Goal: Transaction & Acquisition: Purchase product/service

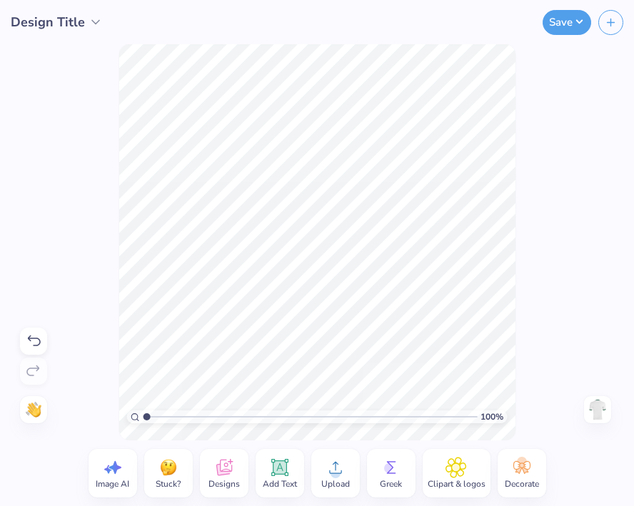
click at [537, 181] on div "100 % Need help? Chat with us. Back" at bounding box center [317, 242] width 634 height 396
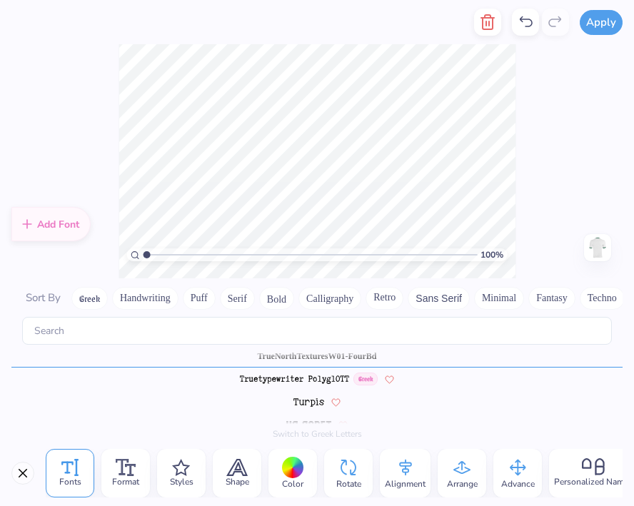
type textarea "A"
type textarea "lugnut"
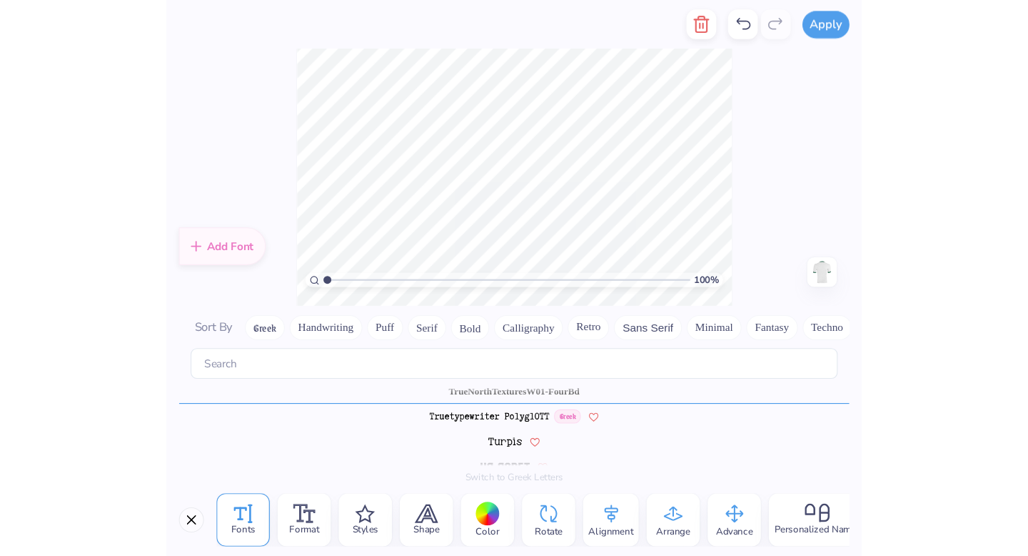
scroll to position [0, 1]
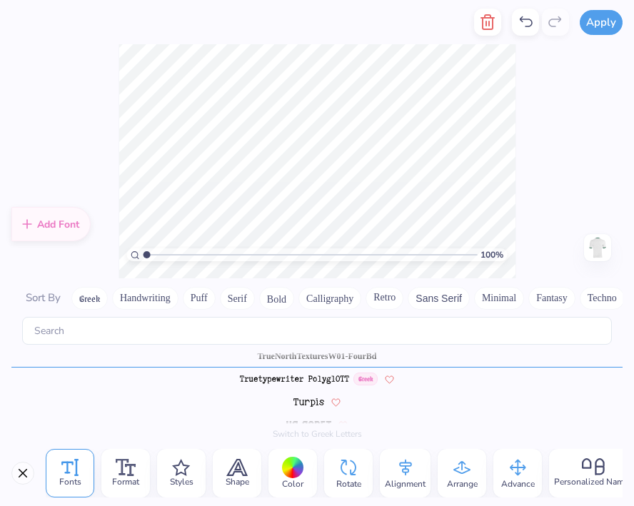
click at [552, 156] on div "100 % Need help? Chat with us. Back" at bounding box center [317, 161] width 634 height 234
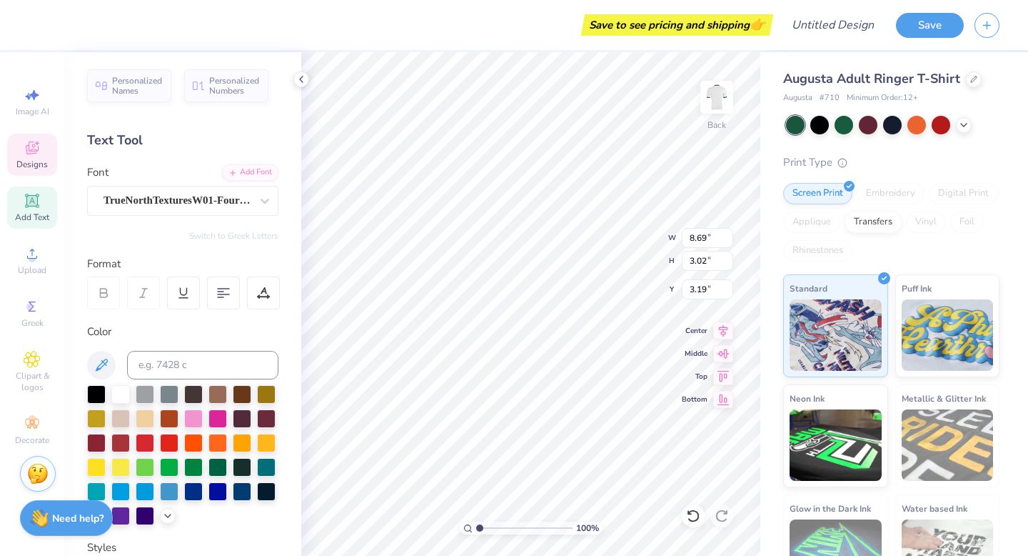
drag, startPoint x: 253, startPoint y: 23, endPoint x: 688, endPoint y: 512, distance: 655.0
click at [633, 506] on icon at bounding box center [689, 512] width 3 height 3
type input "9.73"
type input "3.39"
type input "3.00"
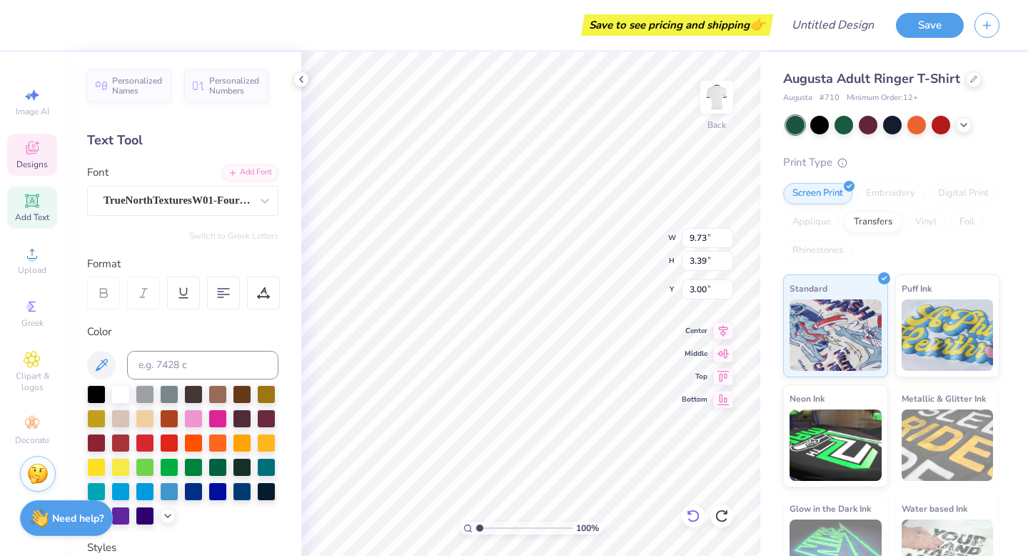
scroll to position [0, 1]
type textarea "A"
type textarea "camp lugnut"
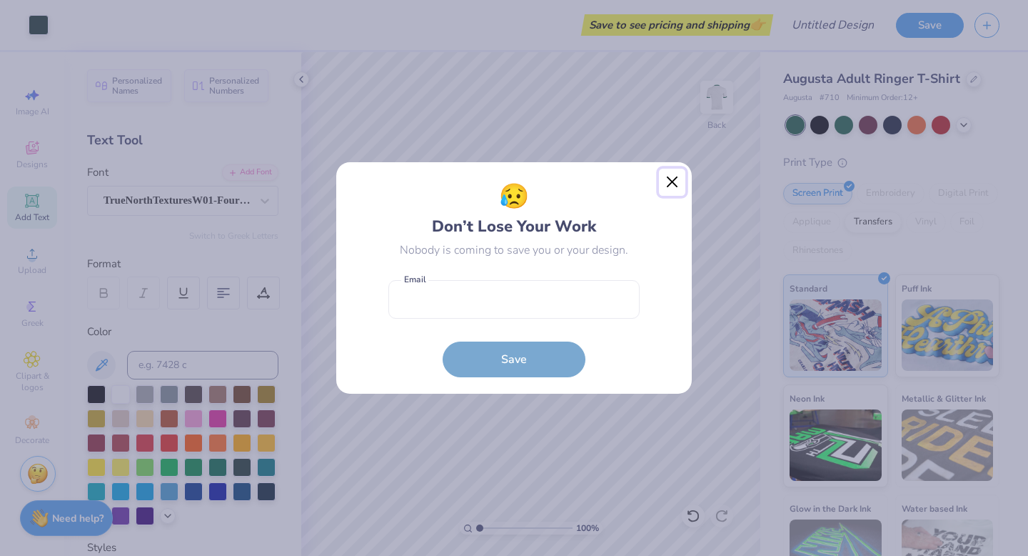
click at [633, 180] on button "Close" at bounding box center [672, 182] width 27 height 27
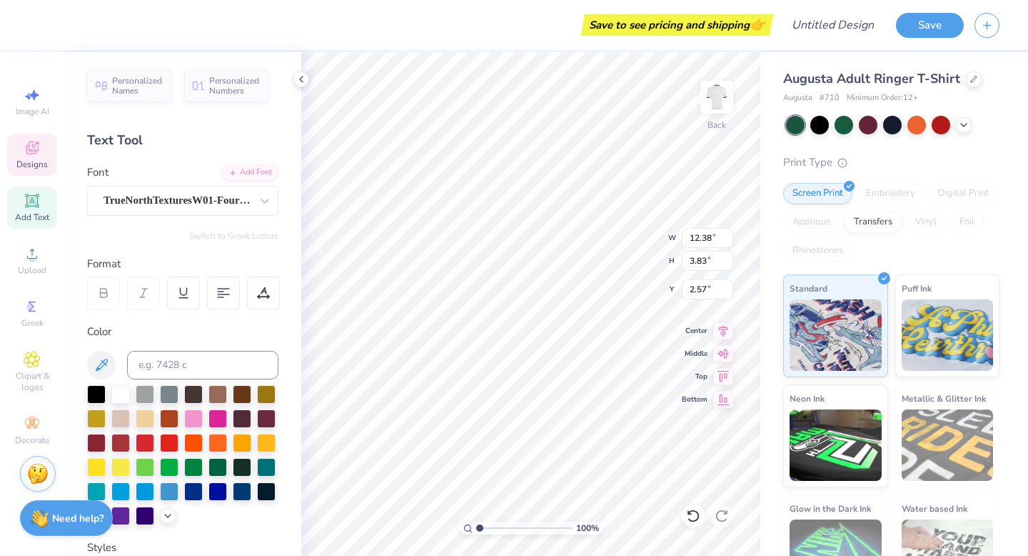
type input "10.50"
type input "3.25"
type input "3.15"
type textarea "2"
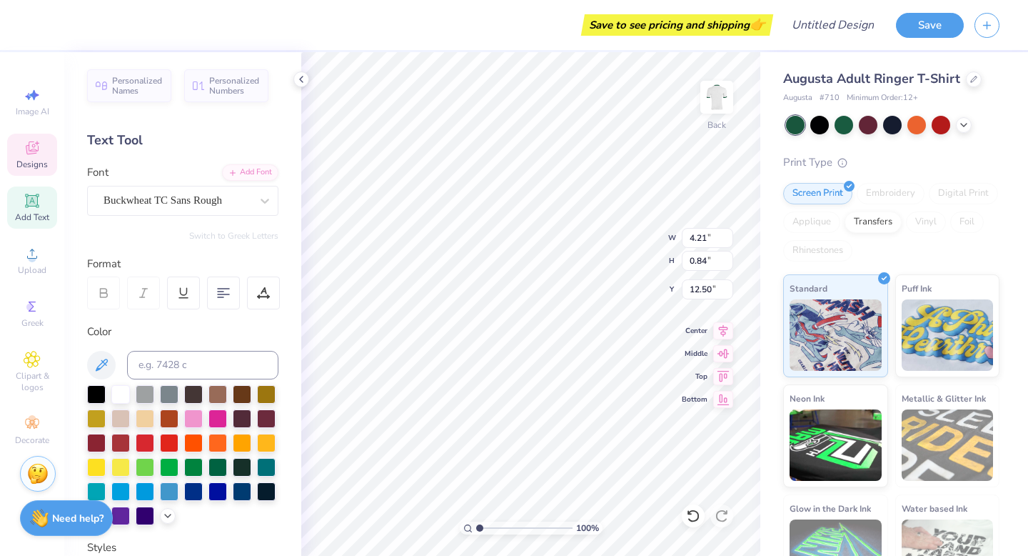
type textarea "jackson field"
type textarea "june 2025"
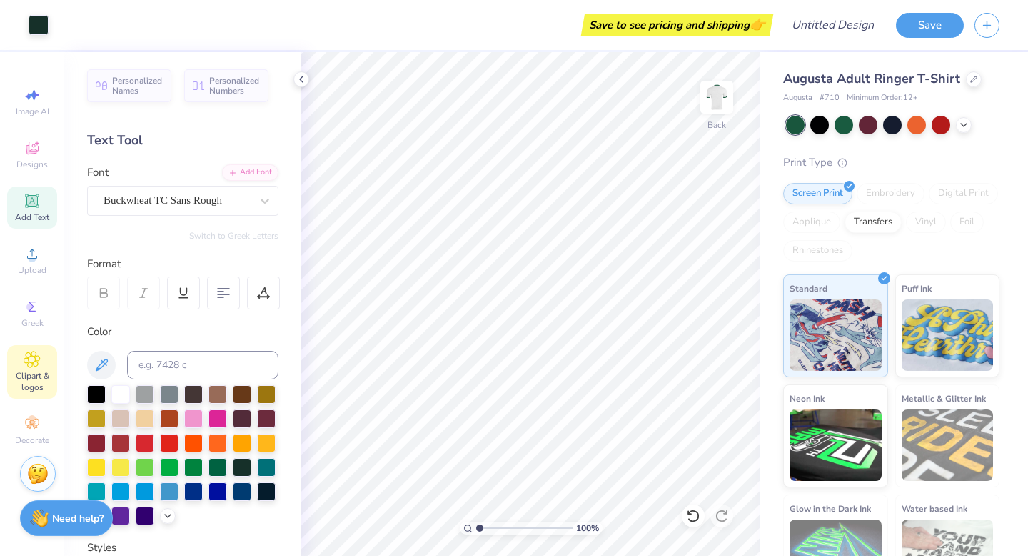
click at [37, 388] on span "Clipart & logos" at bounding box center [32, 381] width 50 height 23
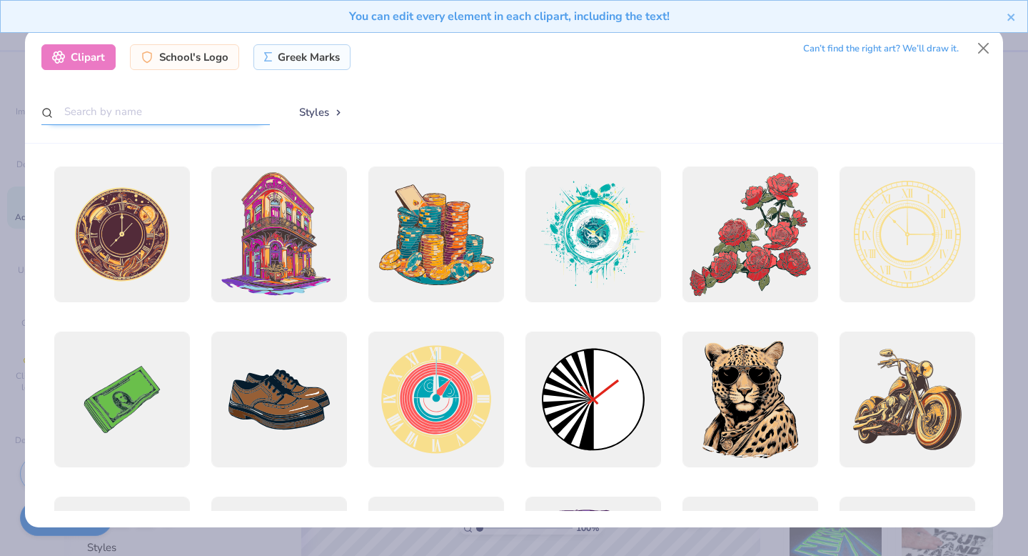
click at [192, 107] on input "text" at bounding box center [155, 112] width 229 height 26
type input "baseball"
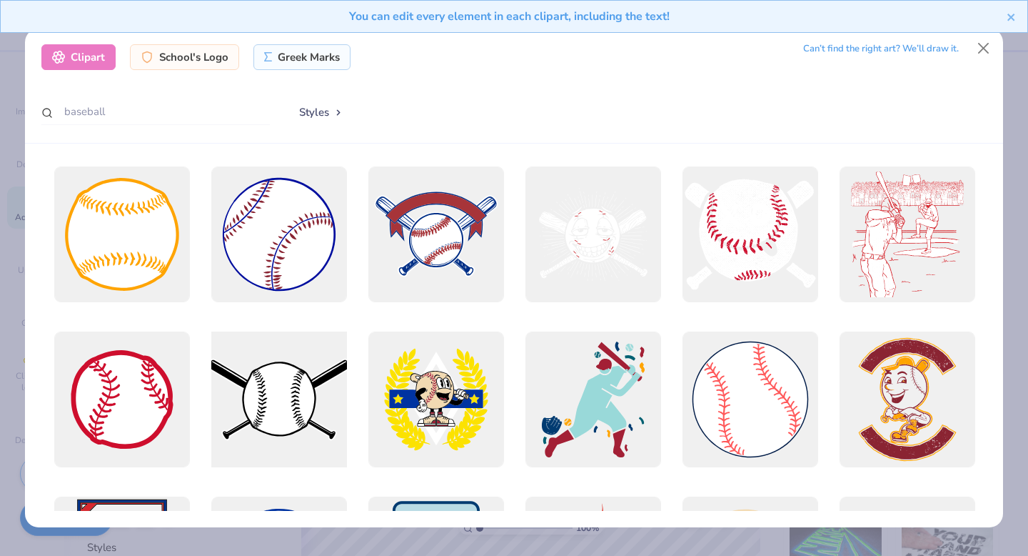
click at [312, 370] on div at bounding box center [278, 399] width 149 height 149
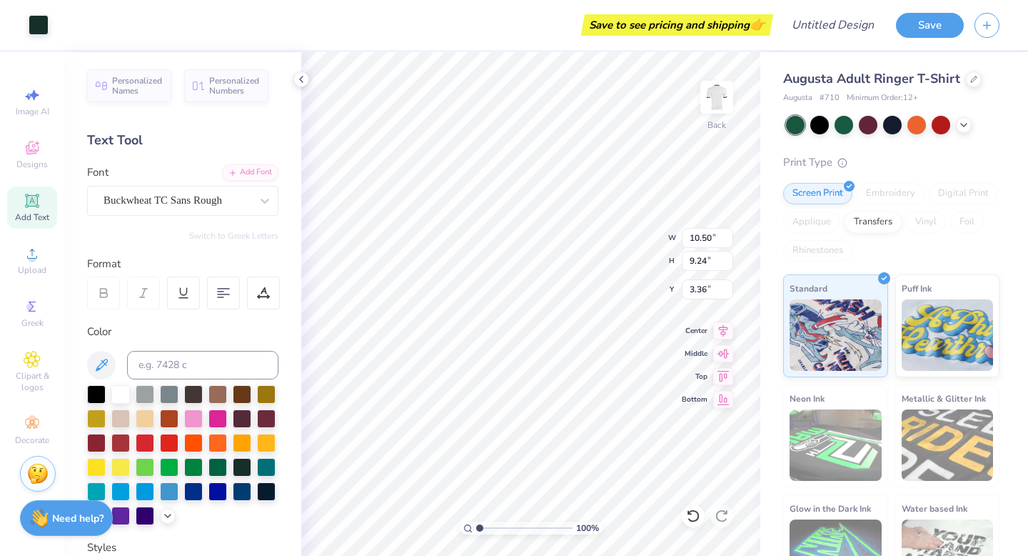
type input "10.50"
type input "9.24"
type input "3.36"
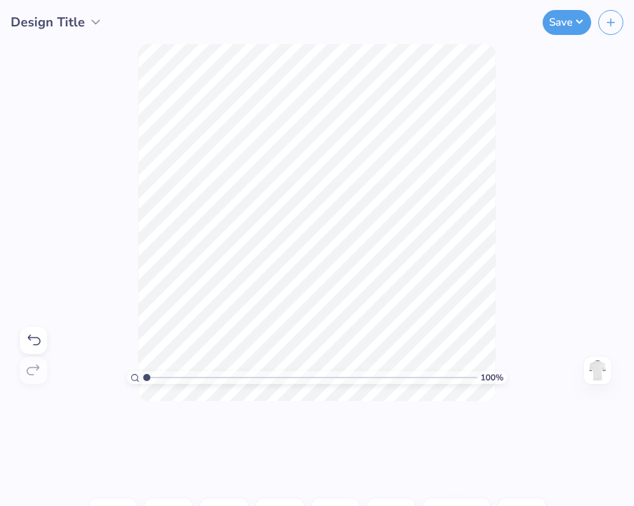
click at [567, 165] on div "100 % Need help? Chat with us. Back" at bounding box center [317, 222] width 634 height 357
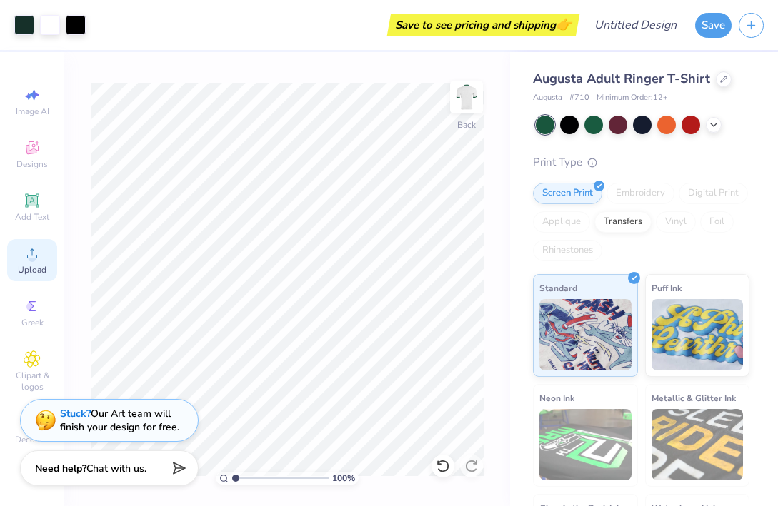
click at [36, 253] on icon at bounding box center [32, 253] width 17 height 17
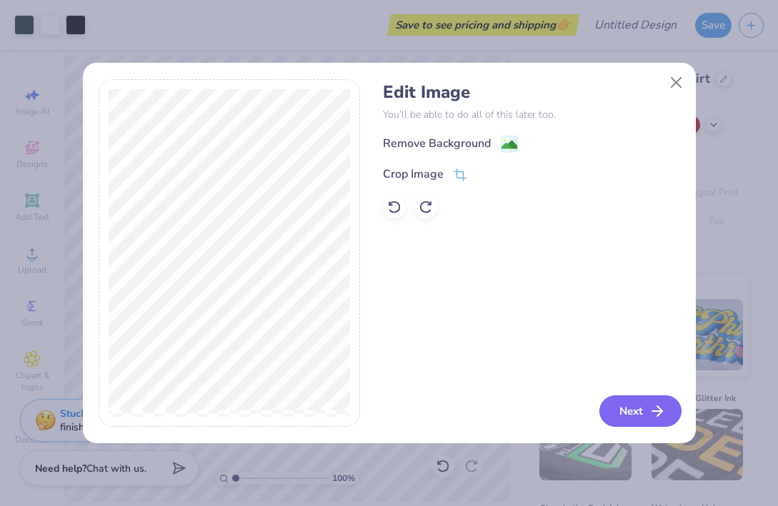
click at [633, 406] on icon "button" at bounding box center [656, 411] width 17 height 17
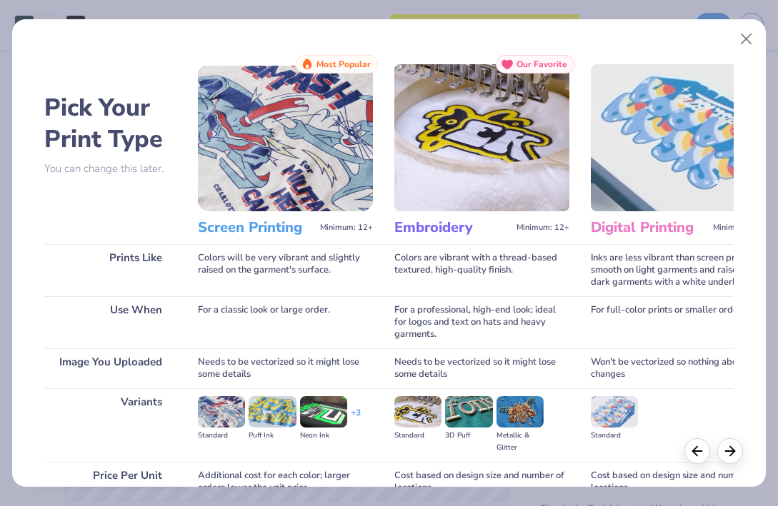
scroll to position [134, 0]
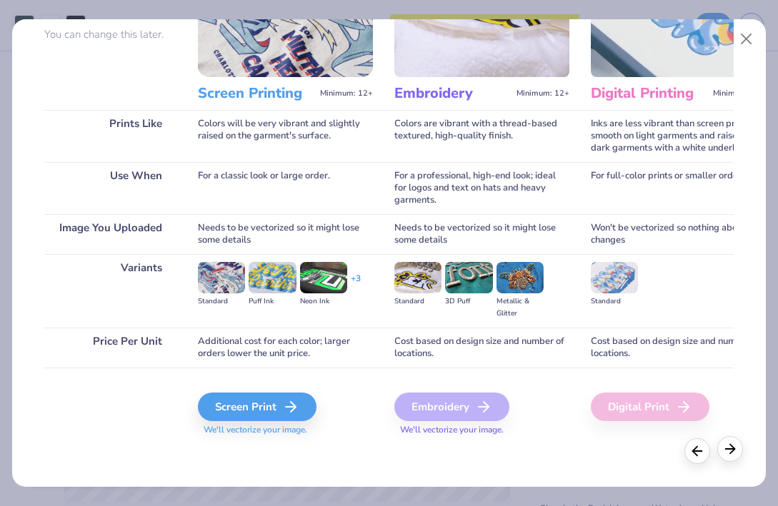
click at [633, 463] on div at bounding box center [713, 451] width 59 height 26
click at [633, 456] on icon at bounding box center [730, 449] width 16 height 16
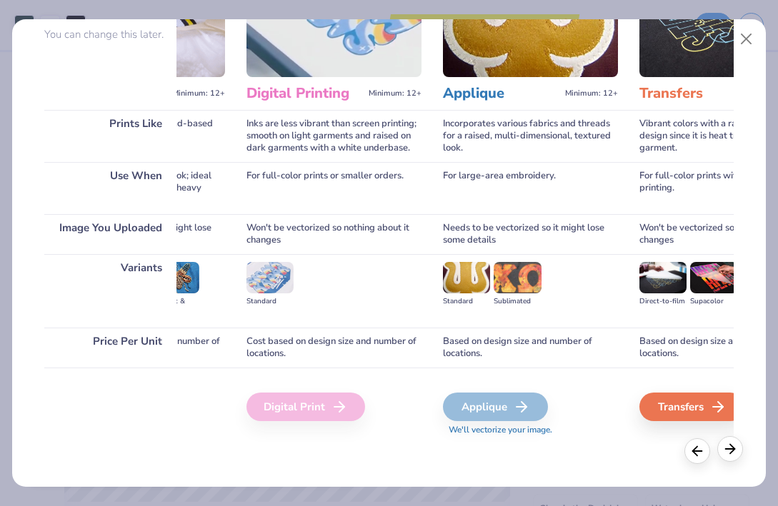
click at [633, 456] on icon at bounding box center [730, 449] width 16 height 16
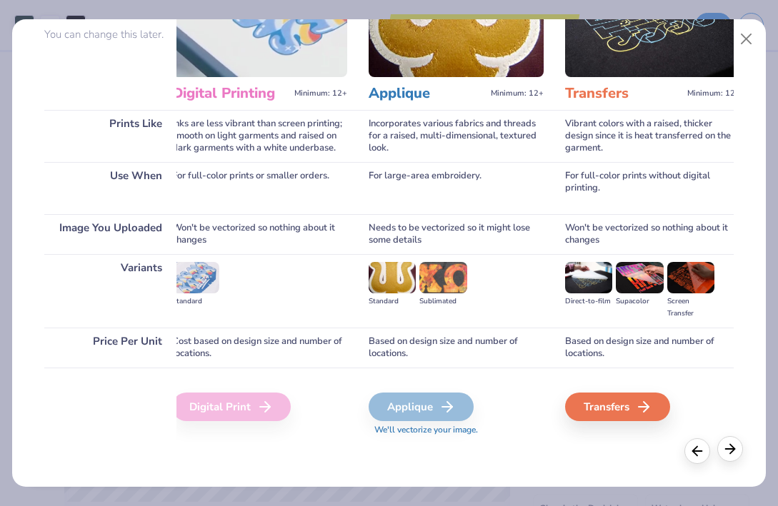
click at [633, 456] on icon at bounding box center [730, 449] width 16 height 16
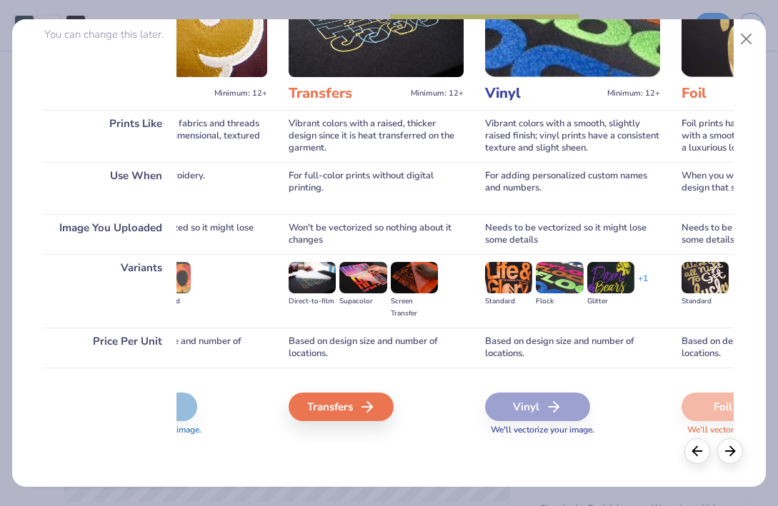
scroll to position [0, 763]
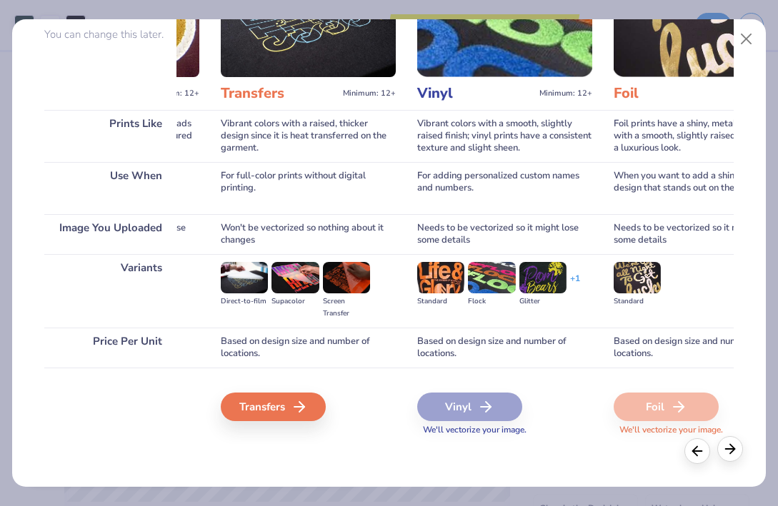
click at [633, 447] on icon at bounding box center [730, 449] width 16 height 16
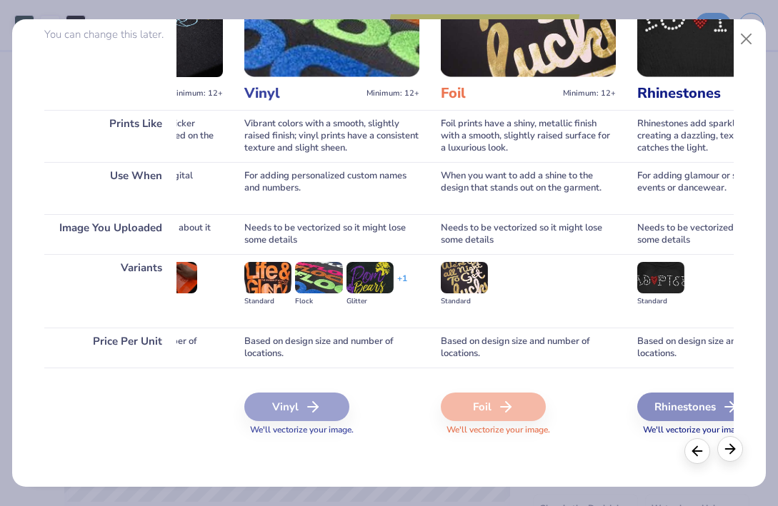
click at [633, 447] on polyline at bounding box center [732, 448] width 4 height 9
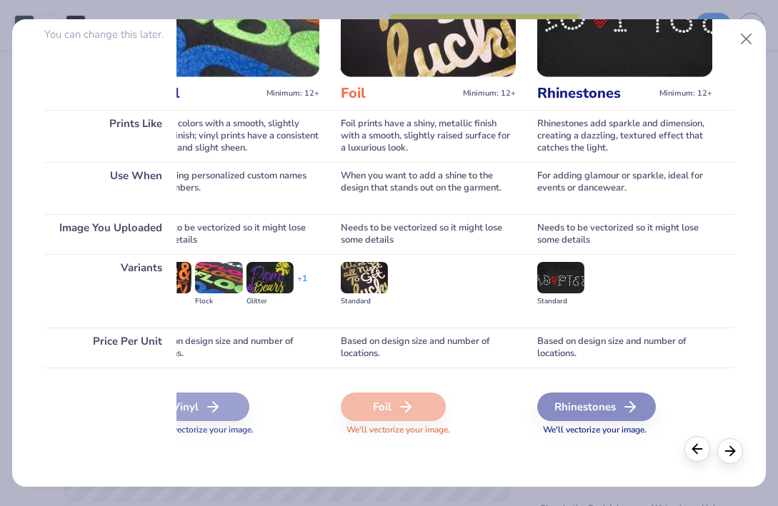
click at [633, 451] on div at bounding box center [697, 449] width 26 height 26
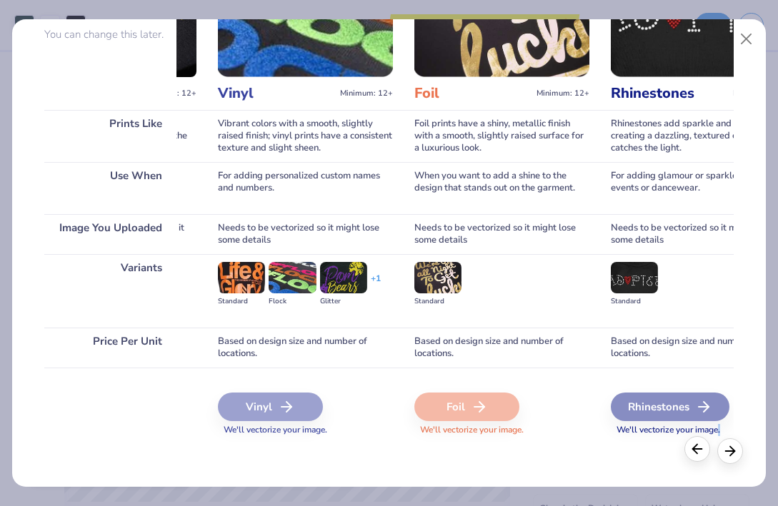
click at [633, 451] on div at bounding box center [697, 449] width 26 height 26
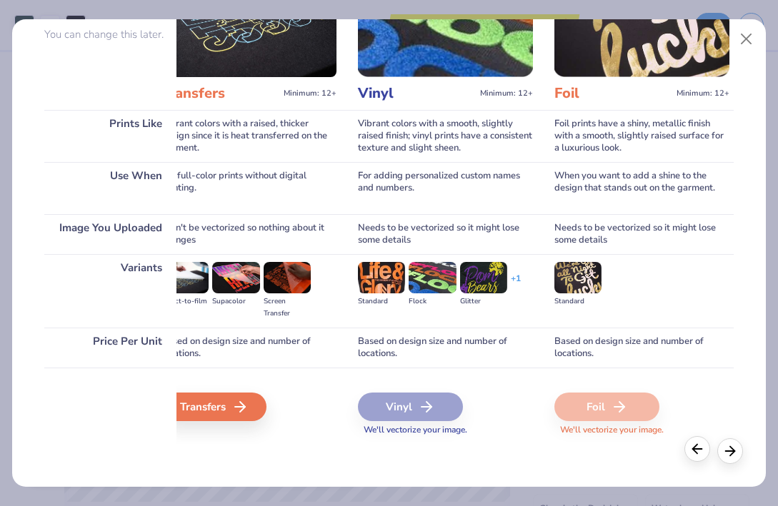
click at [633, 451] on div at bounding box center [697, 449] width 26 height 26
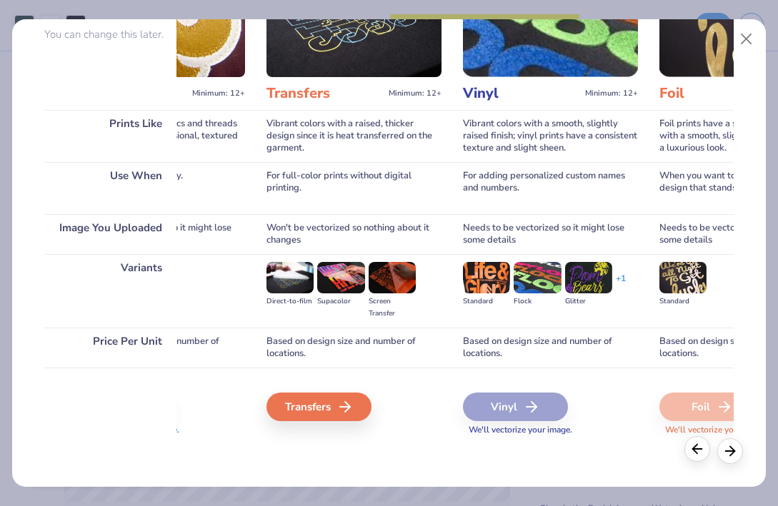
click at [633, 451] on div at bounding box center [697, 449] width 26 height 26
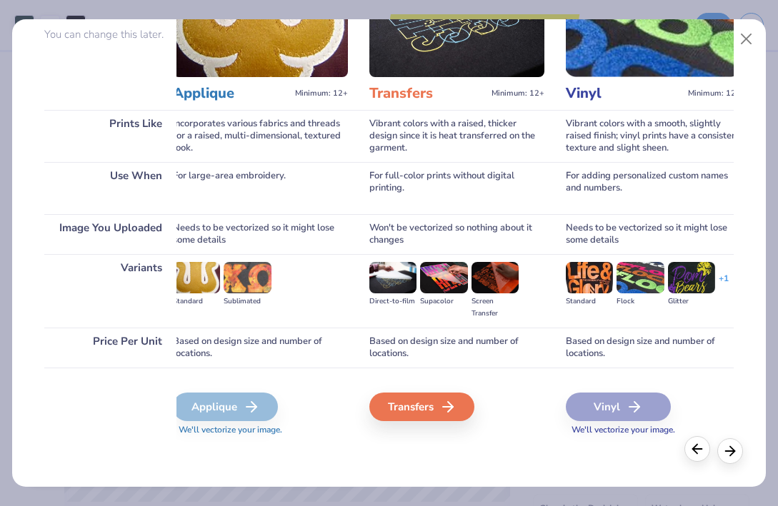
click at [633, 451] on div at bounding box center [697, 449] width 26 height 26
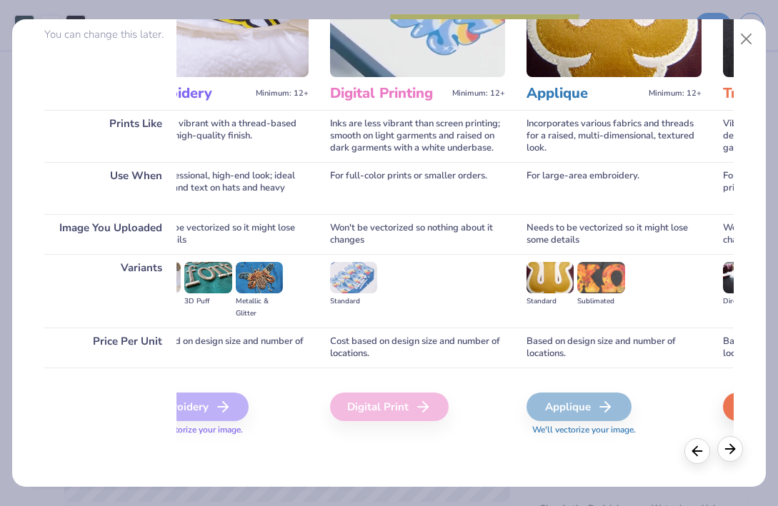
click at [633, 448] on icon at bounding box center [730, 449] width 16 height 16
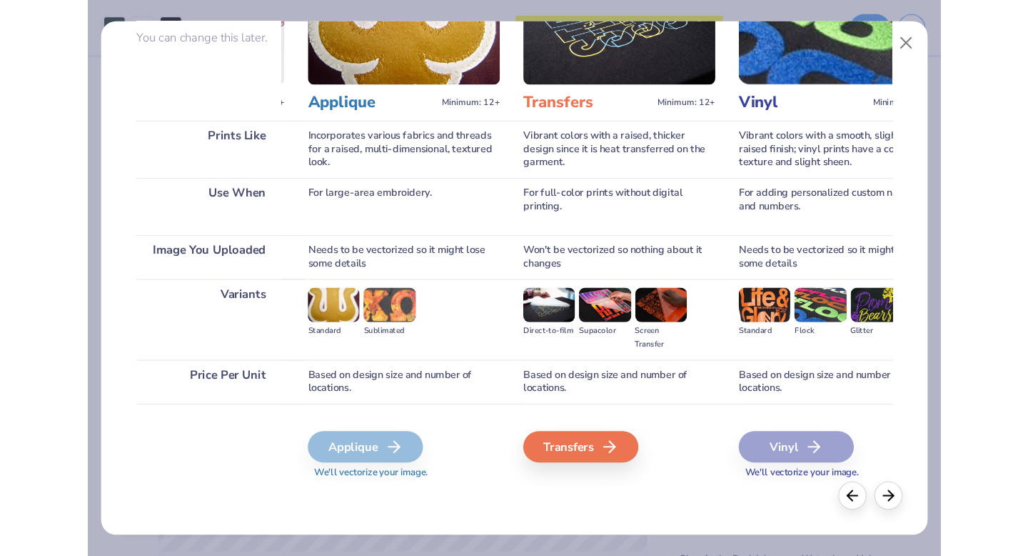
scroll to position [0, 605]
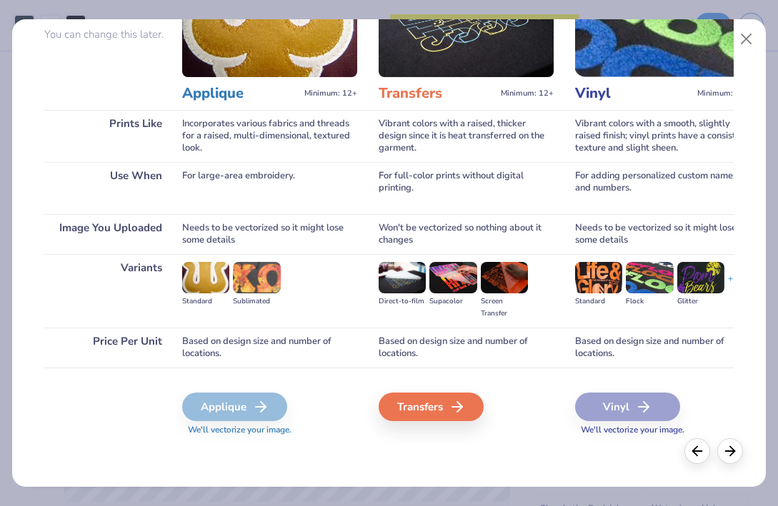
click at [470, 408] on div "Transfers" at bounding box center [430, 407] width 105 height 29
click at [443, 403] on div "Transfers" at bounding box center [430, 407] width 105 height 29
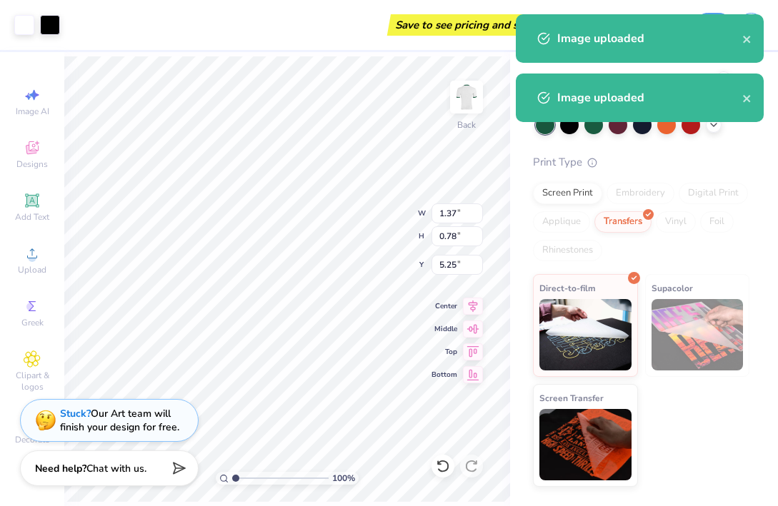
type input "1.37"
type input "0.78"
type input "5.25"
type input "12.38"
type input "7.93"
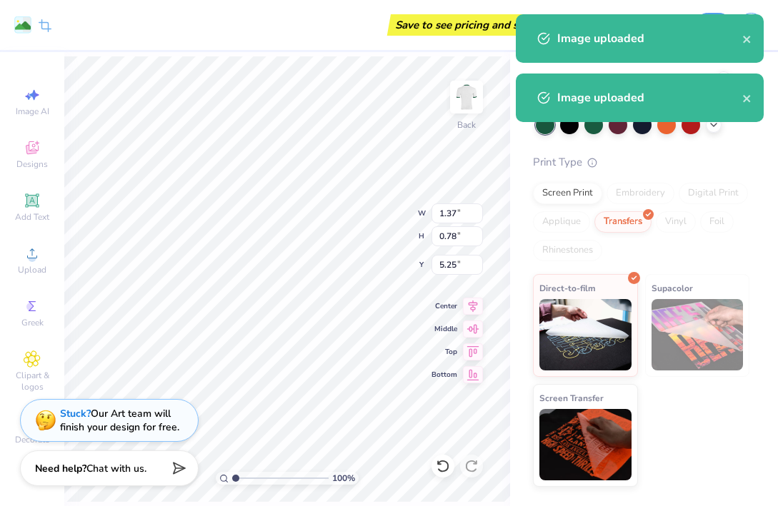
type input "8.54"
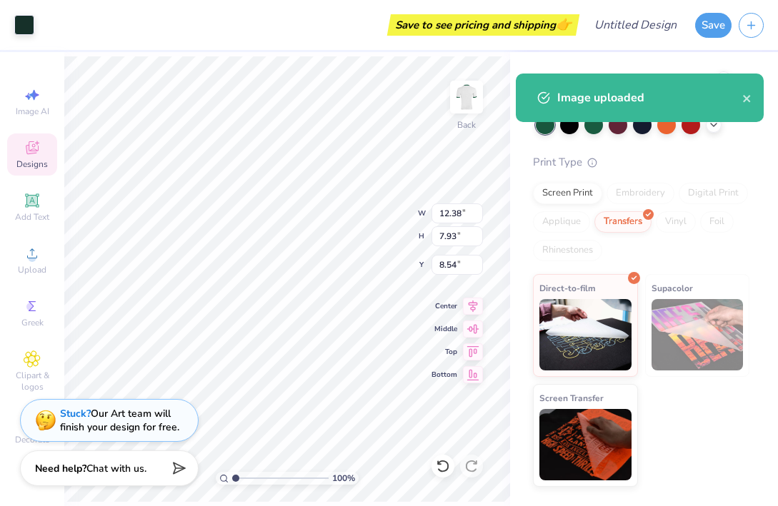
type input "5.60"
type input "6.39"
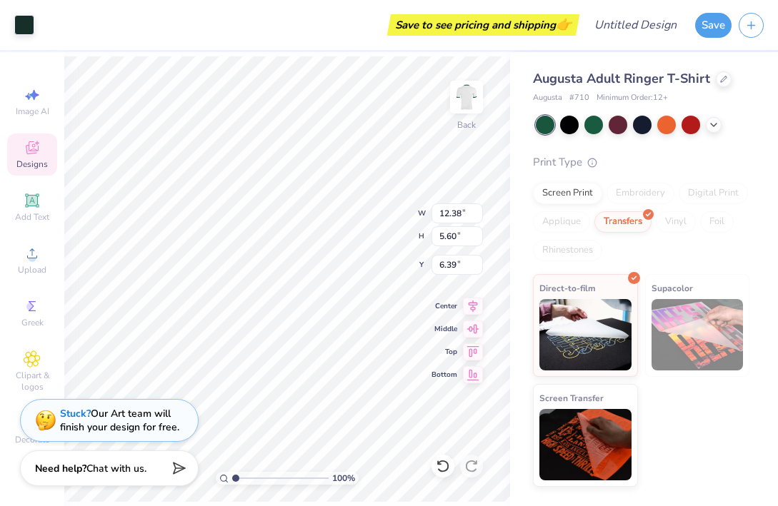
click at [359, 222] on div "100 % Back W 12.38 12.38 " H 5.60 5.60 " Y 6.39 6.39 " Center Middle Top Bottom" at bounding box center [287, 279] width 446 height 454
type input "1.37"
type input "0.78"
type input "5.25"
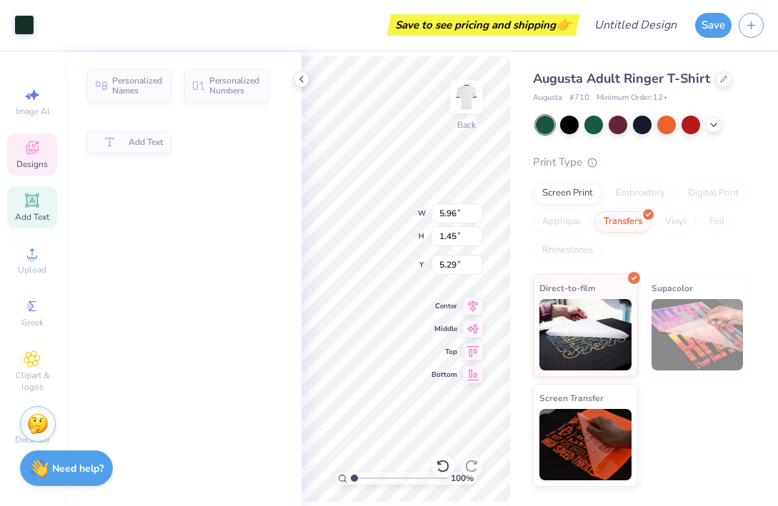
type input "5.96"
type input "1.45"
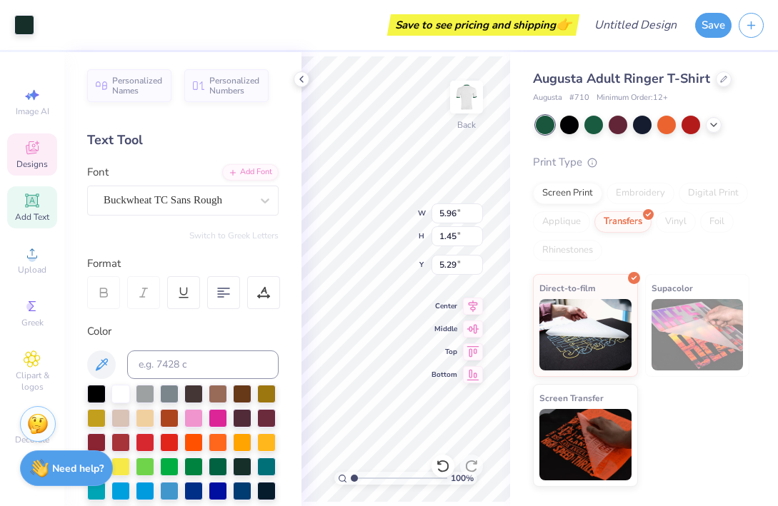
type input "6.20"
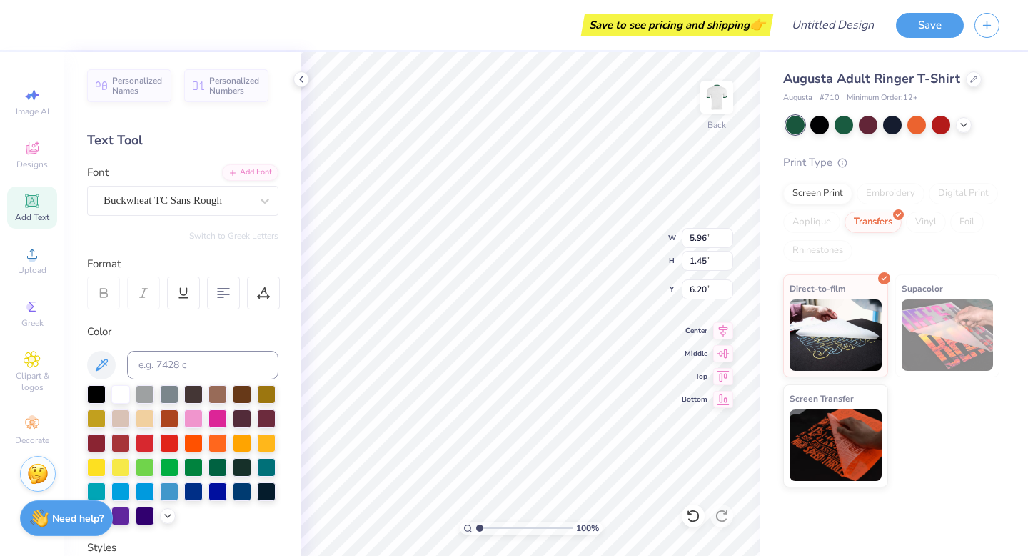
type input "12.38"
type input "7.93"
type input "8.54"
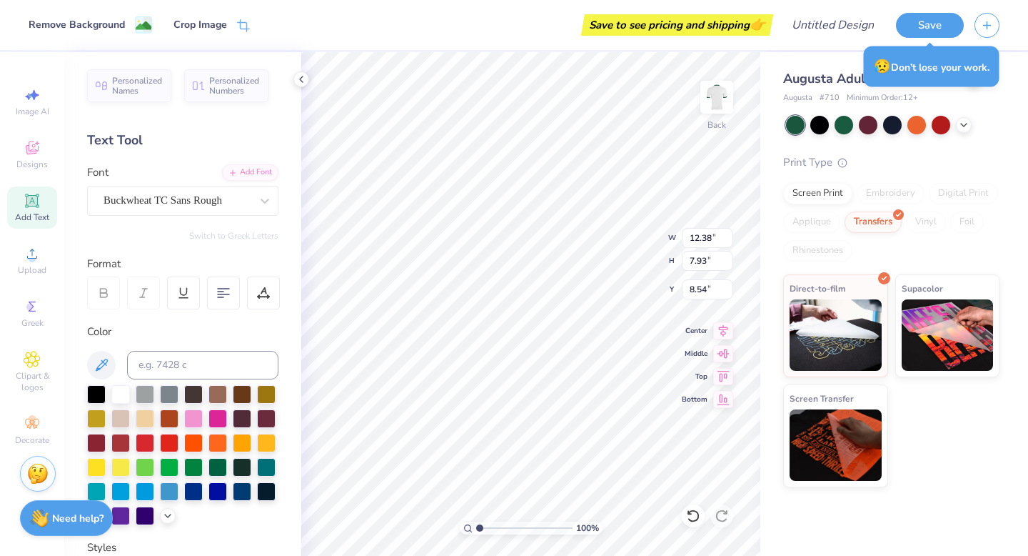
type input "10.53"
type input "10.49"
type input "6.79"
type input "8.17"
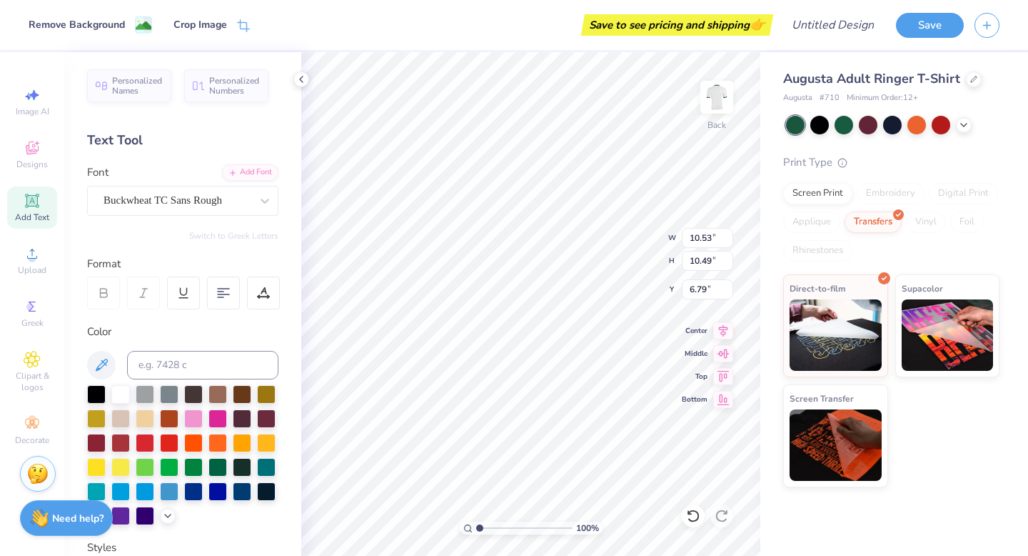
type input "9.41"
type input "6.64"
type input "6.65"
type input "7.51"
type input "4.90"
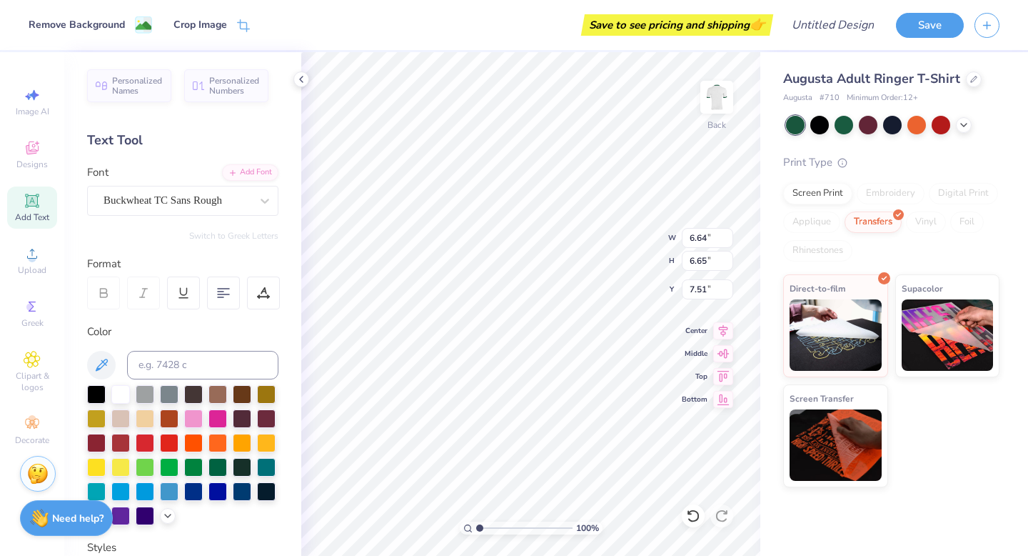
type input "4.88"
type input "7.62"
type input "4.20"
type input "4.18"
type input "7.92"
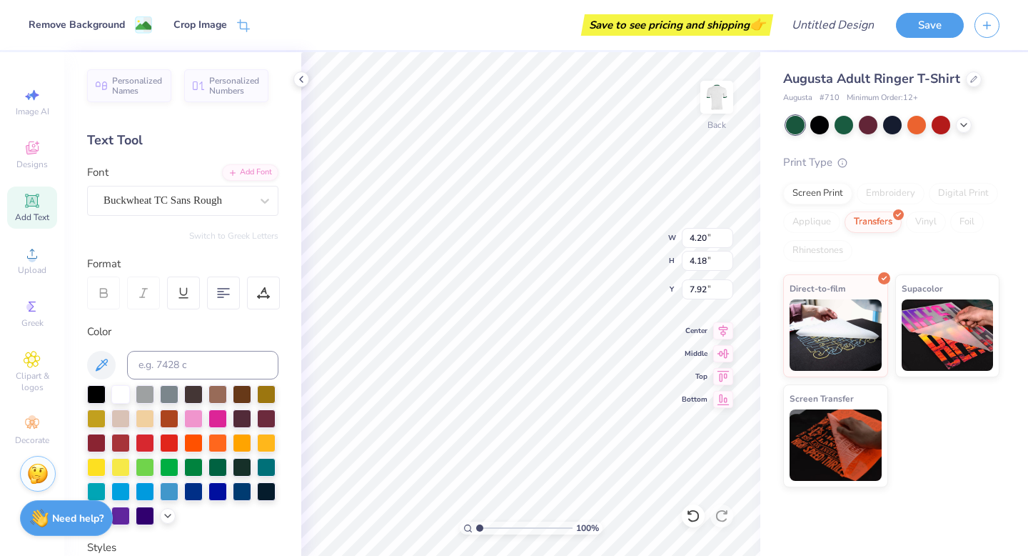
type input "4.12"
type input "4.24"
type input "7.51"
type input "6.38"
type input "7.70"
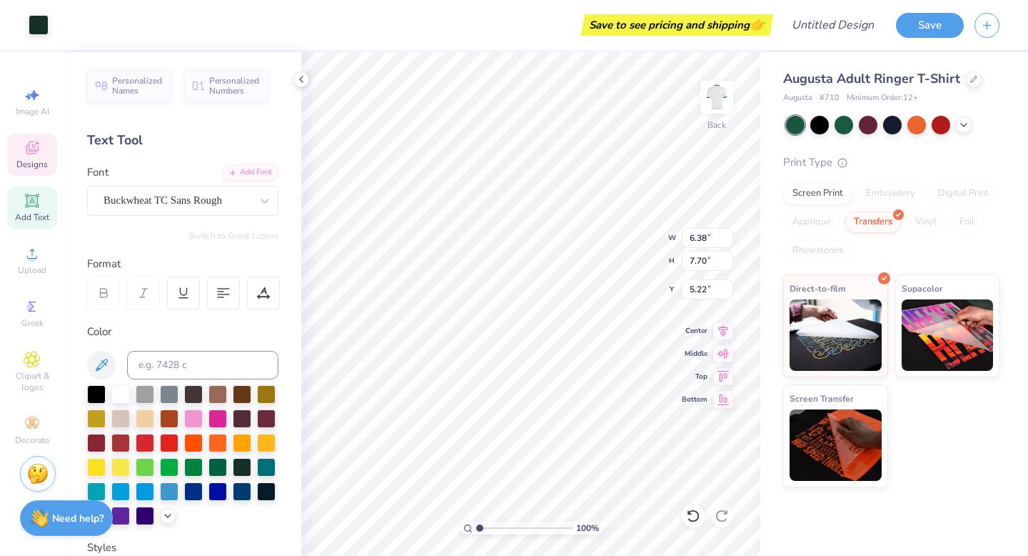
type input "5.22"
type input "10.30"
type input "5.35"
type input "6.17"
type input "0.95"
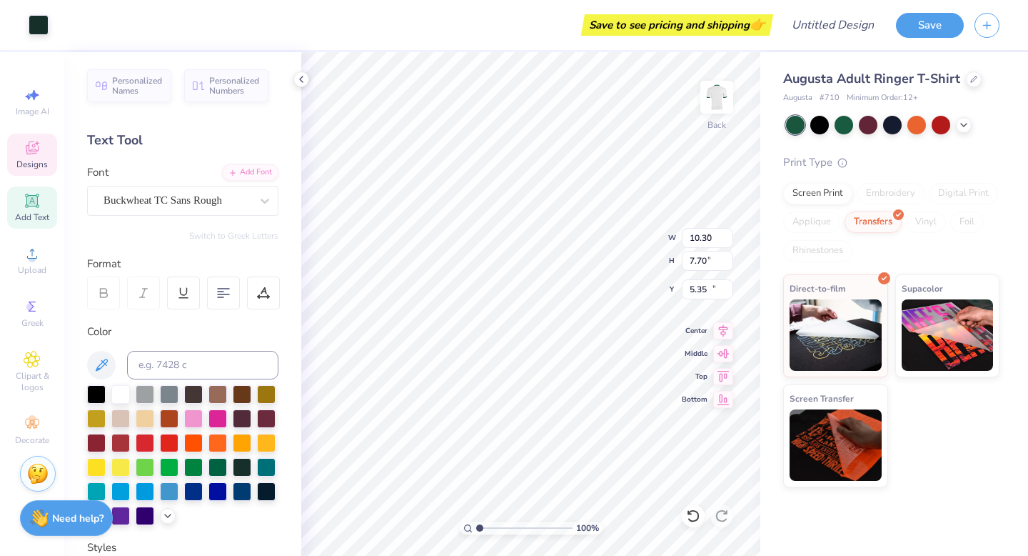
type input "12.44"
type input "4.12"
type input "4.24"
type input "6.93"
click at [44, 253] on div "Upload" at bounding box center [32, 260] width 50 height 42
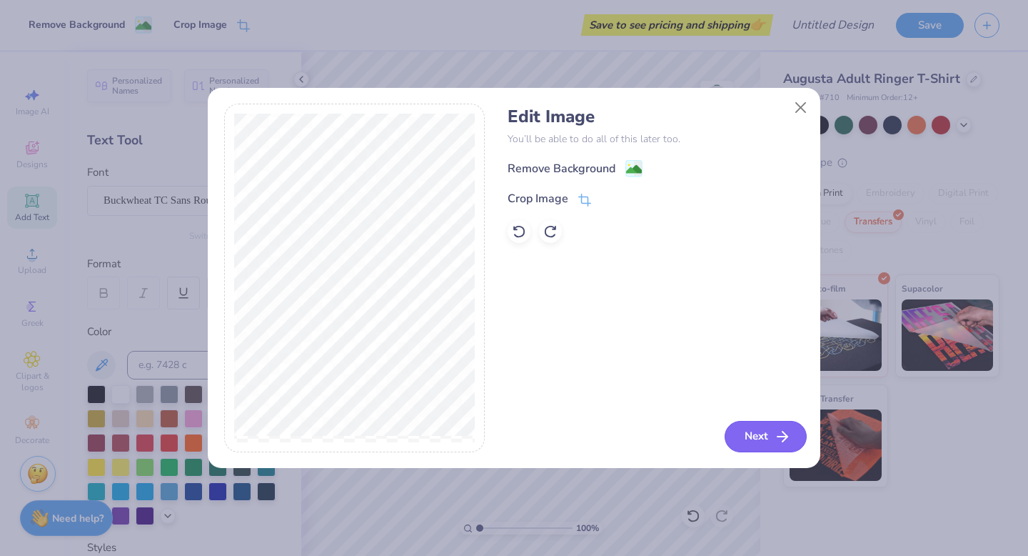
click at [633, 428] on button "Next" at bounding box center [766, 436] width 82 height 31
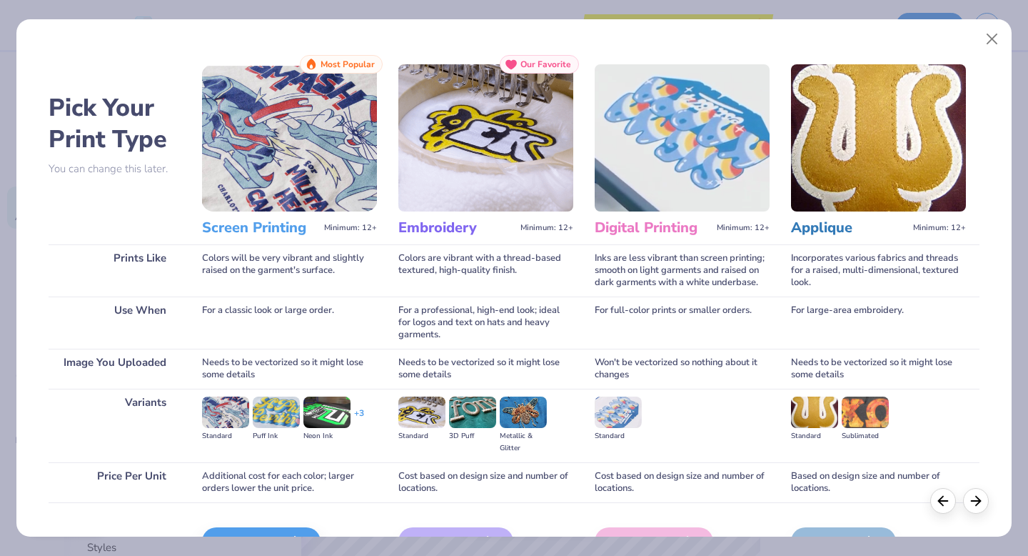
scroll to position [85, 0]
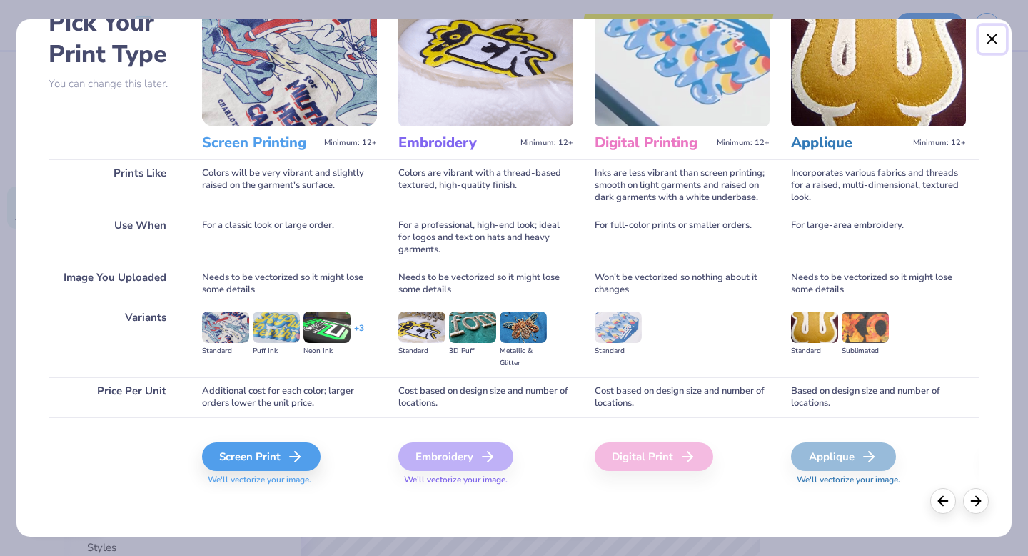
click at [633, 41] on button "Close" at bounding box center [992, 39] width 27 height 27
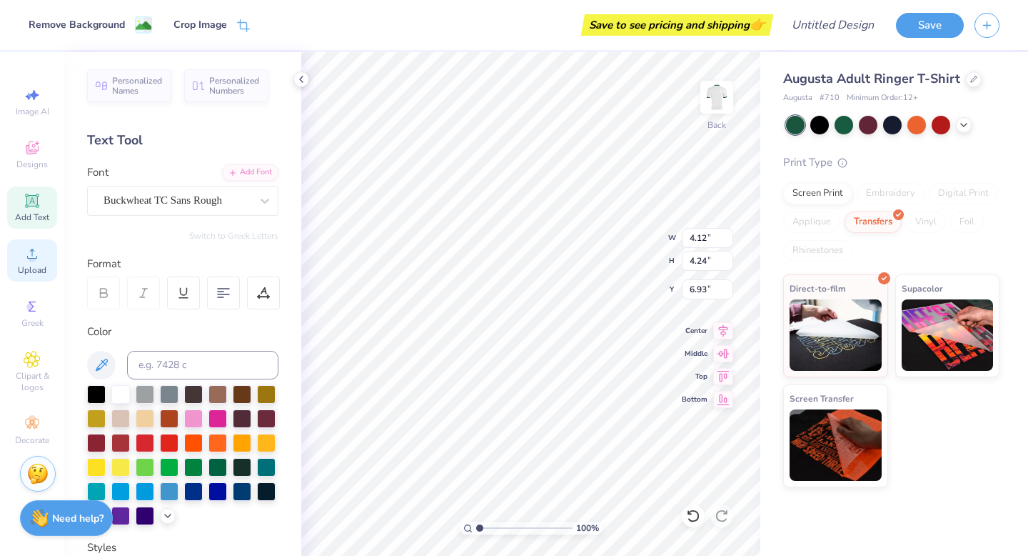
click at [39, 259] on icon at bounding box center [32, 253] width 17 height 17
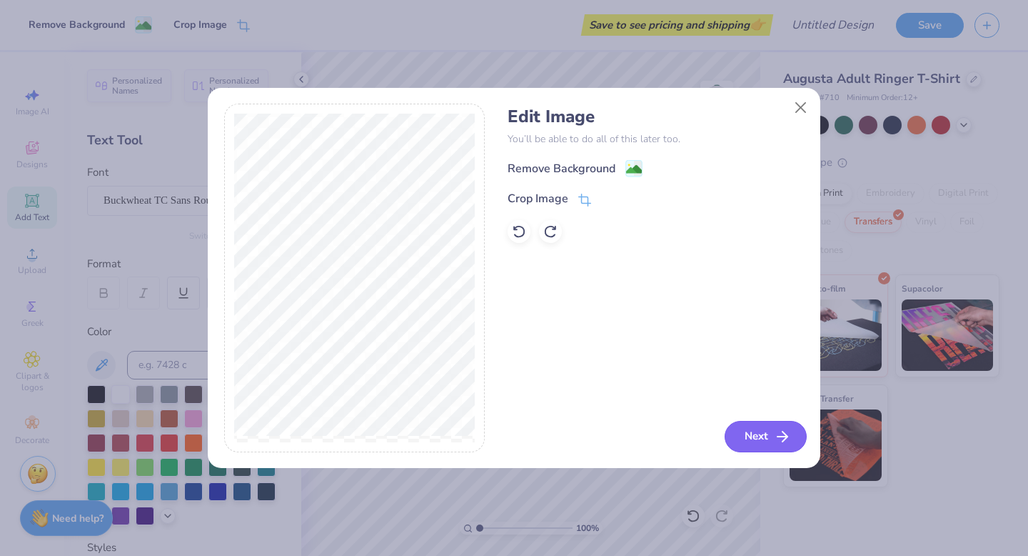
click at [633, 428] on button "Next" at bounding box center [766, 436] width 82 height 31
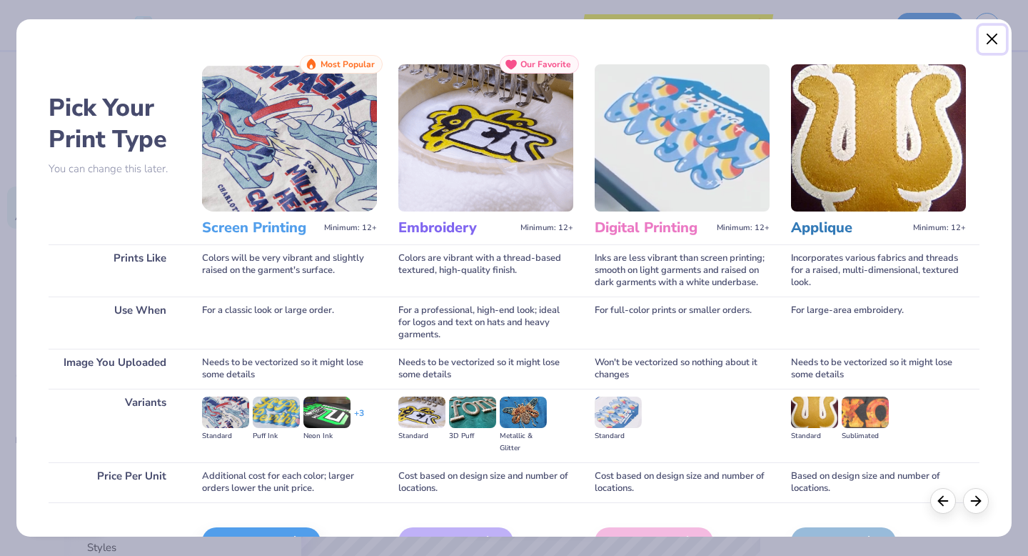
click at [633, 44] on button "Close" at bounding box center [992, 39] width 27 height 27
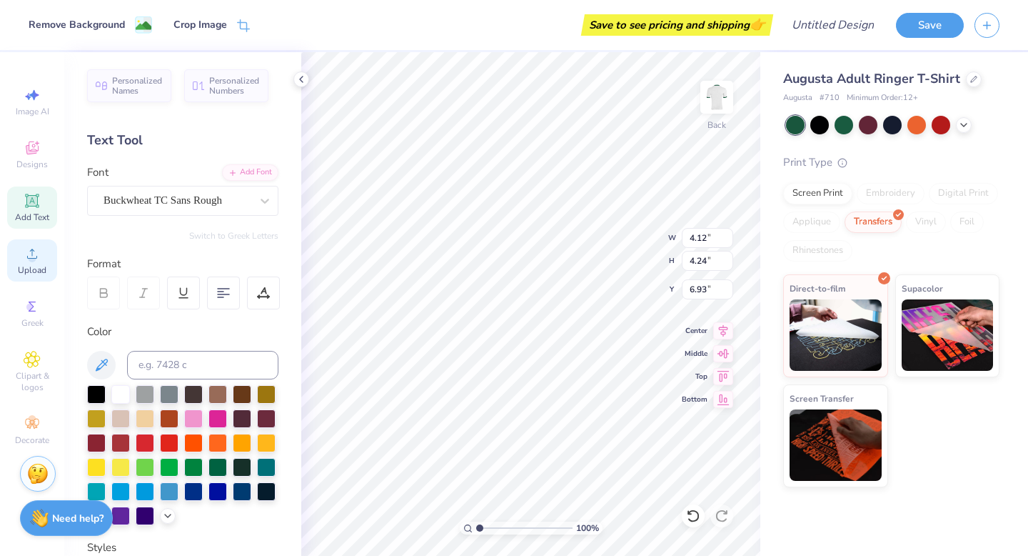
click at [22, 269] on span "Upload" at bounding box center [32, 269] width 29 height 11
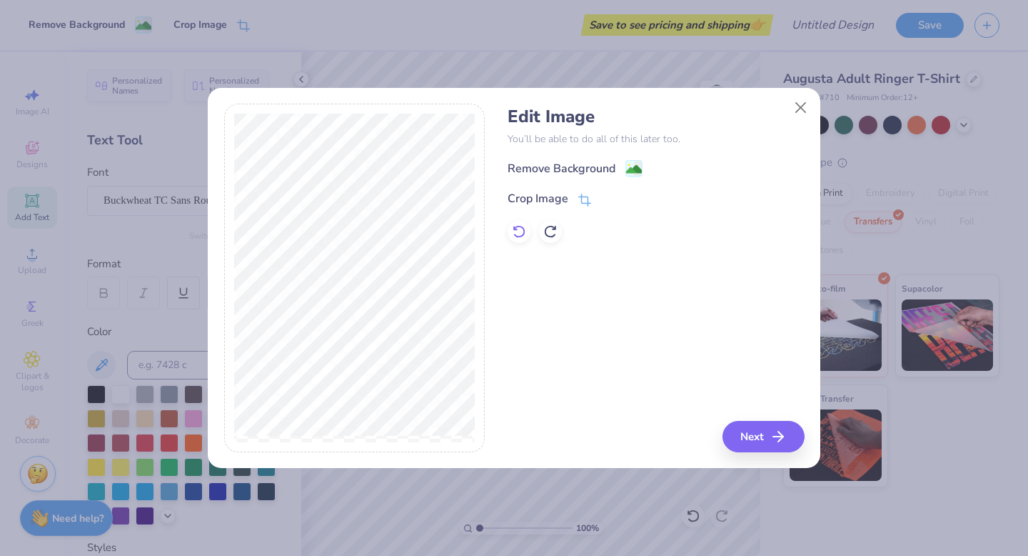
click at [525, 228] on icon at bounding box center [519, 231] width 14 height 14
click at [633, 424] on button "Next" at bounding box center [766, 436] width 82 height 31
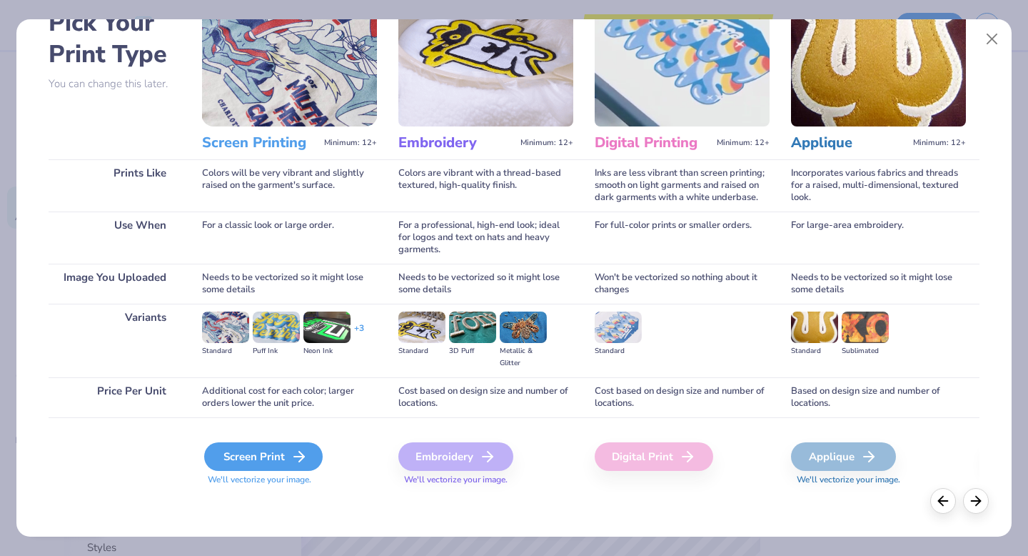
click at [304, 455] on icon at bounding box center [299, 456] width 17 height 17
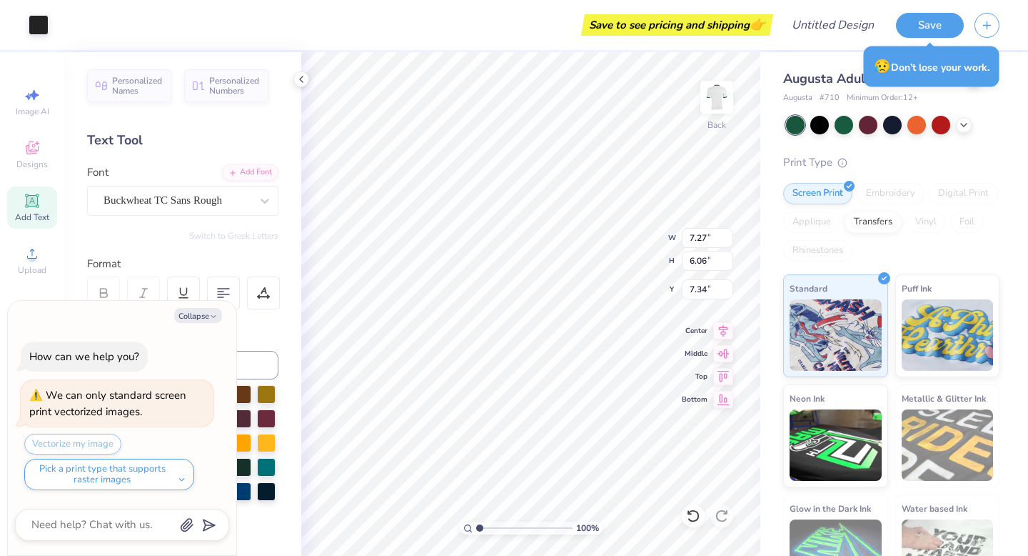
type textarea "x"
type input "7.18"
type textarea "x"
type input "4.07"
type input "3.39"
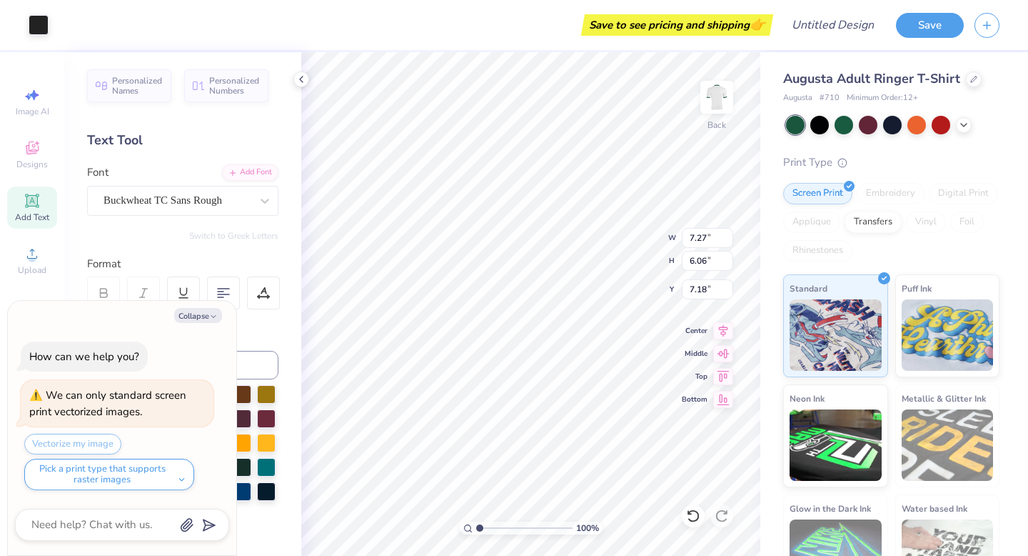
type input "9.84"
type textarea "x"
type input "2.09"
type input "4.75"
type input "9.19"
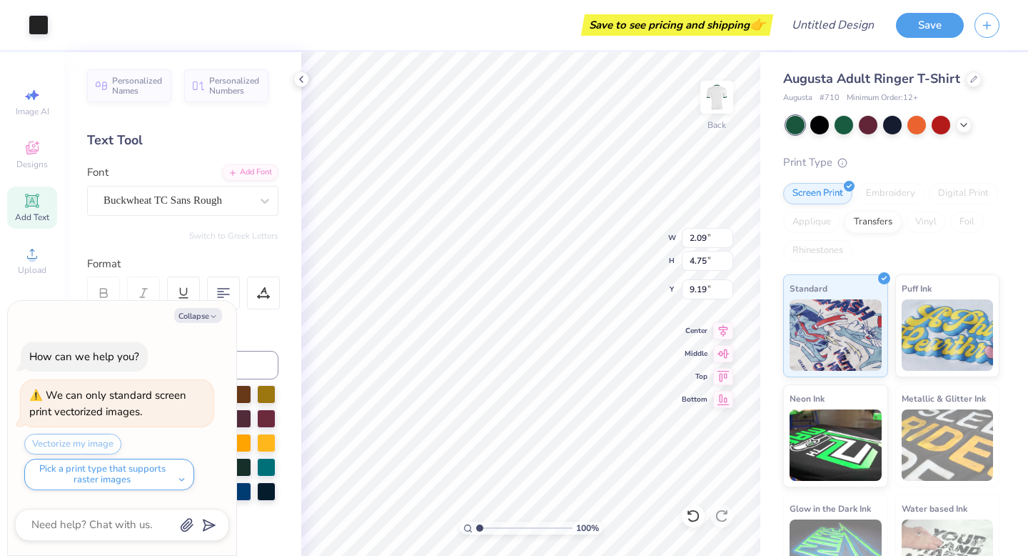
type textarea "x"
type input "2.63"
type input "4.54"
type input "7.96"
type textarea "x"
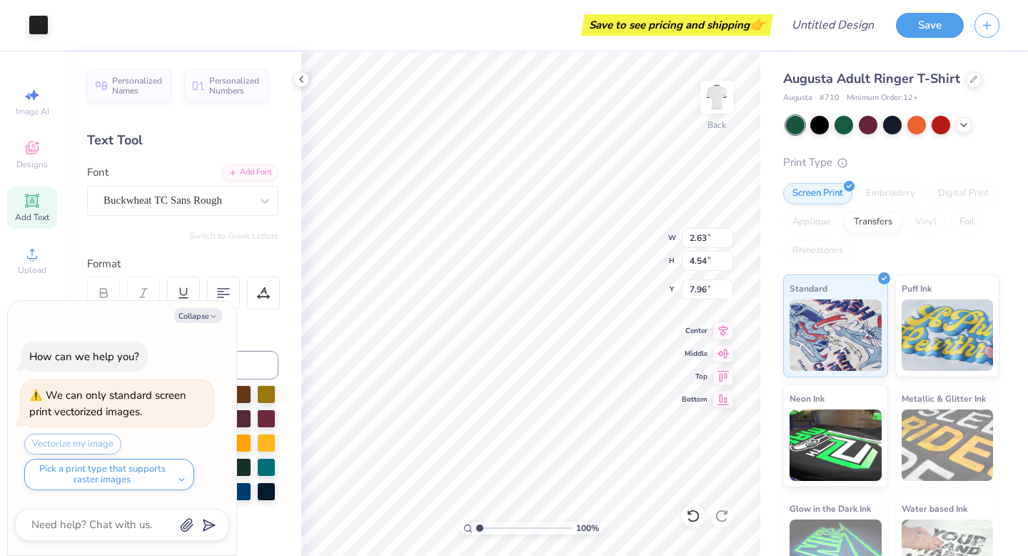
type input "2.03"
type input "3.49"
type input "8.10"
type textarea "x"
type input "2.20"
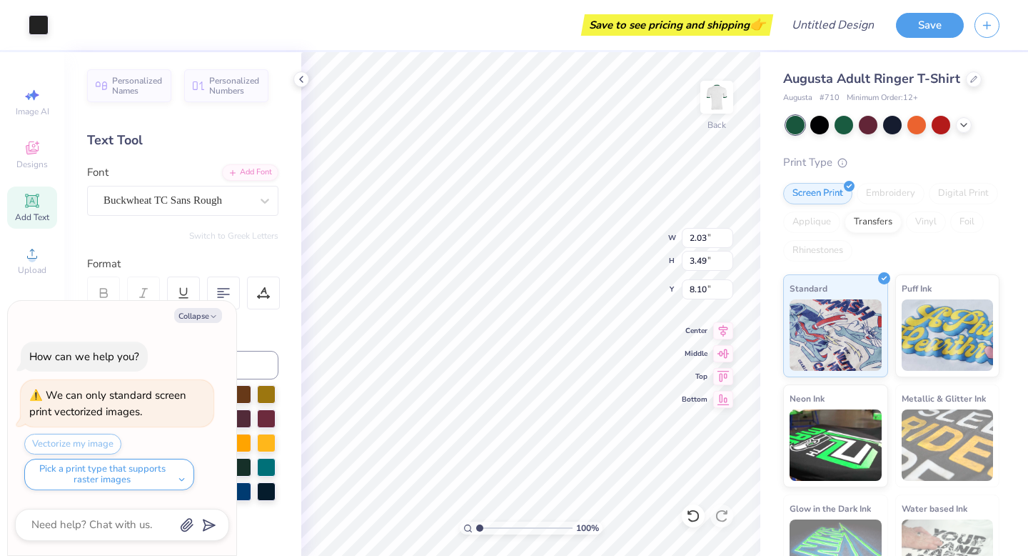
type input "3.80"
type input "7.79"
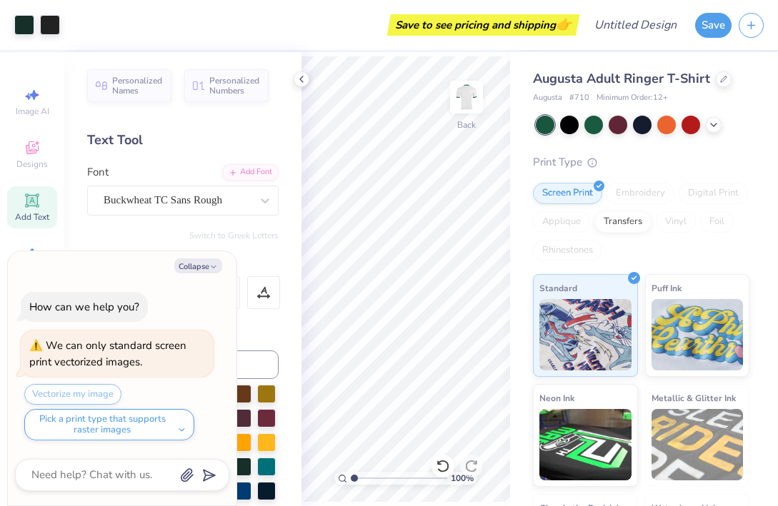
type textarea "x"
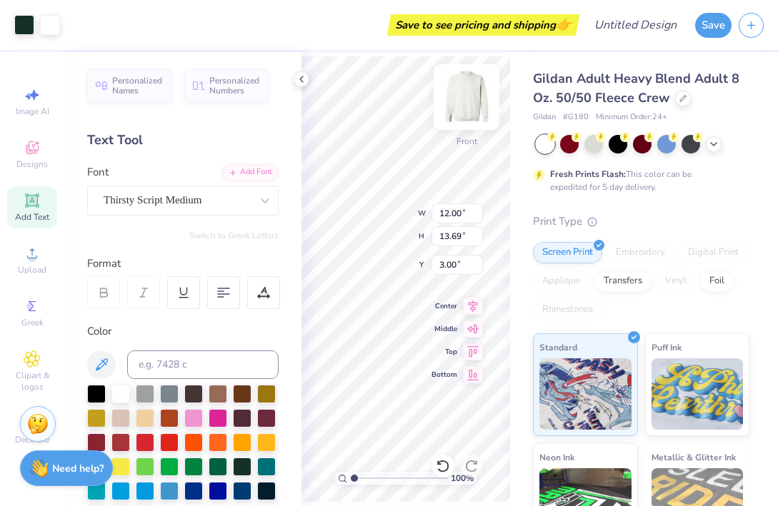
click at [478, 107] on img at bounding box center [466, 97] width 57 height 57
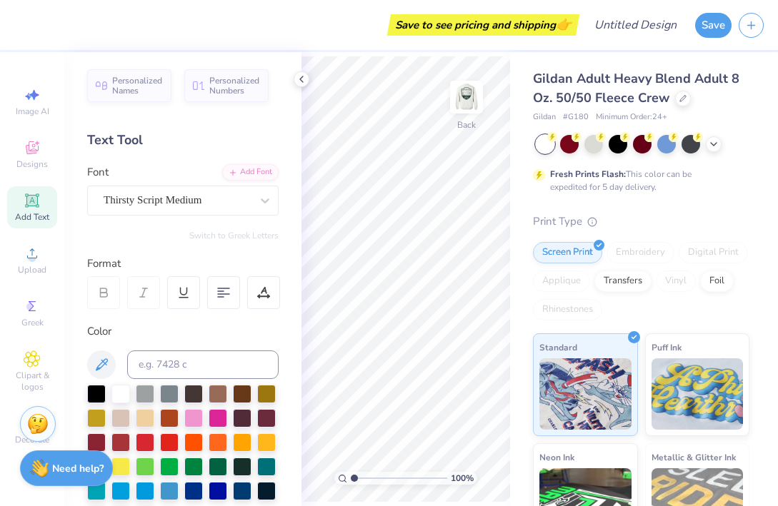
click at [721, 149] on div at bounding box center [643, 144] width 214 height 19
click at [721, 146] on div at bounding box center [643, 144] width 214 height 19
click at [718, 146] on icon at bounding box center [713, 142] width 11 height 11
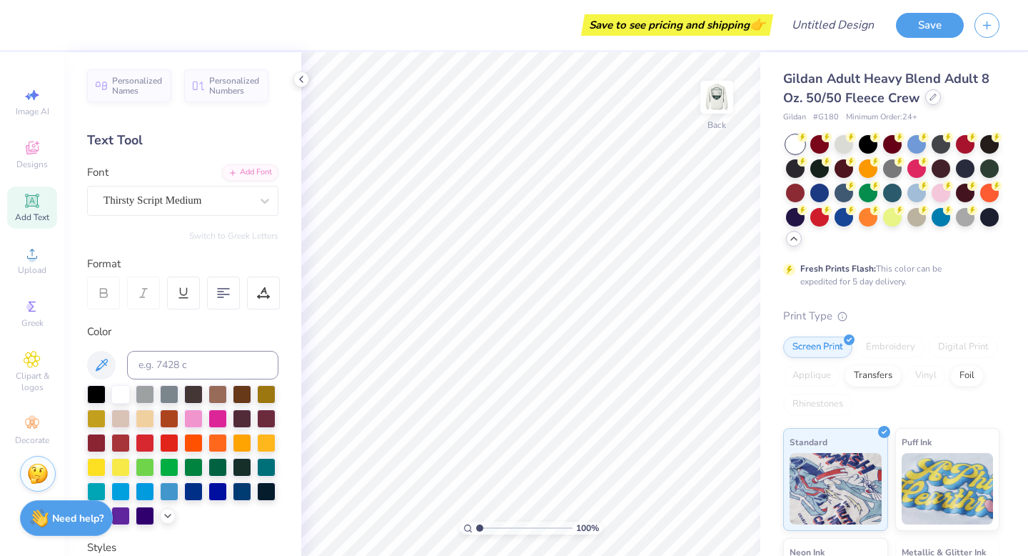
click at [777, 104] on div "Gildan Adult Heavy Blend Adult 8 Oz. 50/50 Fleece Crew" at bounding box center [891, 88] width 216 height 39
click at [777, 97] on icon at bounding box center [933, 97] width 7 height 7
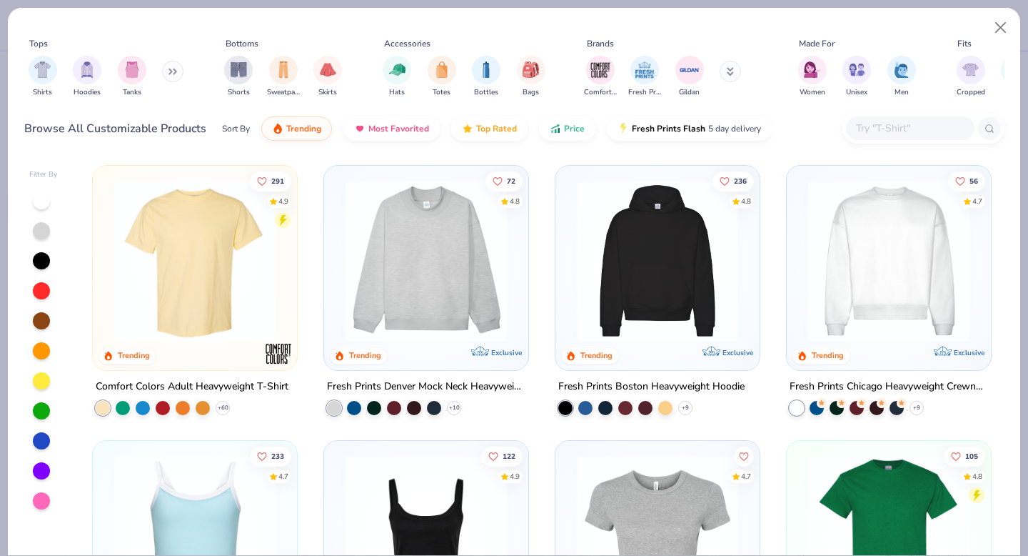
click at [206, 316] on img at bounding box center [195, 260] width 176 height 161
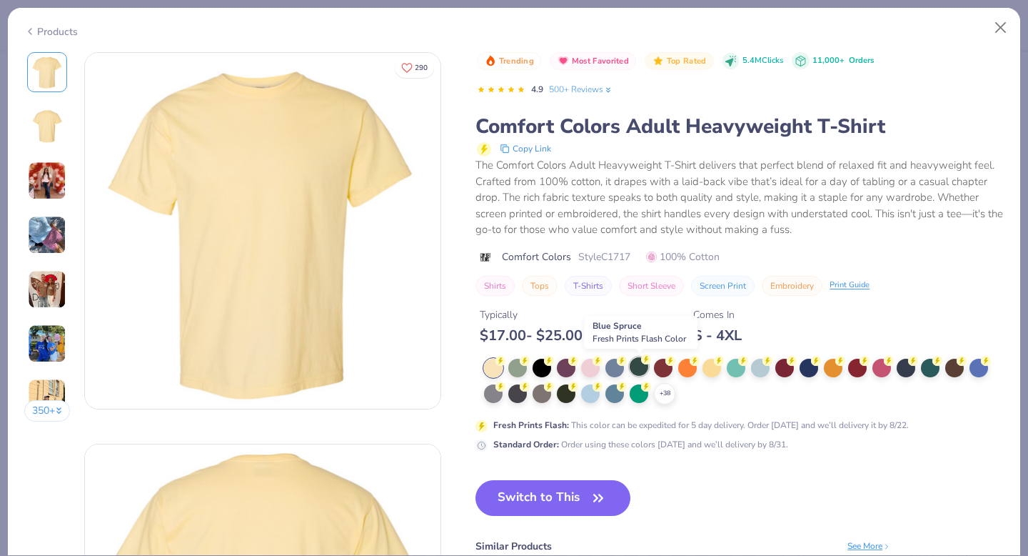
click at [645, 372] on div at bounding box center [639, 366] width 19 height 19
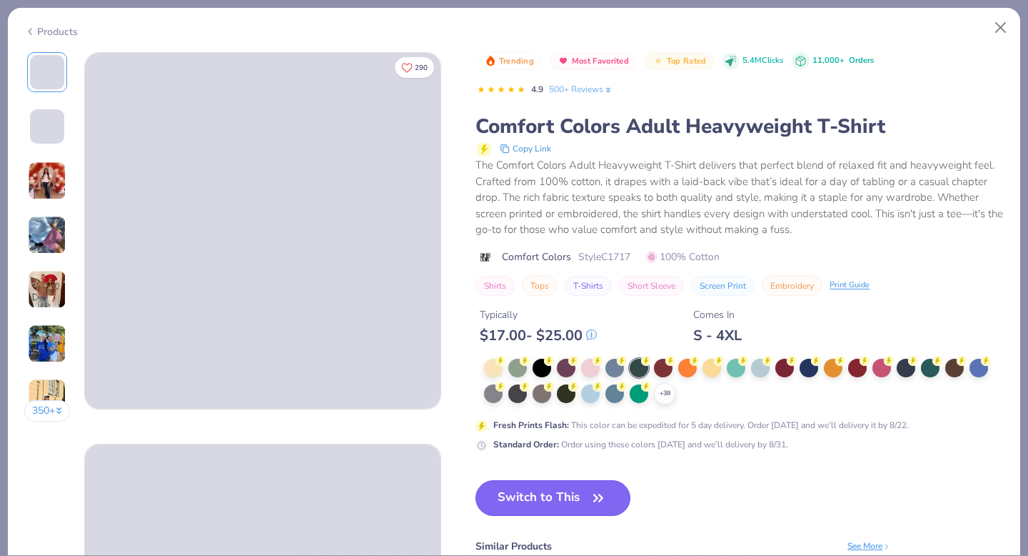
click at [606, 495] on icon "button" at bounding box center [598, 498] width 20 height 20
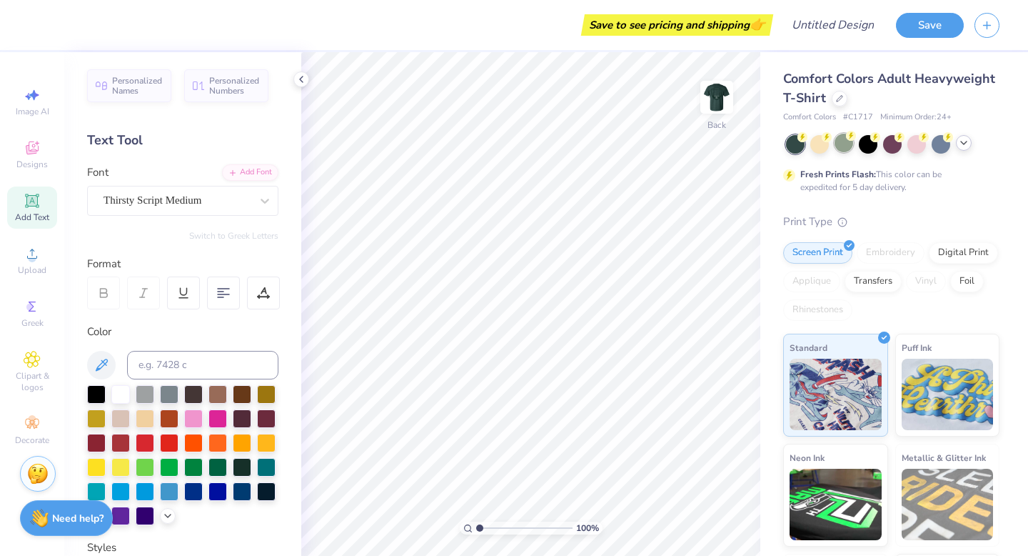
click at [777, 148] on div at bounding box center [844, 143] width 19 height 19
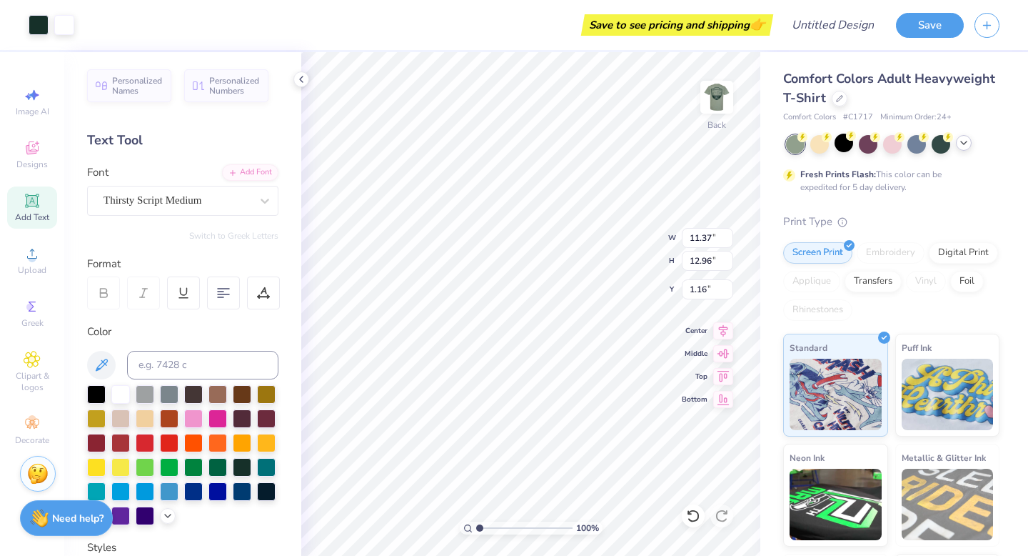
type input "1.91"
type textarea "CAMP LUGNUT"
type textarea "z"
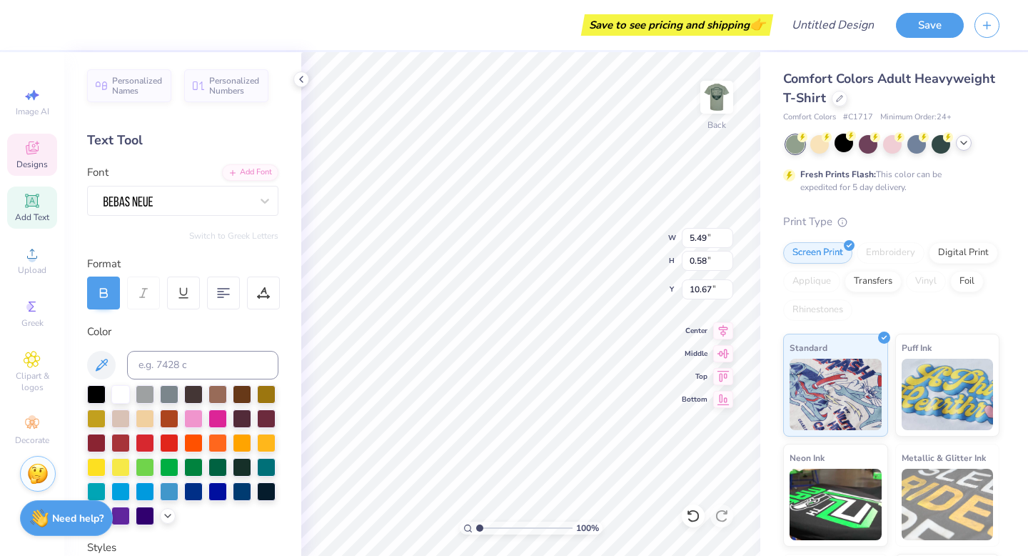
type textarea "Jackson Field"
type input "1.70"
type input "0.84"
type input "12.82"
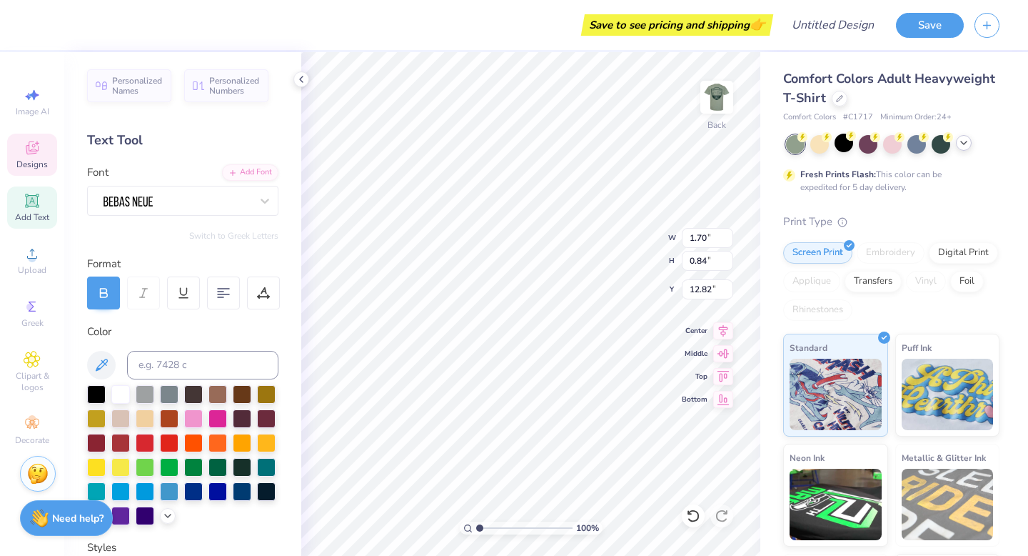
type textarea "2025"
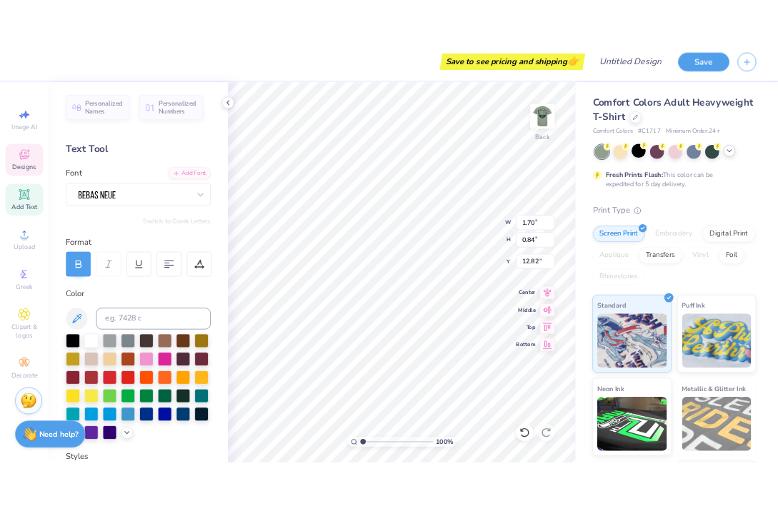
scroll to position [0, 0]
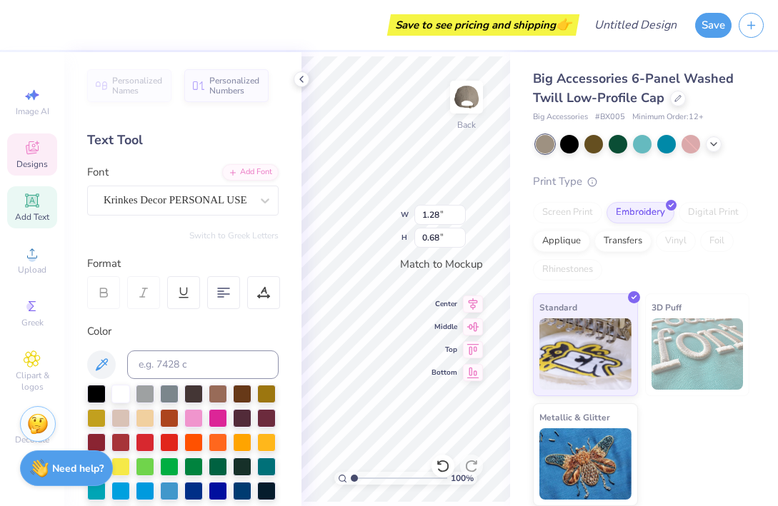
type textarea "Lugnut"
type textarea "camp"
type input "0.50"
type input "0.11"
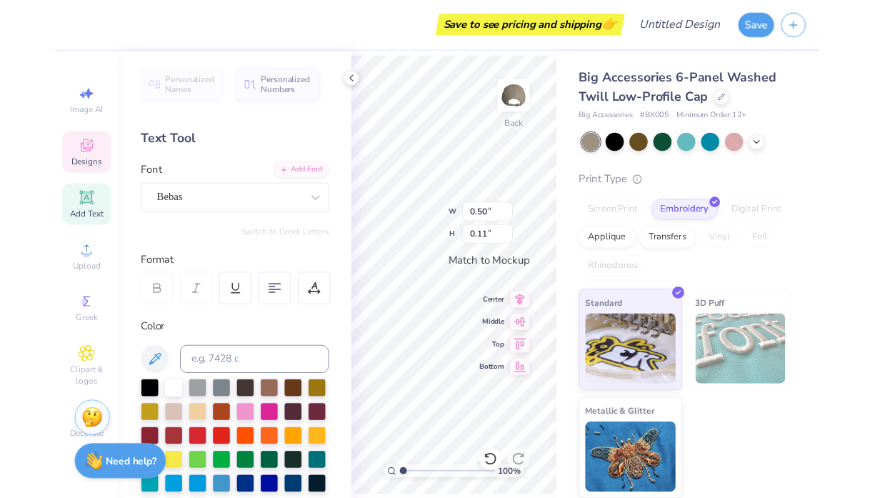
scroll to position [0, 0]
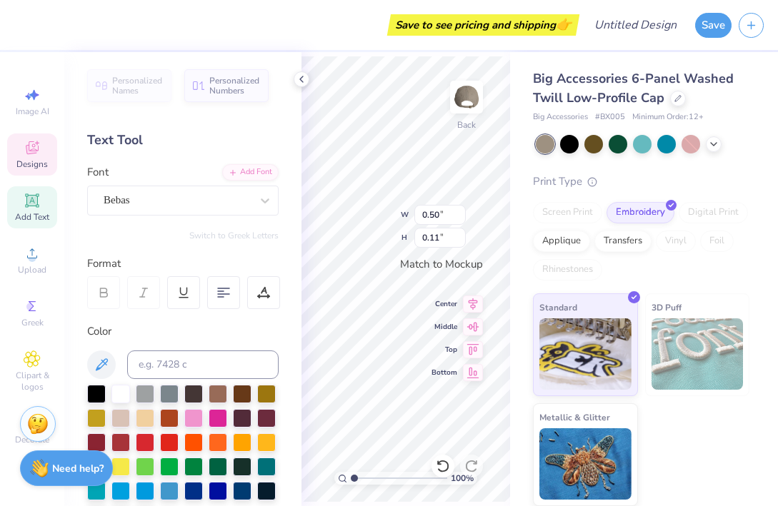
type textarea "2025"
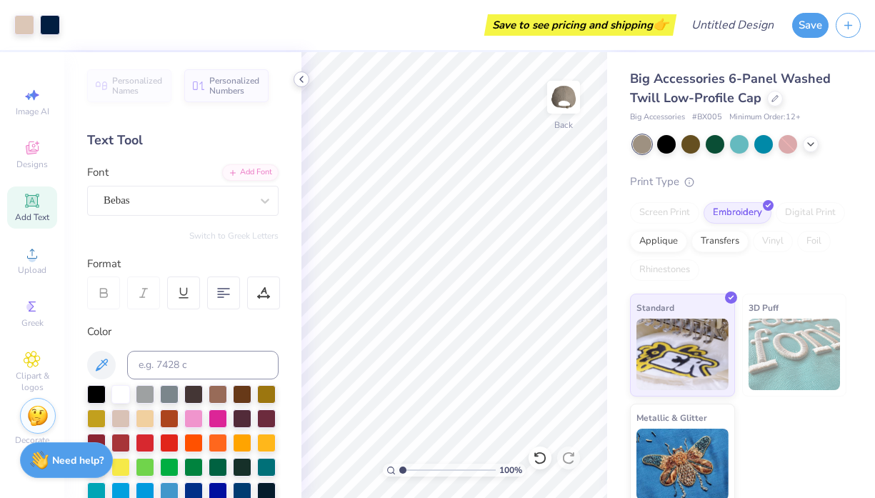
click at [301, 76] on icon at bounding box center [301, 79] width 11 height 11
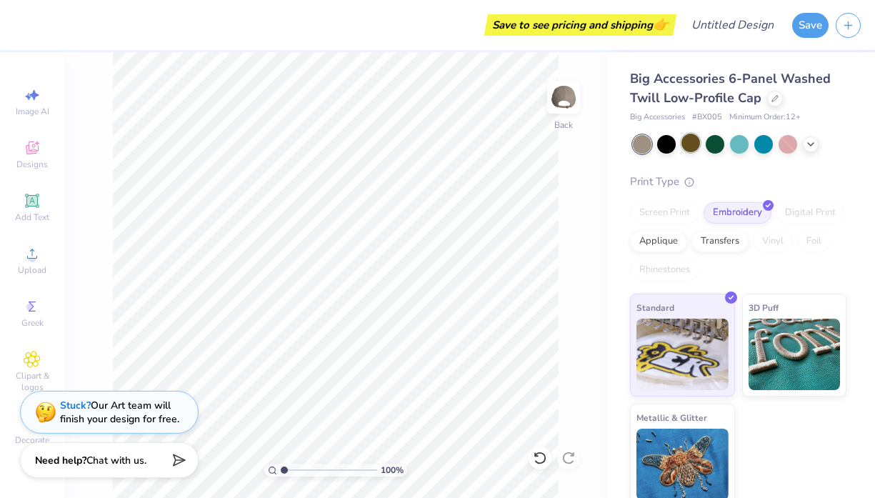
click at [686, 146] on div at bounding box center [690, 143] width 19 height 19
click at [813, 143] on icon at bounding box center [810, 142] width 11 height 11
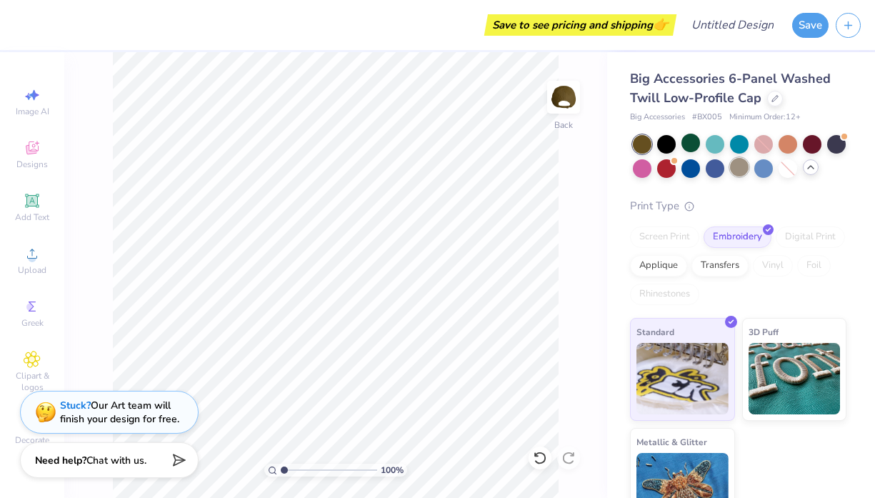
click at [742, 169] on div at bounding box center [739, 167] width 19 height 19
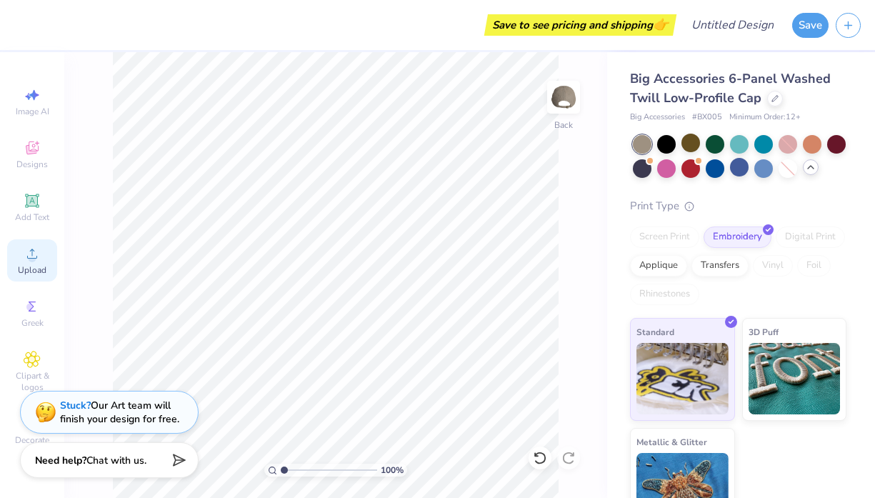
click at [34, 249] on icon at bounding box center [32, 253] width 17 height 17
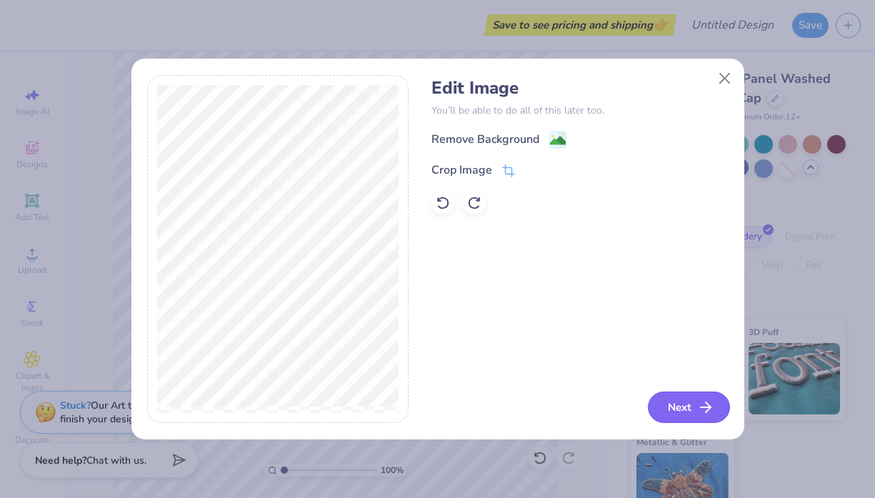
click at [679, 405] on button "Next" at bounding box center [689, 406] width 82 height 31
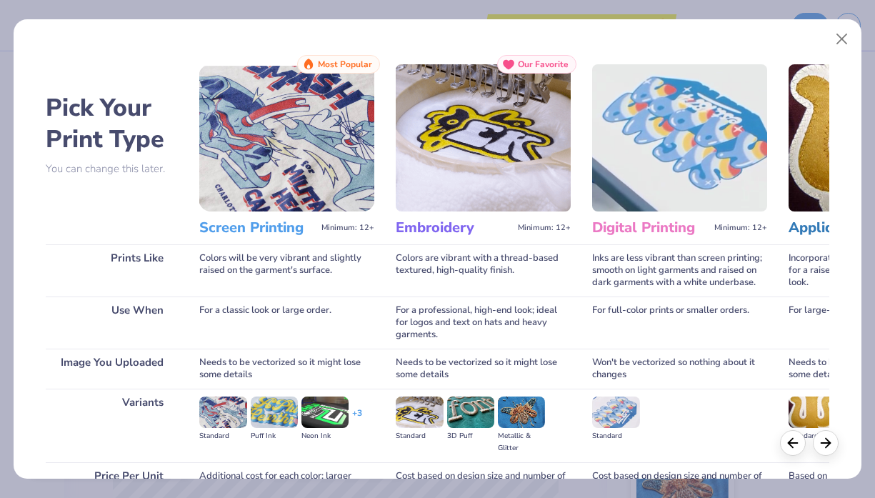
scroll to position [143, 0]
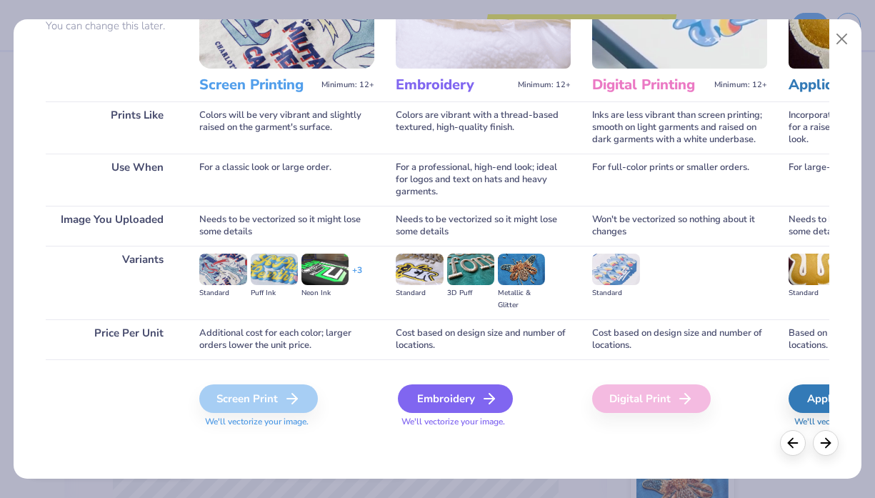
click at [473, 396] on div "Embroidery" at bounding box center [455, 398] width 115 height 29
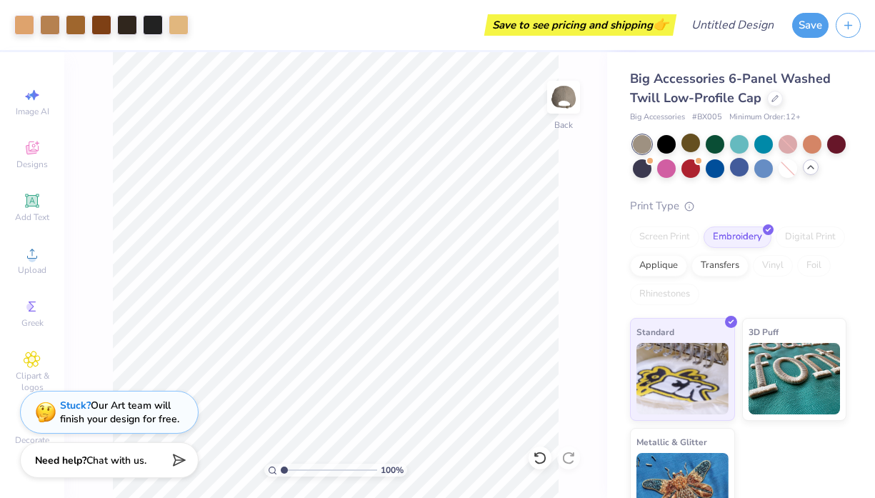
click at [809, 168] on icon at bounding box center [810, 166] width 11 height 11
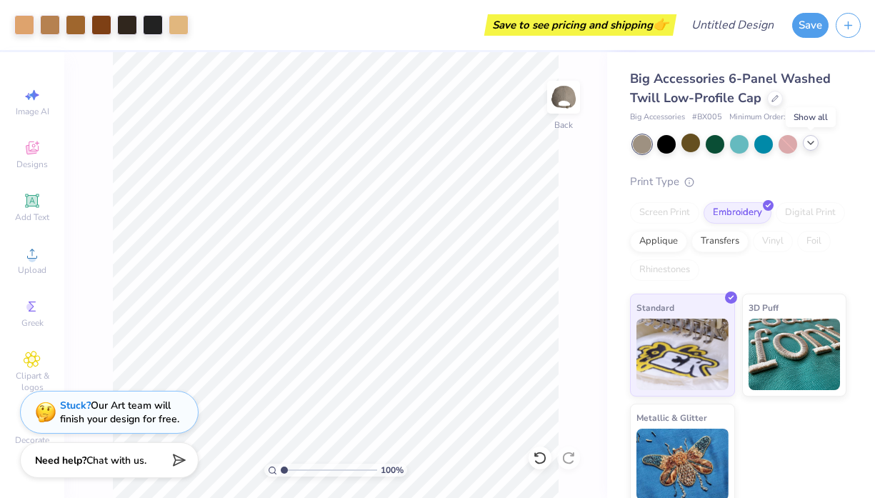
click at [812, 149] on div at bounding box center [811, 143] width 16 height 16
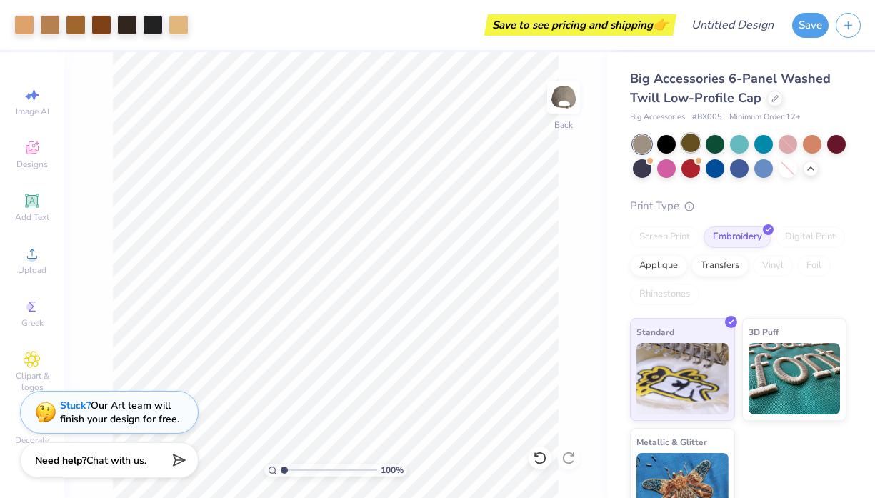
click at [691, 144] on div at bounding box center [690, 143] width 19 height 19
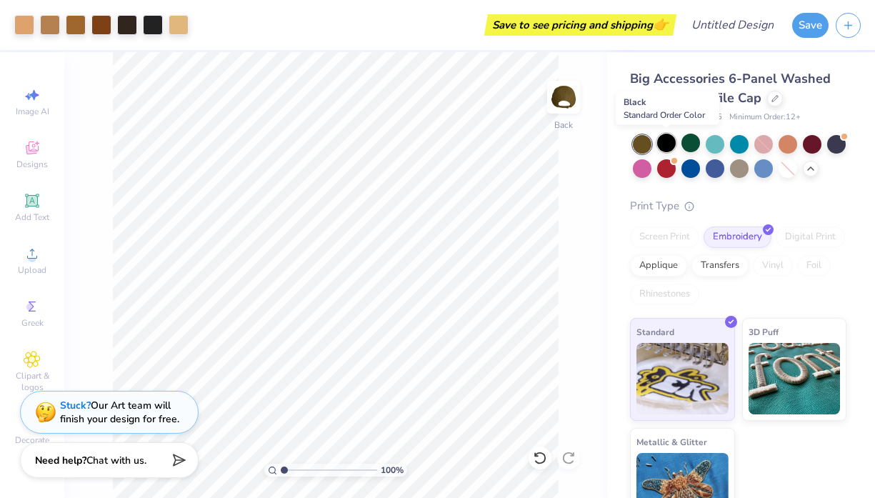
click at [670, 139] on div at bounding box center [666, 143] width 19 height 19
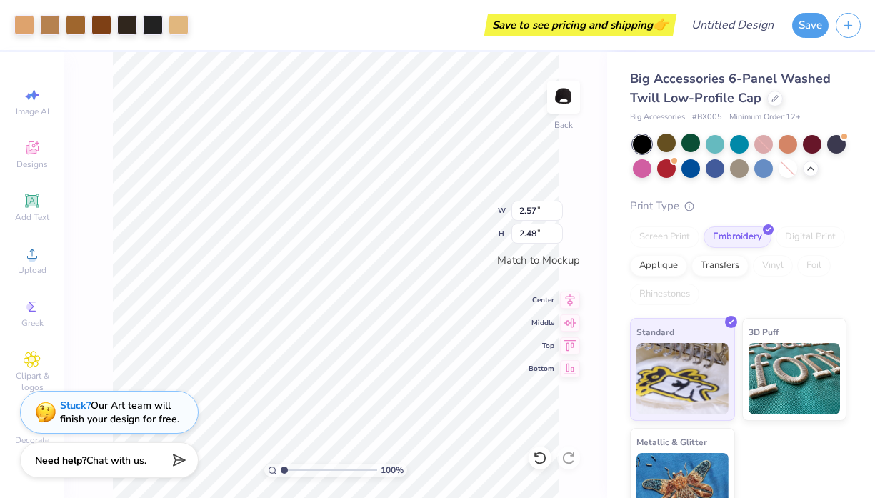
type input "1.69"
type input "1.64"
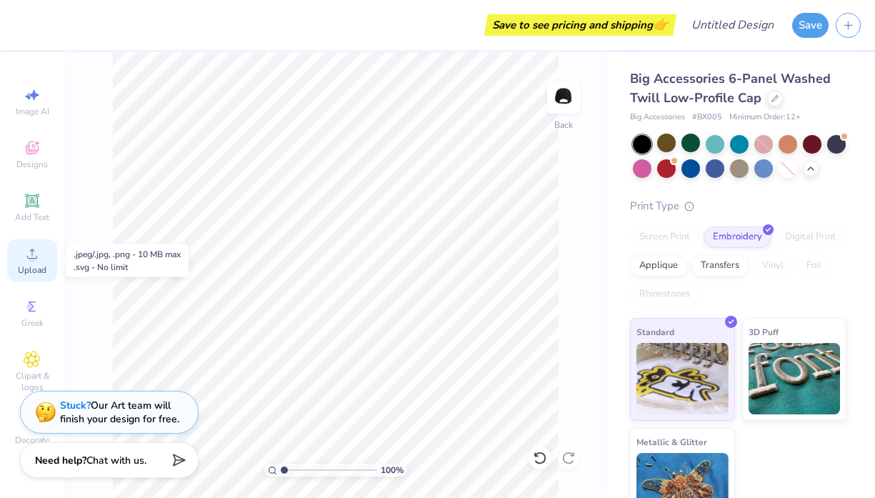
click at [31, 264] on span "Upload" at bounding box center [32, 269] width 29 height 11
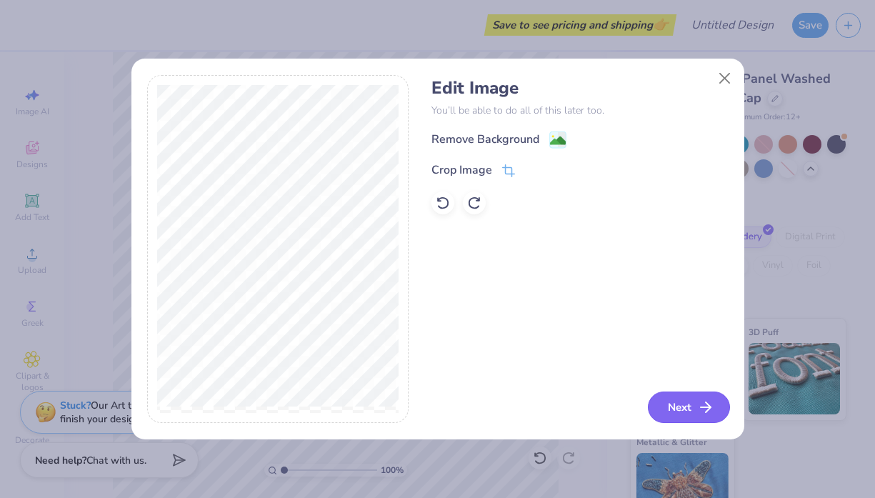
click at [676, 397] on button "Next" at bounding box center [689, 406] width 82 height 31
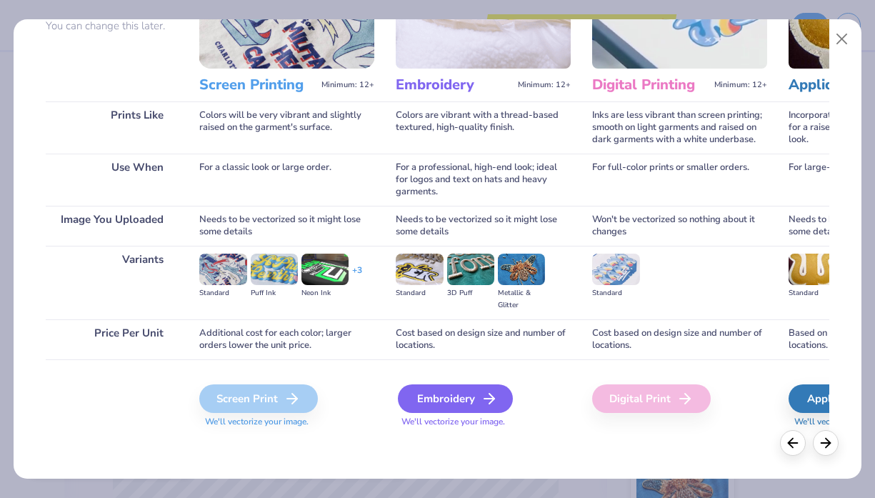
click at [443, 398] on div "Embroidery" at bounding box center [455, 398] width 115 height 29
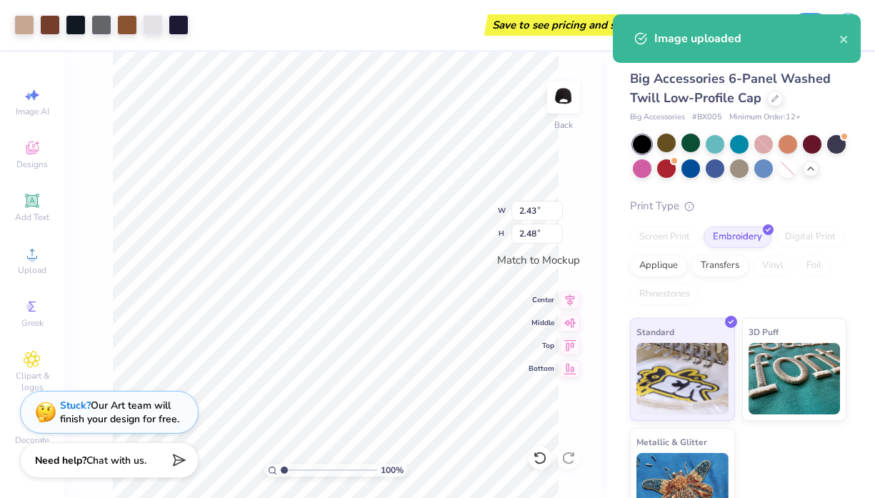
type input "1.97"
type input "2.02"
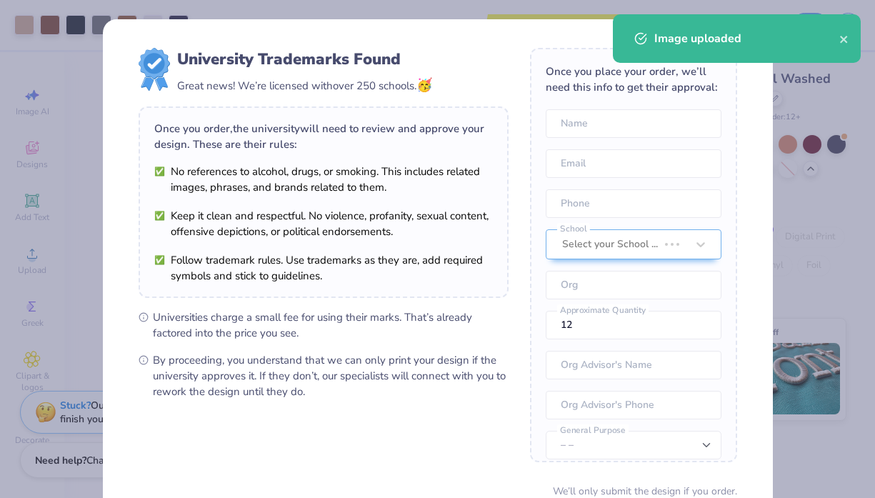
click at [354, 239] on body "Art colors Save to see pricing and shipping 👉 Design Title Save Image AI Design…" at bounding box center [437, 249] width 875 height 498
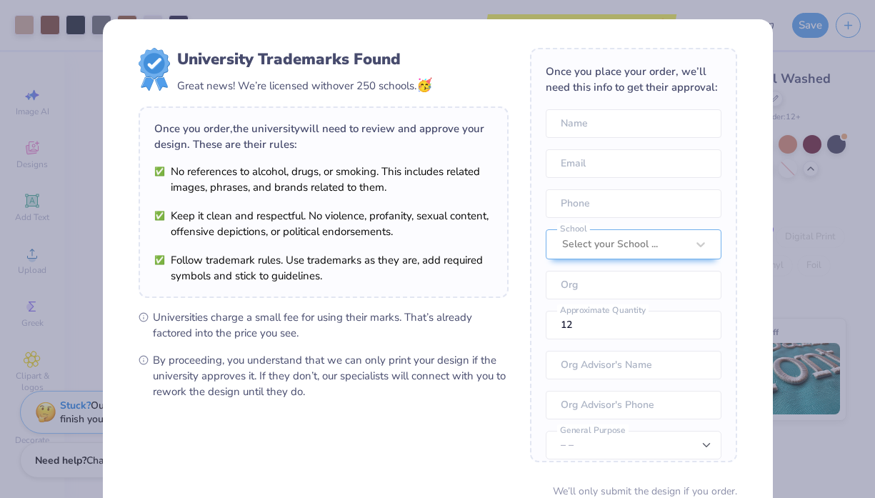
scroll to position [124, 0]
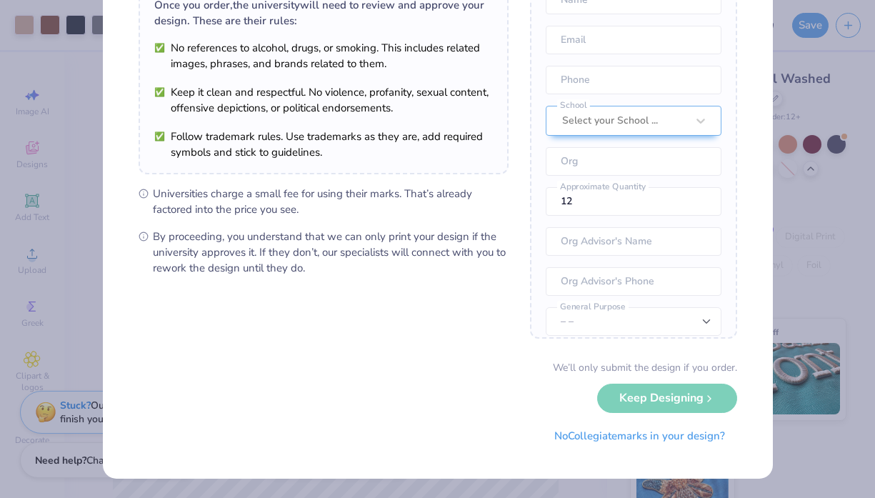
click at [803, 203] on div "University Trademarks Found Great news! We’re licensed with over 250 schools. 🥳…" at bounding box center [437, 249] width 875 height 498
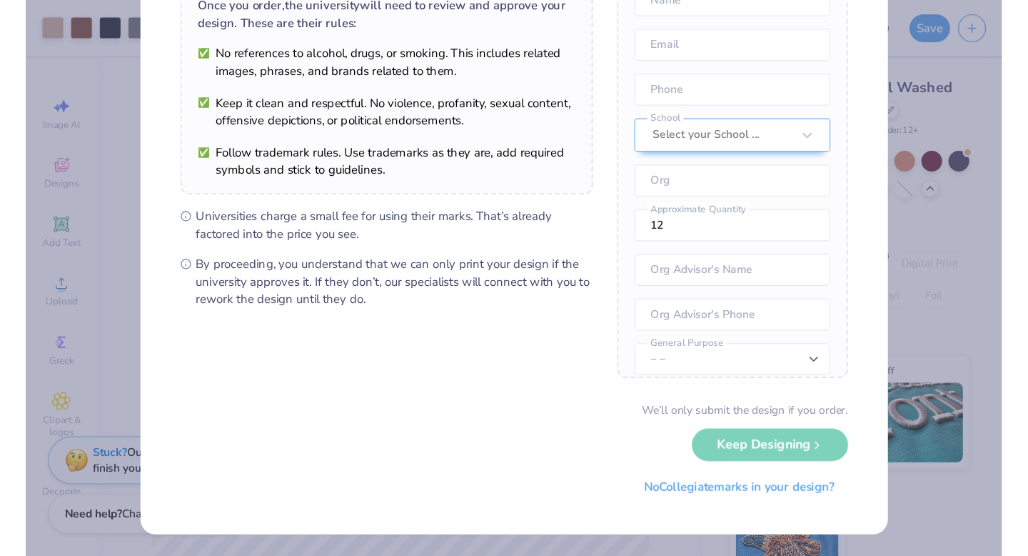
scroll to position [0, 0]
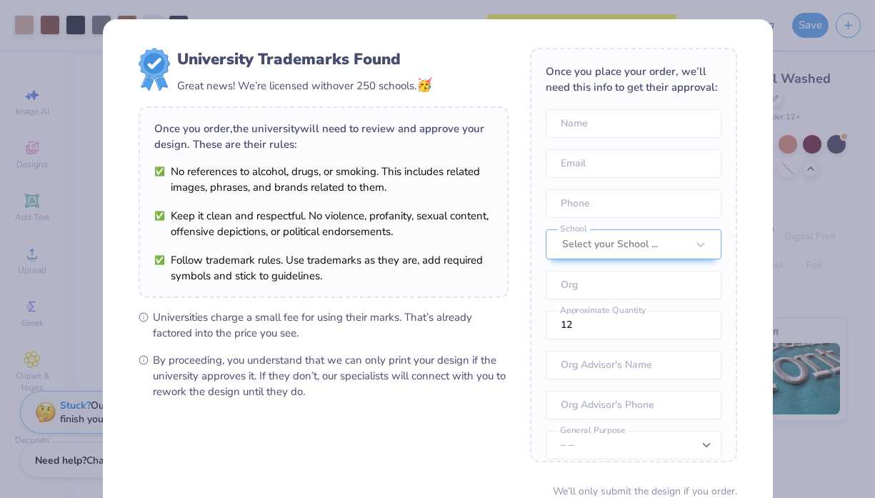
click at [706, 17] on div "University Trademarks Found Great news! We’re licensed with over 250 schools. 🥳…" at bounding box center [437, 249] width 875 height 498
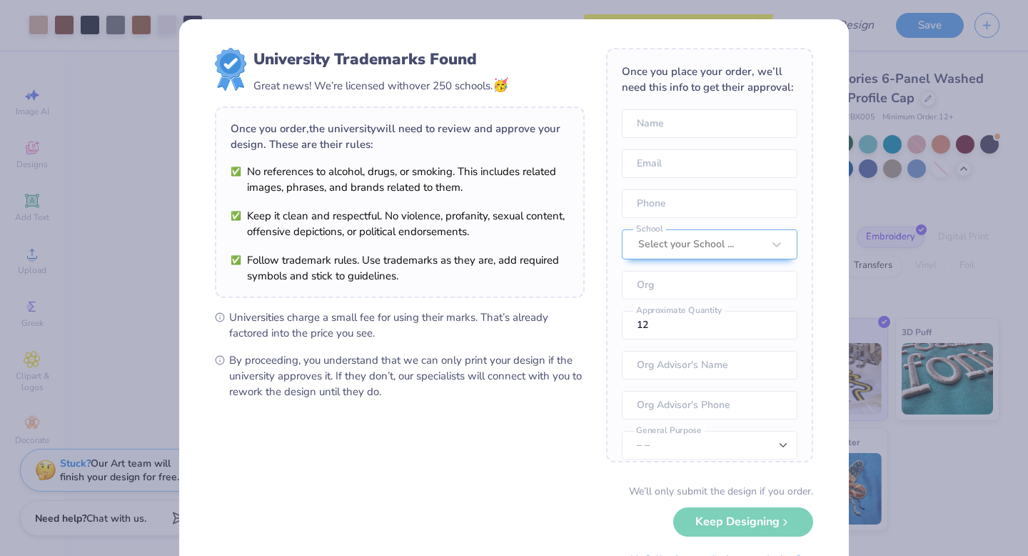
click at [184, 151] on div "University Trademarks Found Great news! We’re licensed with over 250 schools. 🥳…" at bounding box center [514, 310] width 670 height 583
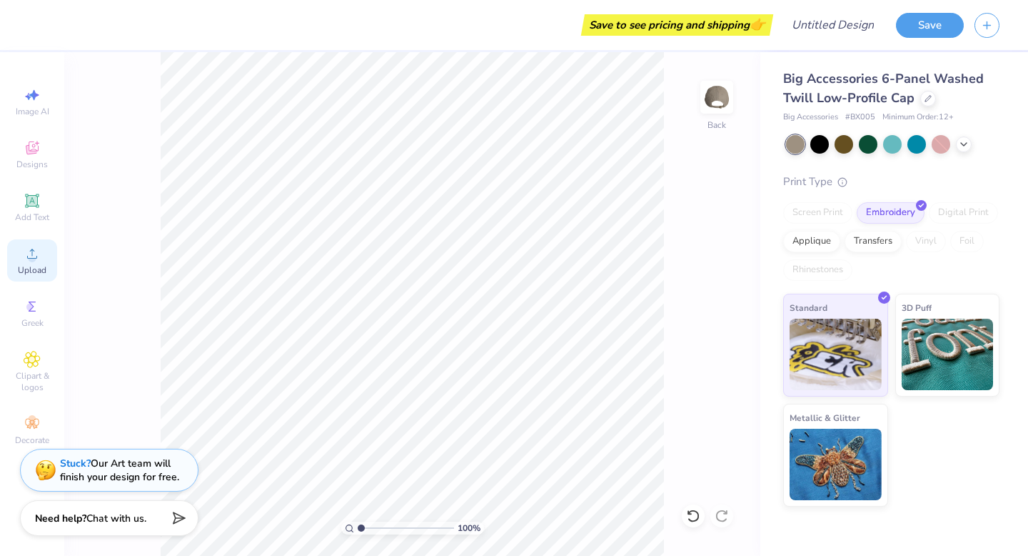
click at [31, 263] on div "Upload" at bounding box center [32, 260] width 50 height 42
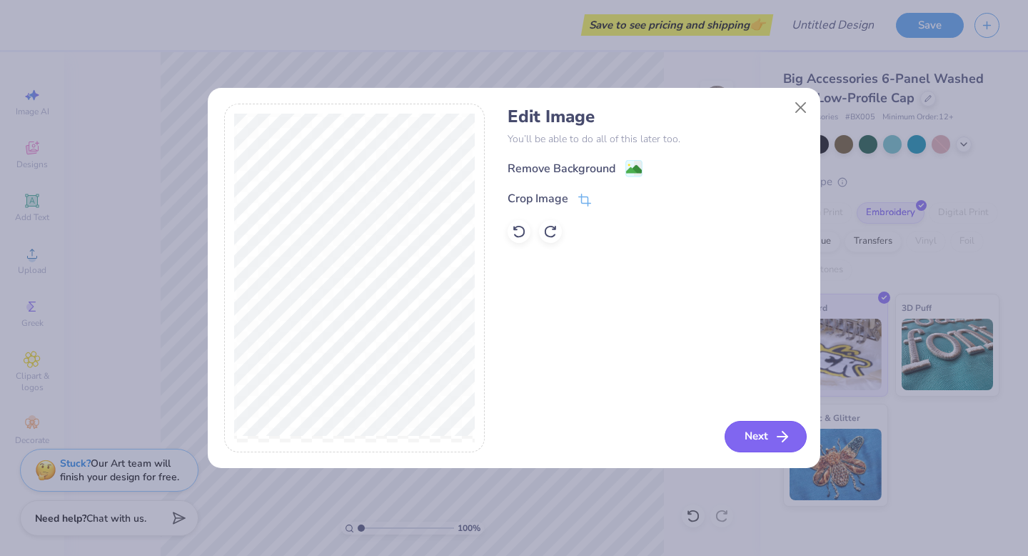
click at [751, 436] on button "Next" at bounding box center [766, 436] width 82 height 31
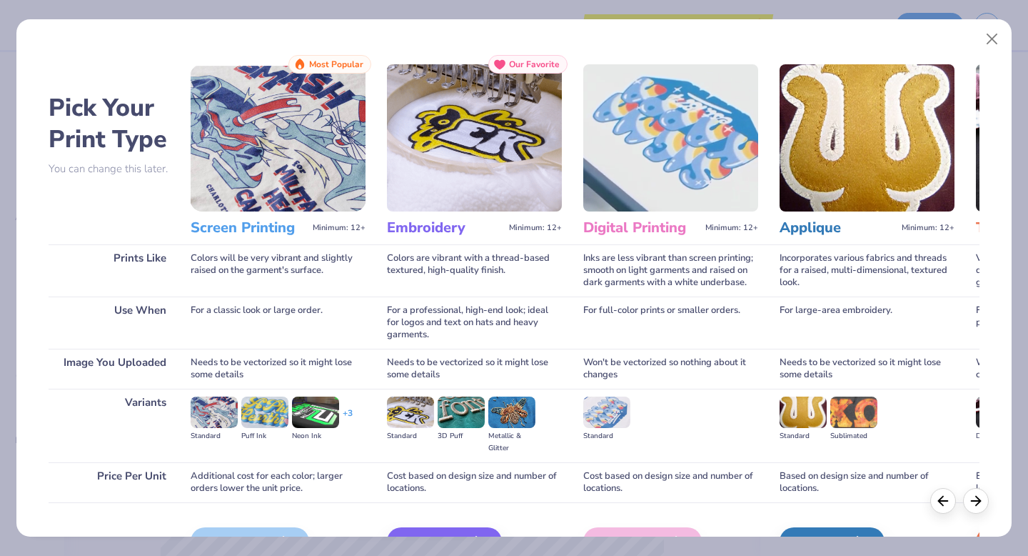
scroll to position [85, 0]
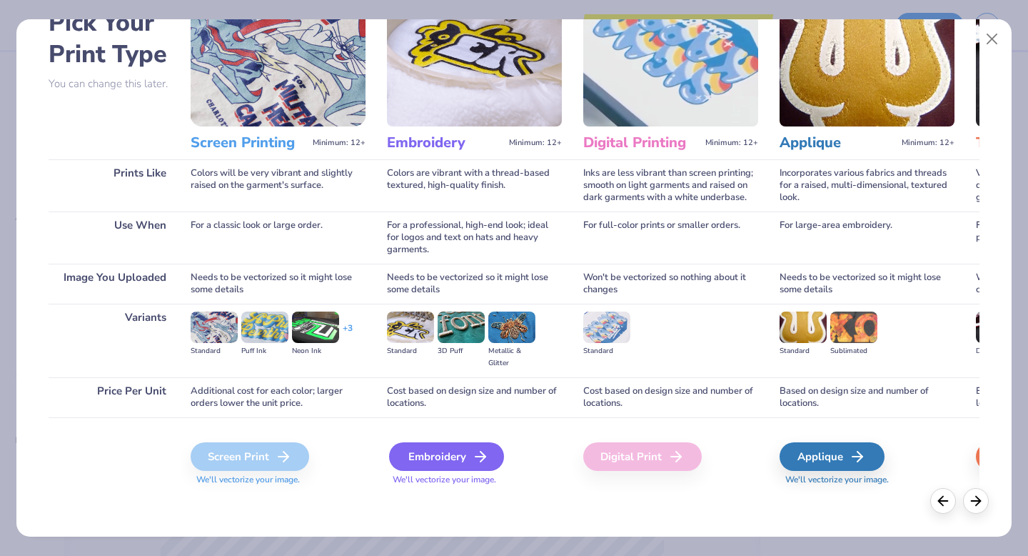
click at [476, 461] on icon at bounding box center [480, 456] width 17 height 17
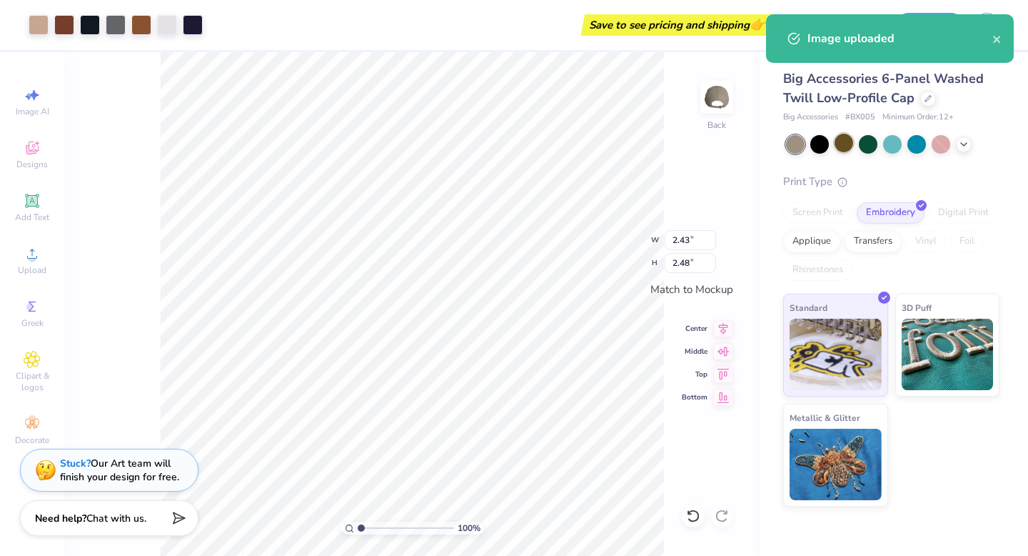
click at [840, 144] on div at bounding box center [844, 143] width 19 height 19
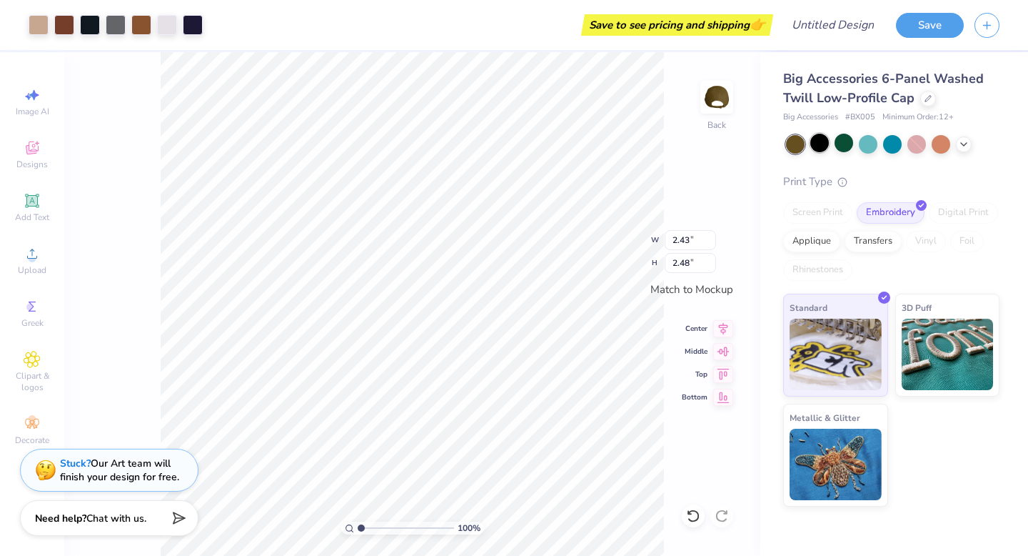
click at [826, 145] on div at bounding box center [820, 143] width 19 height 19
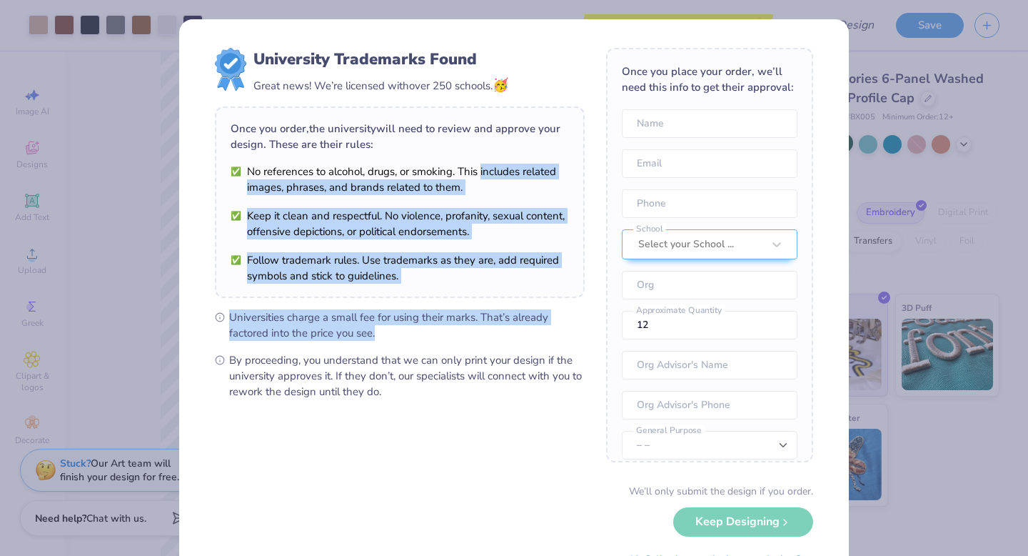
drag, startPoint x: 479, startPoint y: 178, endPoint x: 311, endPoint y: 345, distance: 237.3
click at [315, 343] on div "University Trademarks Found Great news! We’re licensed with over 250 schools. 🥳…" at bounding box center [400, 223] width 370 height 351
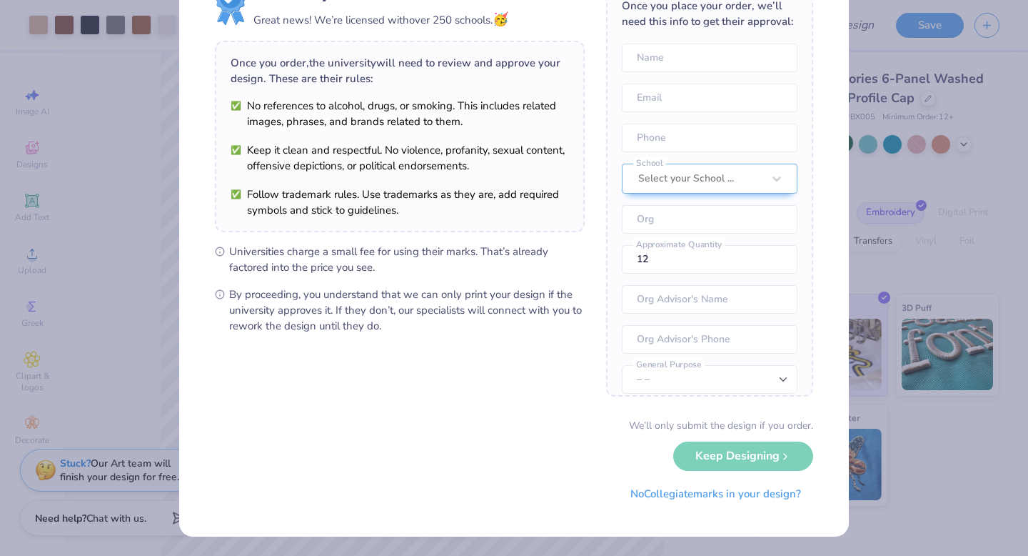
click at [311, 345] on form "University Trademarks Found Great news! We’re licensed with over 250 schools. 🥳…" at bounding box center [514, 245] width 598 height 526
click at [157, 43] on div "University Trademarks Found Great news! We’re licensed with over 250 schools. 🥳…" at bounding box center [514, 278] width 1028 height 556
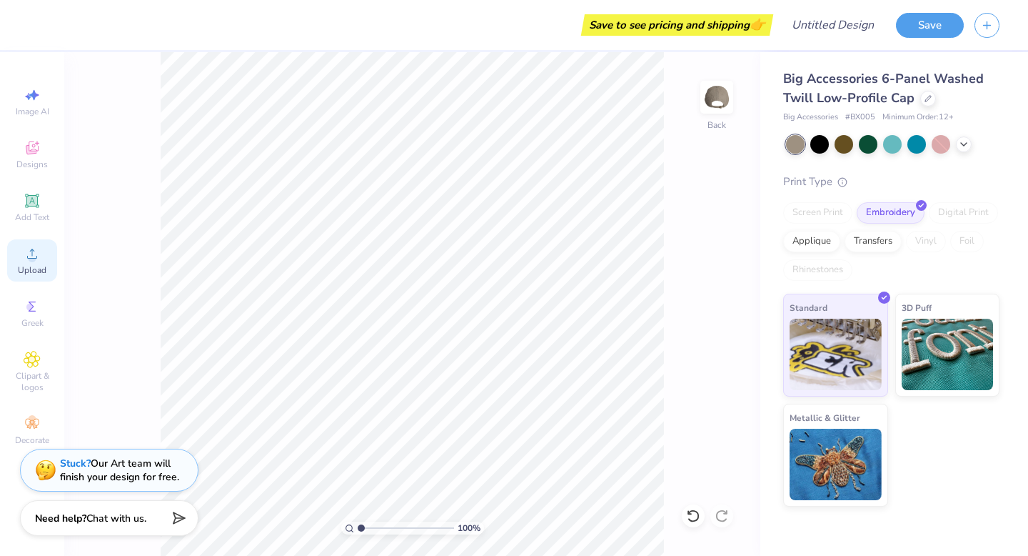
click at [35, 259] on circle at bounding box center [32, 258] width 8 height 8
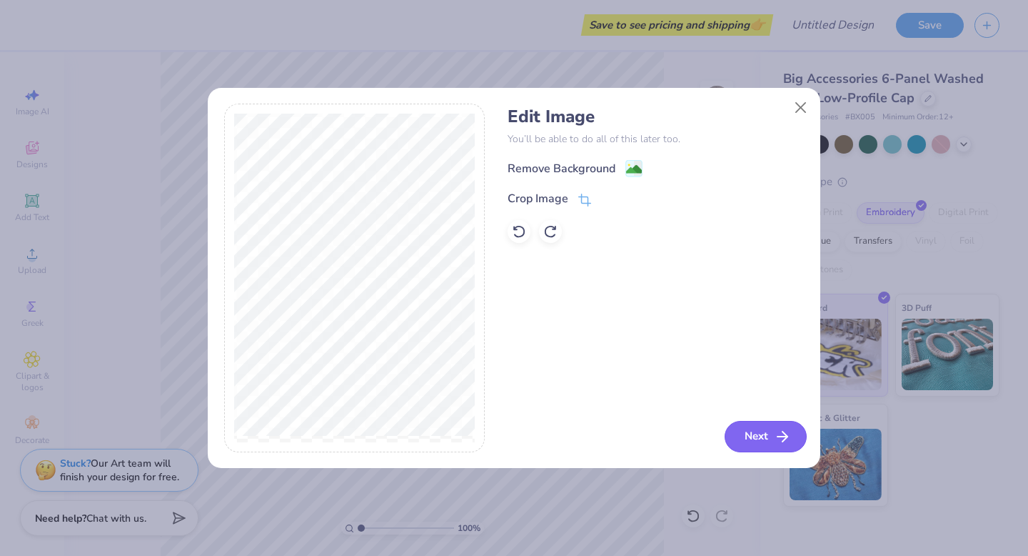
click at [736, 435] on button "Next" at bounding box center [766, 436] width 82 height 31
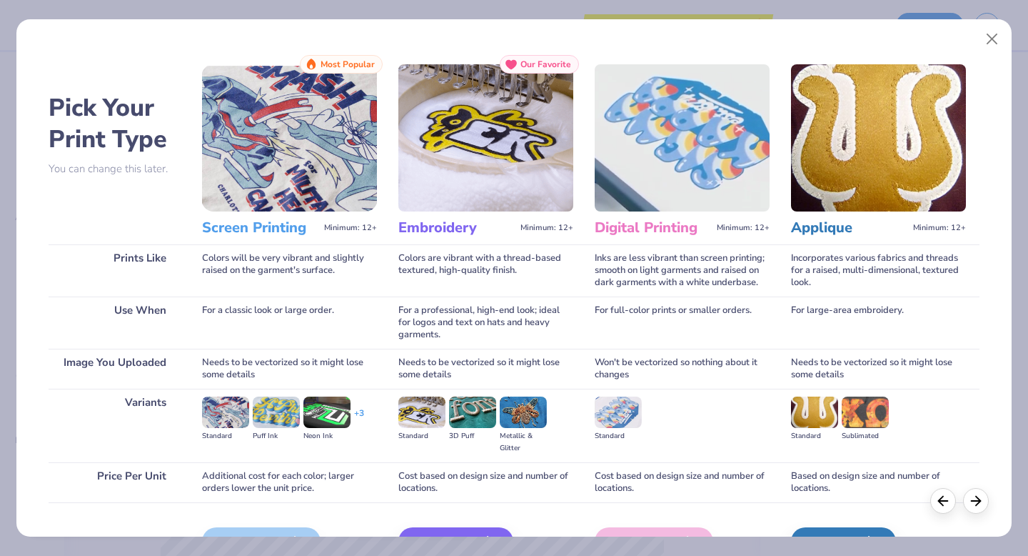
scroll to position [85, 0]
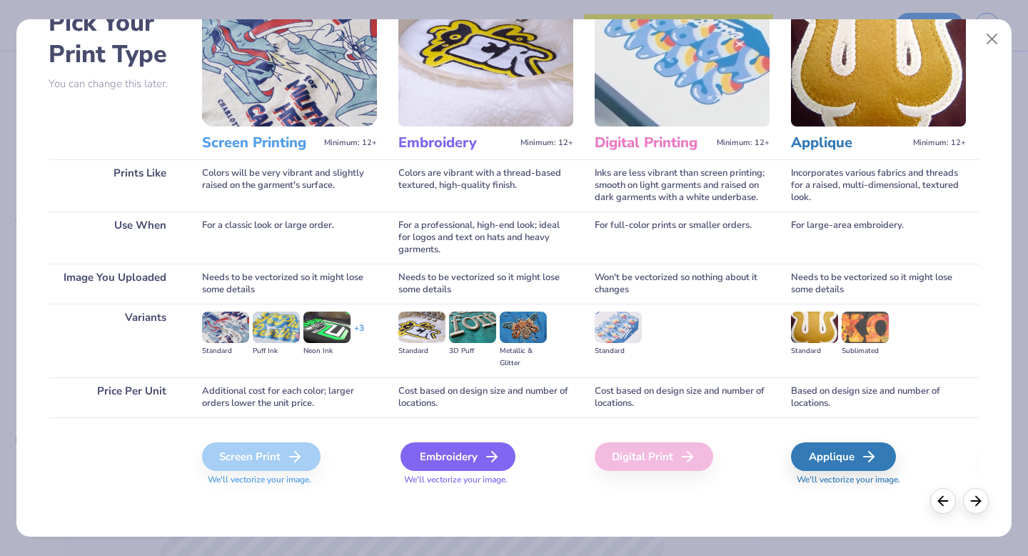
click at [468, 466] on div "Embroidery" at bounding box center [458, 456] width 115 height 29
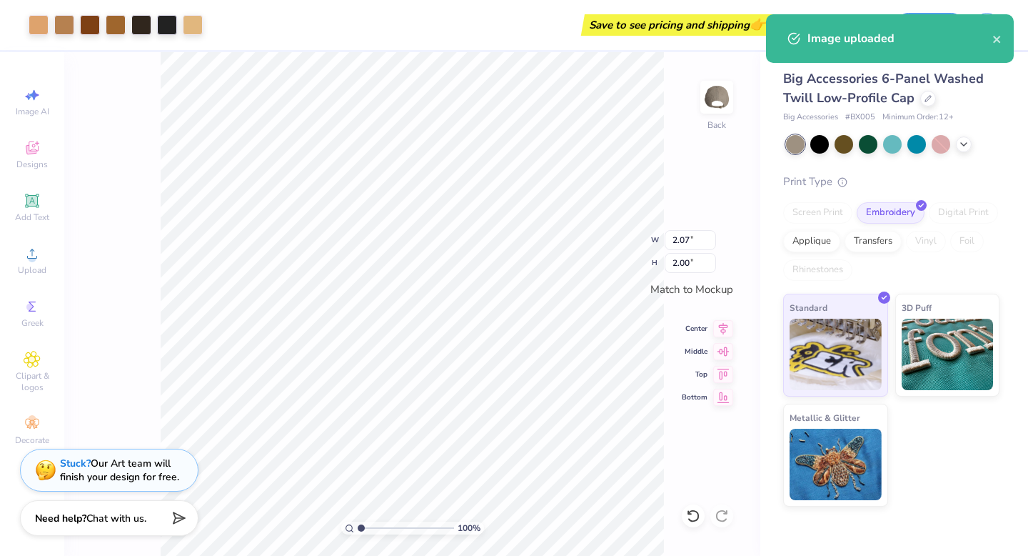
type input "2.07"
type input "2.00"
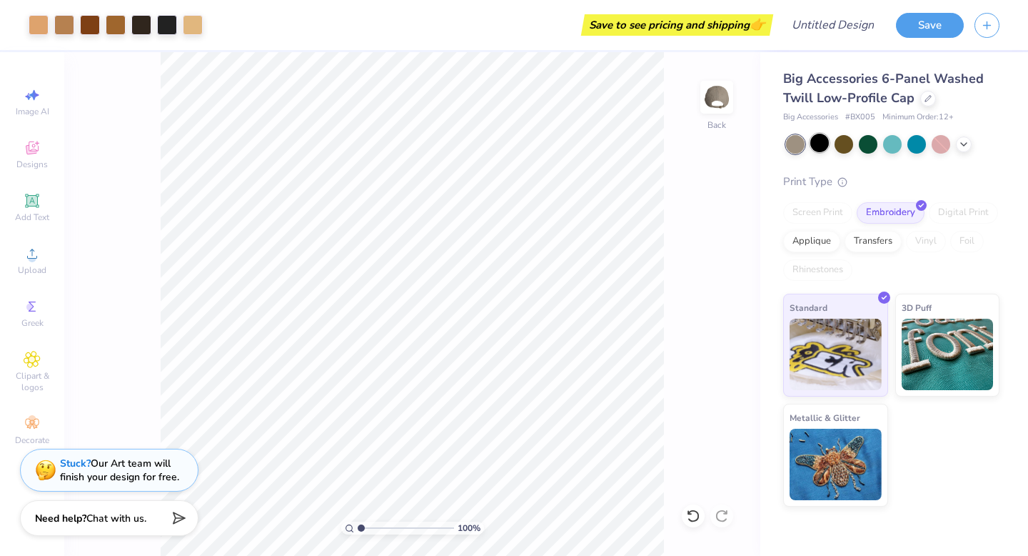
click at [818, 150] on div at bounding box center [820, 143] width 19 height 19
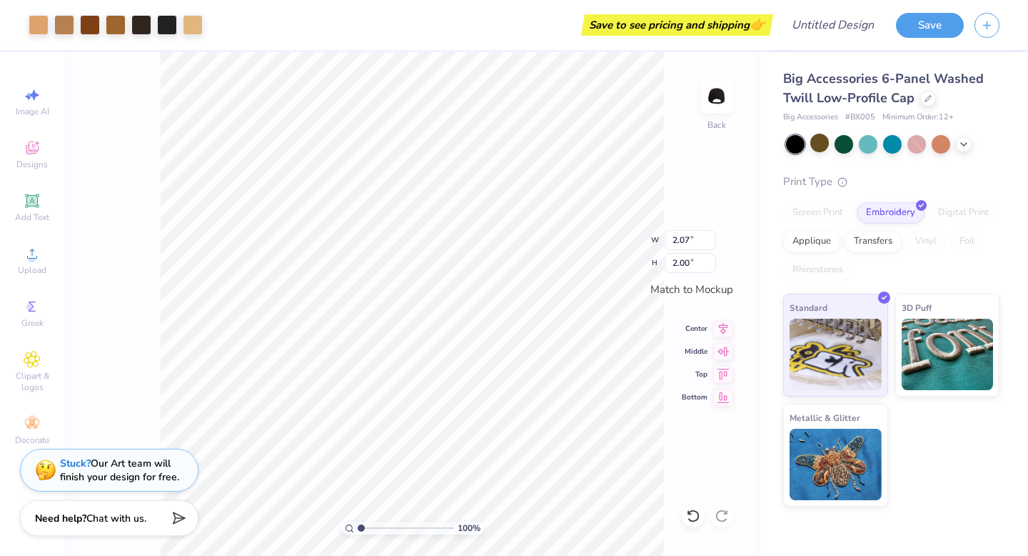
type input "1.38"
type input "1.33"
type input "1.63"
type input "1.58"
click at [32, 209] on div "Add Text" at bounding box center [32, 207] width 50 height 42
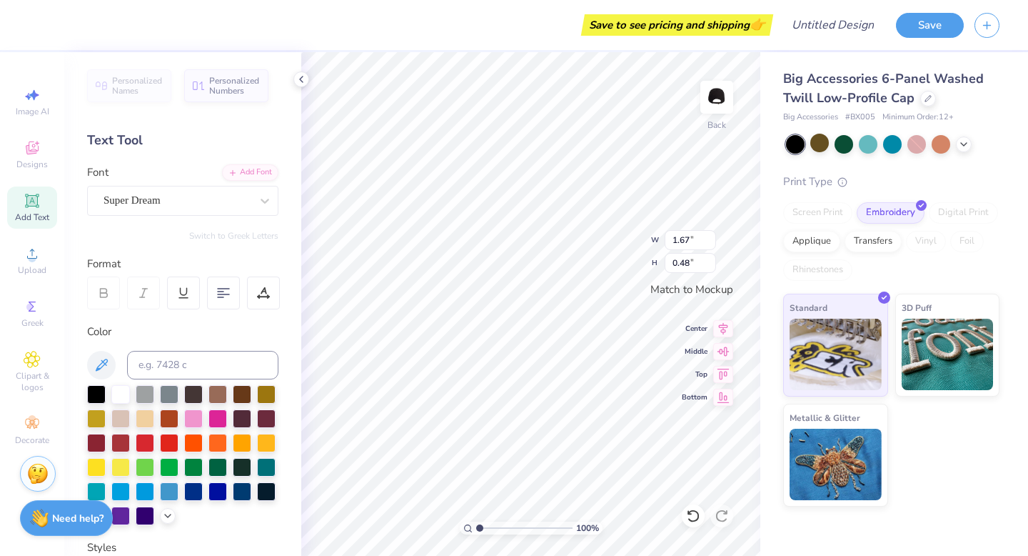
scroll to position [0, 3]
type textarea "Camp Lugnut"
click at [230, 191] on div at bounding box center [177, 200] width 147 height 19
type input "w"
click at [174, 314] on icon at bounding box center [169, 312] width 7 height 9
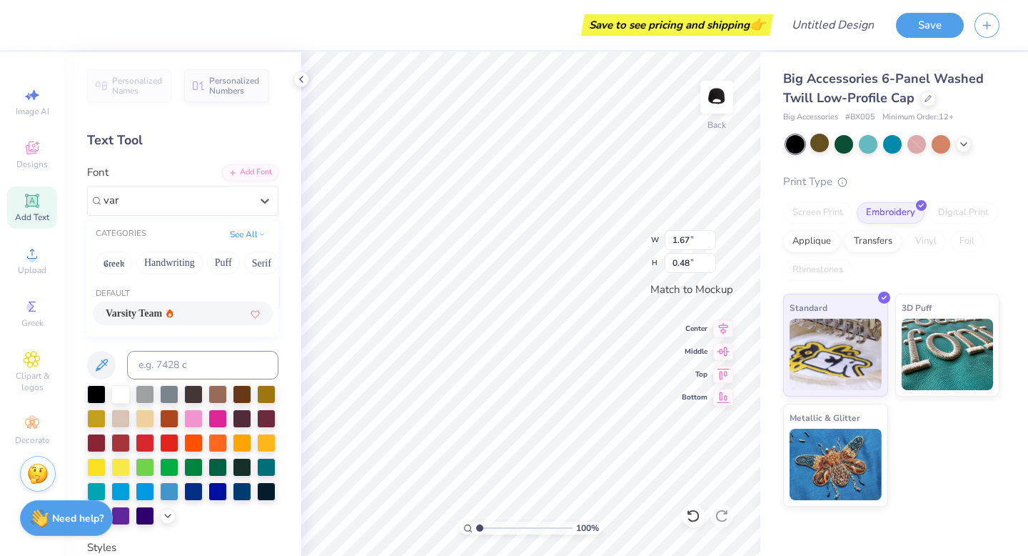
type input "var"
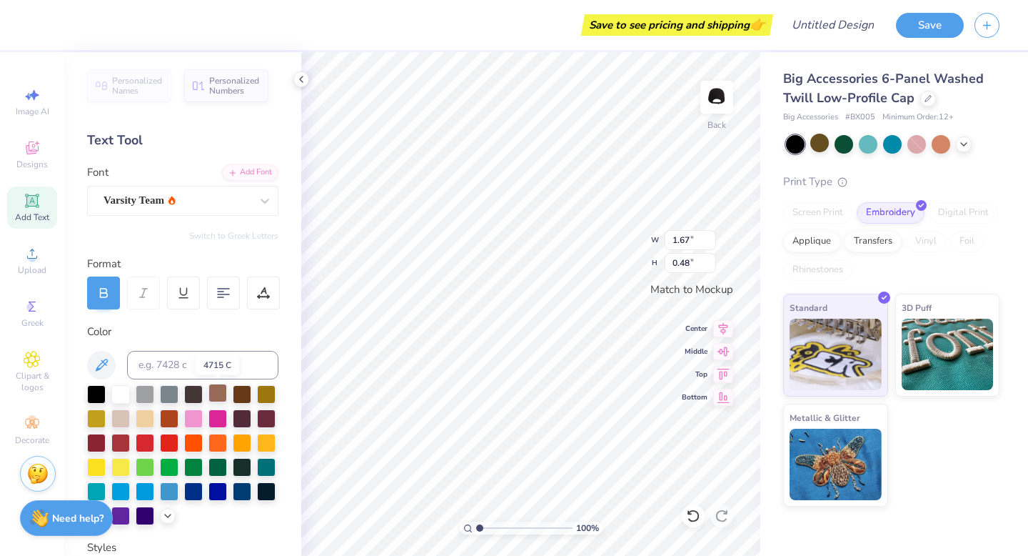
click at [211, 393] on div at bounding box center [218, 392] width 19 height 19
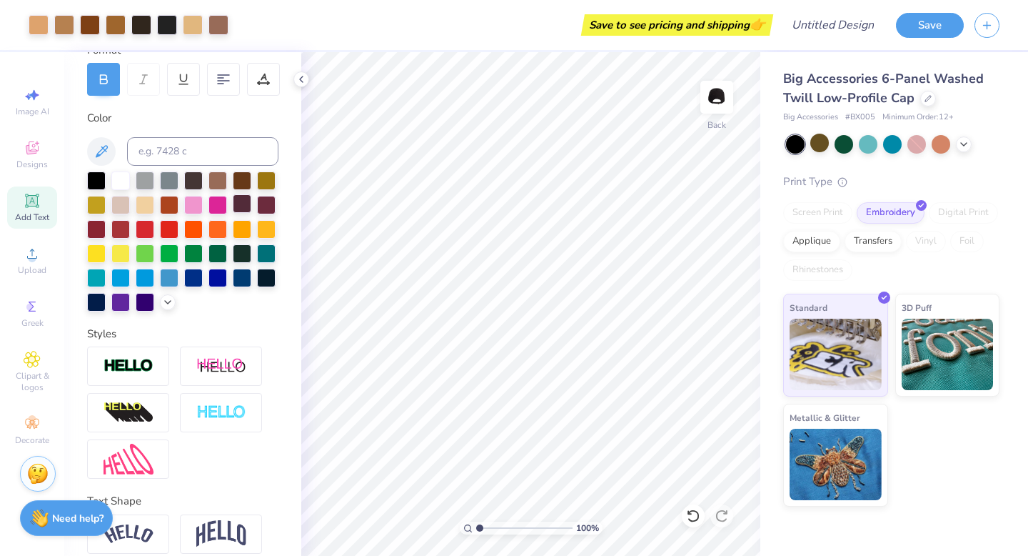
scroll to position [274, 0]
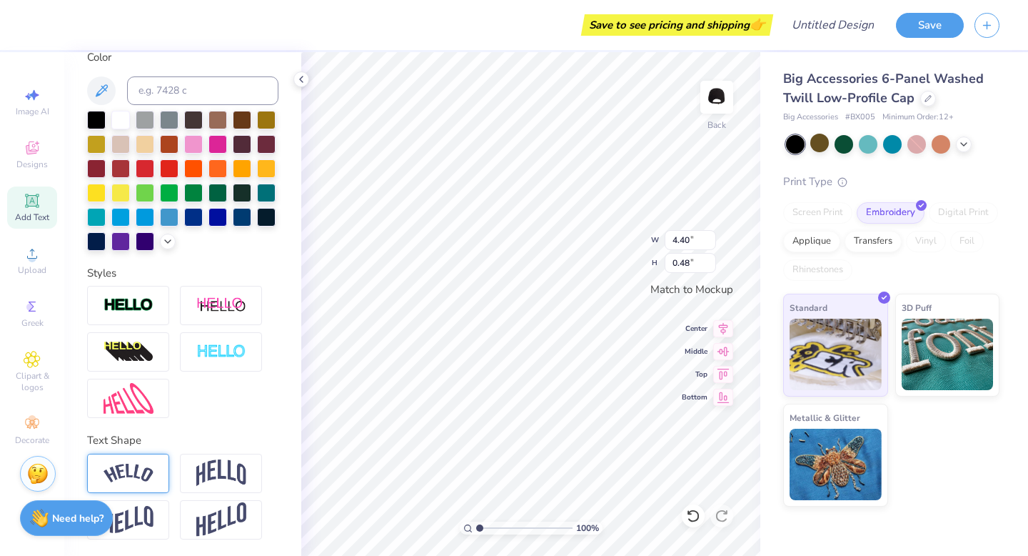
click at [154, 476] on div at bounding box center [128, 472] width 82 height 39
type input "4.93"
type input "1.07"
type input "3.69"
type input "0.80"
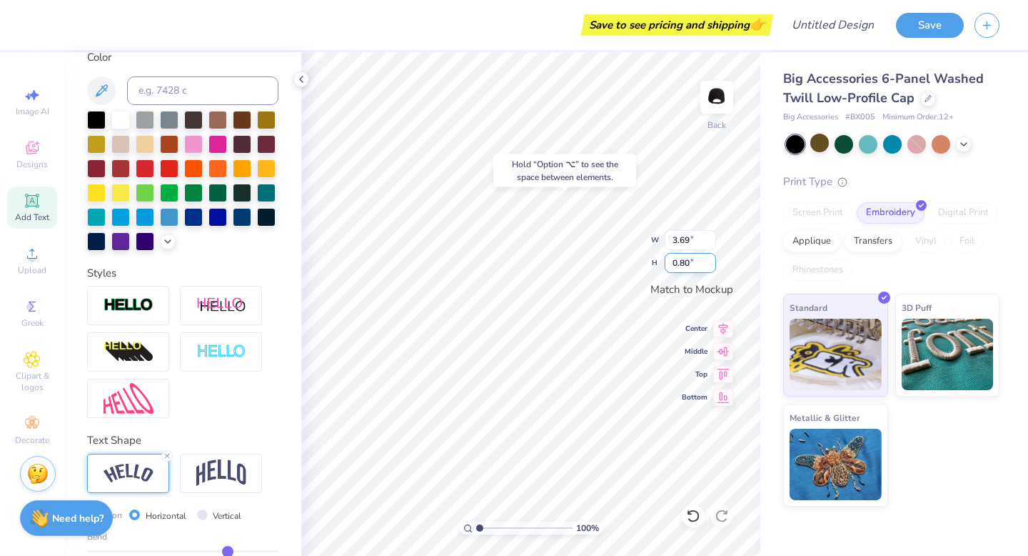
type input "1.63"
type input "1.58"
type input "1.20"
type input "1.15"
type input "1.28"
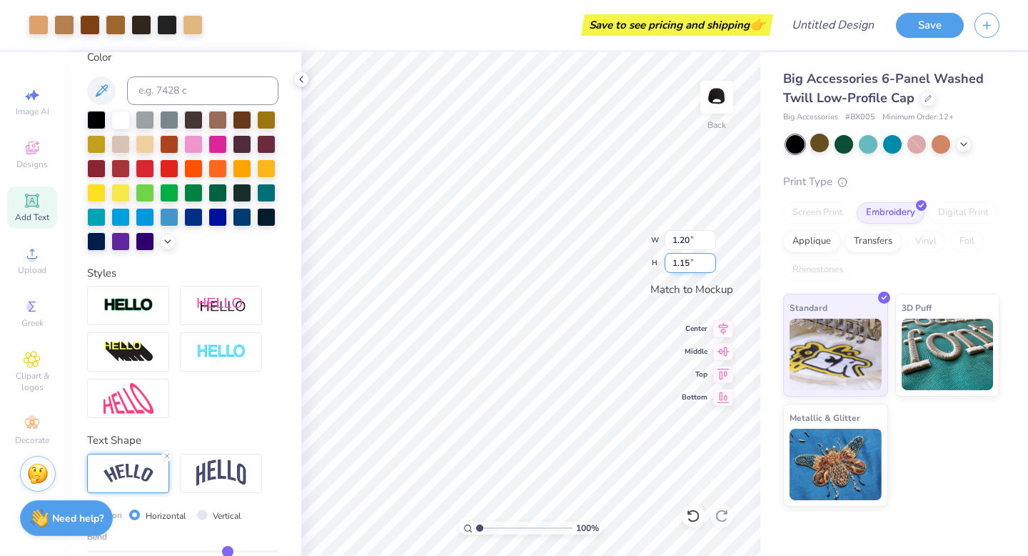
type input "1.24"
type input "3.69"
type input "0.80"
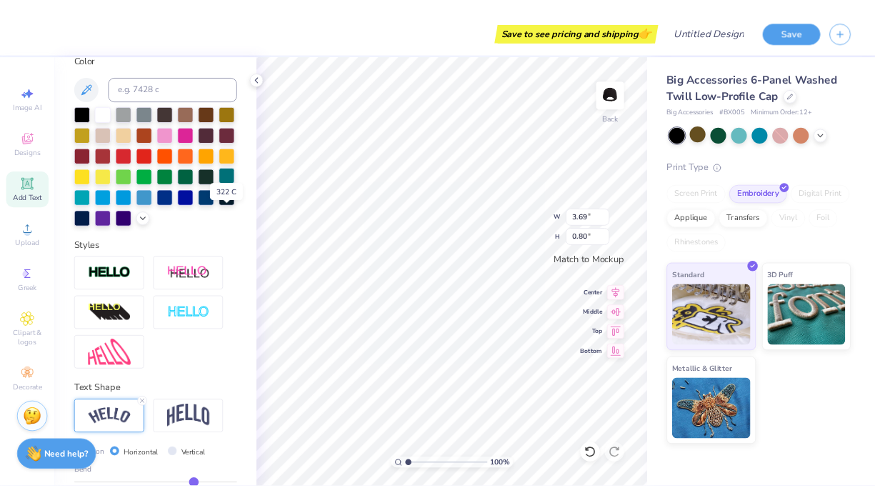
scroll to position [99, 0]
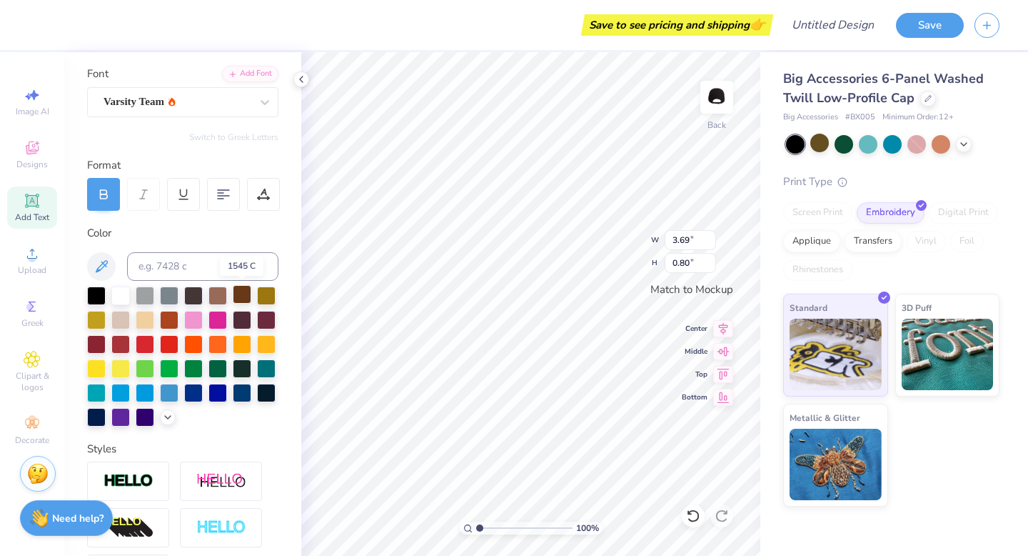
click at [245, 294] on div at bounding box center [242, 294] width 19 height 19
click at [198, 298] on div at bounding box center [193, 294] width 19 height 19
click at [224, 298] on div at bounding box center [218, 294] width 19 height 19
click at [128, 319] on div at bounding box center [120, 318] width 19 height 19
click at [150, 321] on div at bounding box center [145, 318] width 19 height 19
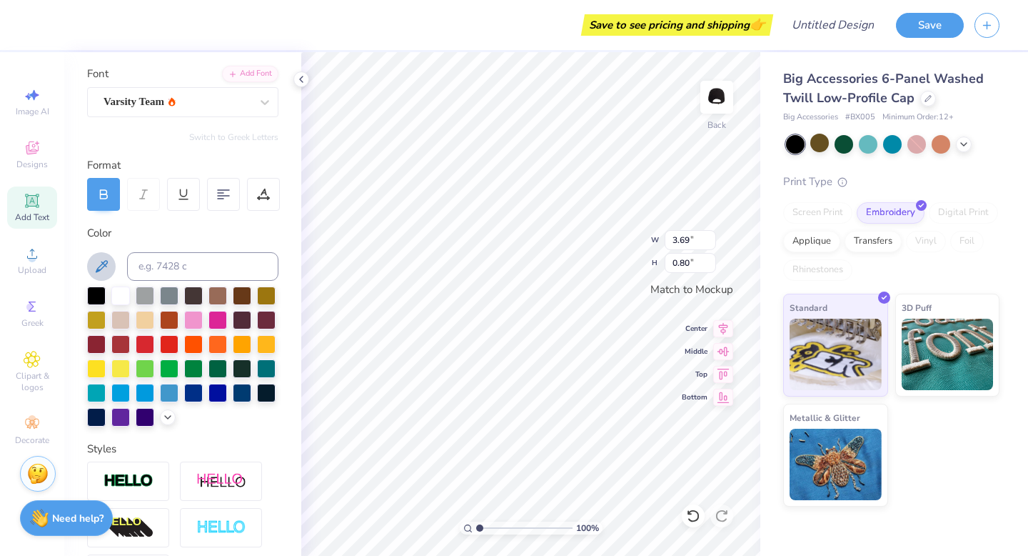
click at [107, 269] on icon at bounding box center [101, 266] width 17 height 17
click at [100, 276] on button at bounding box center [101, 266] width 29 height 29
click at [96, 269] on icon at bounding box center [101, 266] width 17 height 17
type input "3.42"
type input "0.74"
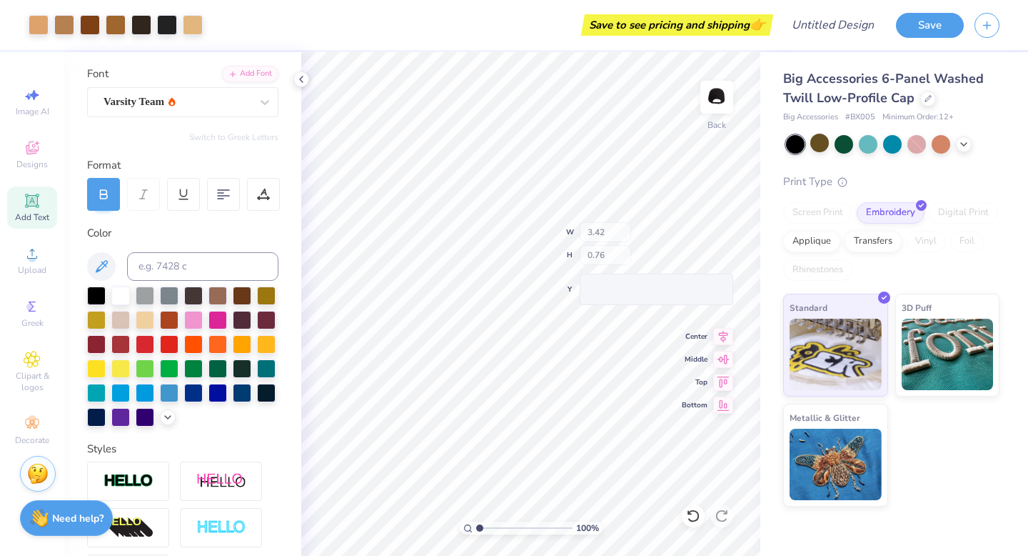
type input "0.76"
click at [823, 148] on div at bounding box center [820, 143] width 19 height 19
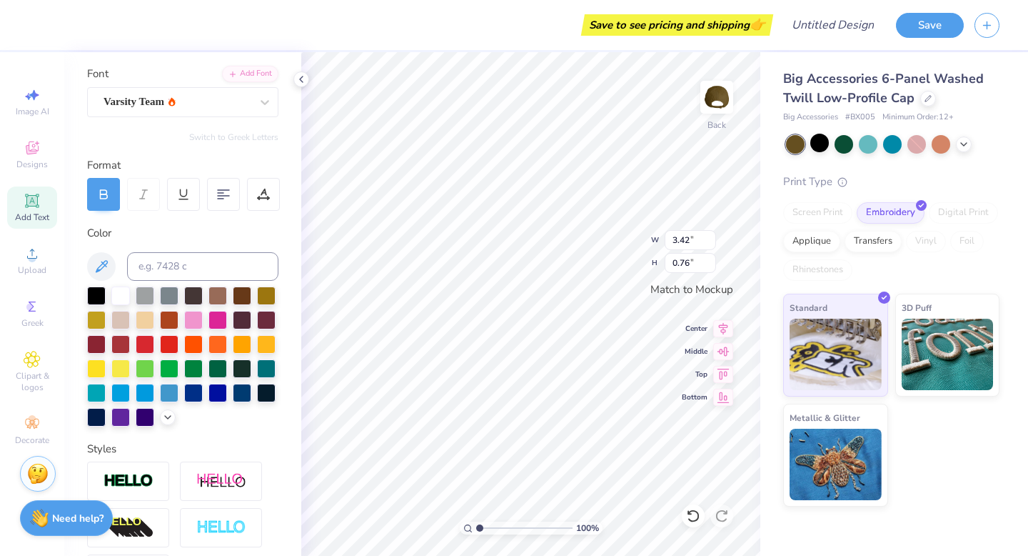
type input "4.18"
type input "0.93"
type input "4.51"
type input "1.00"
type input "1.28"
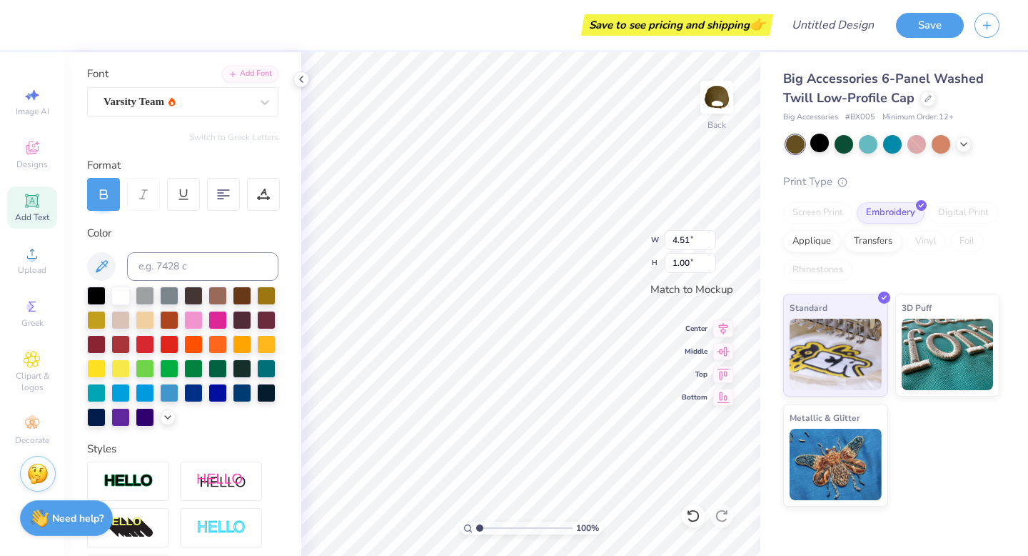
type input "1.24"
type input "1.75"
type input "1.69"
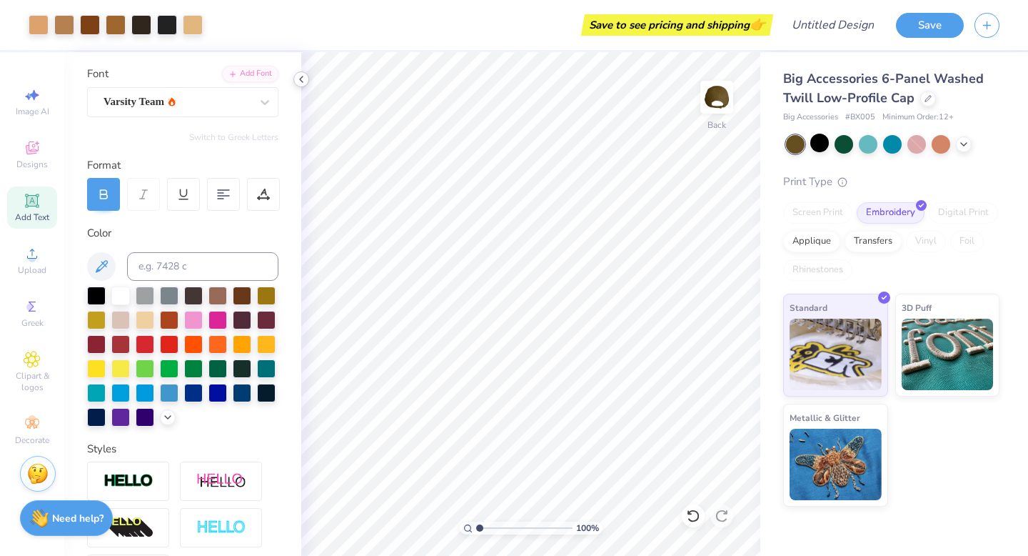
click at [303, 82] on polyline at bounding box center [301, 79] width 3 height 6
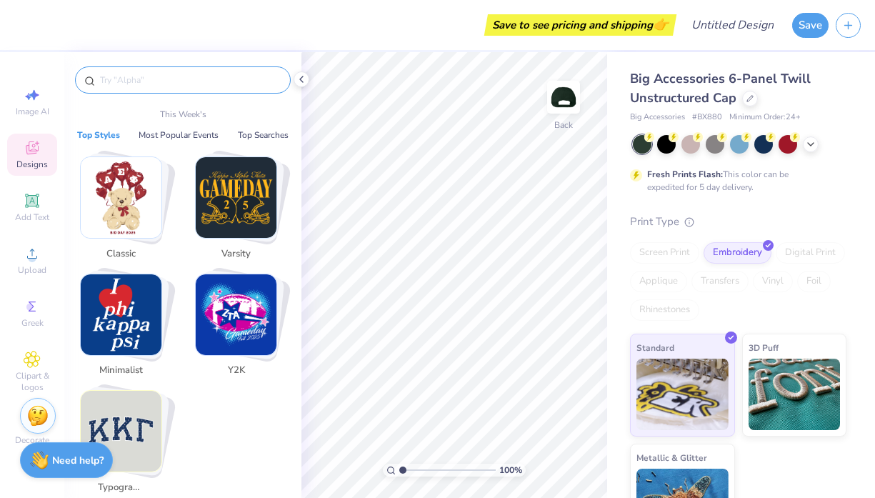
click at [118, 83] on input "text" at bounding box center [190, 80] width 183 height 14
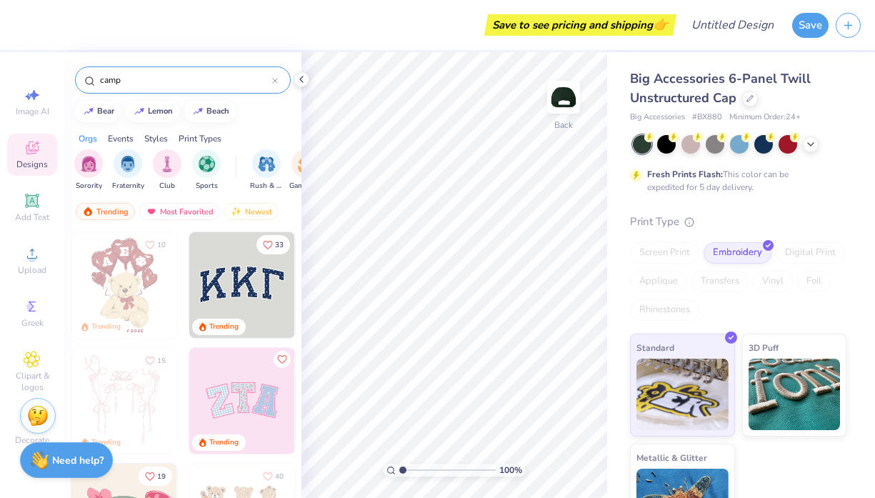
type input "camp"
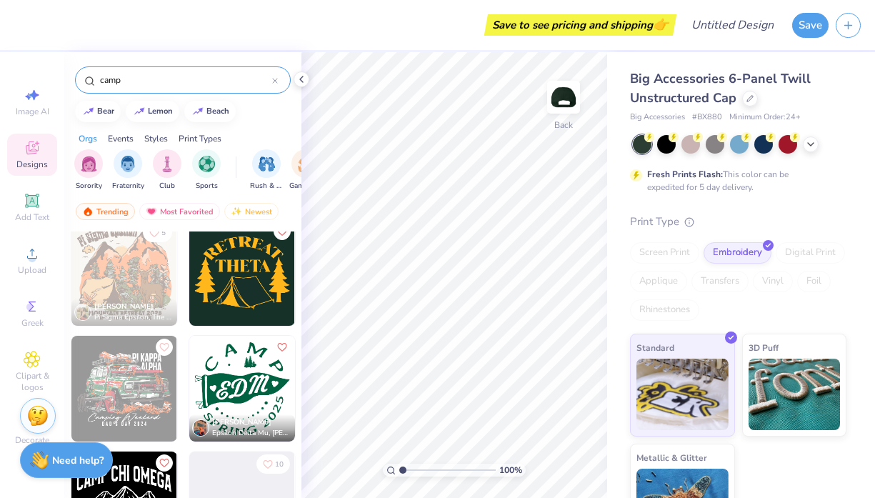
scroll to position [13, 0]
click at [259, 298] on img at bounding box center [242, 272] width 106 height 106
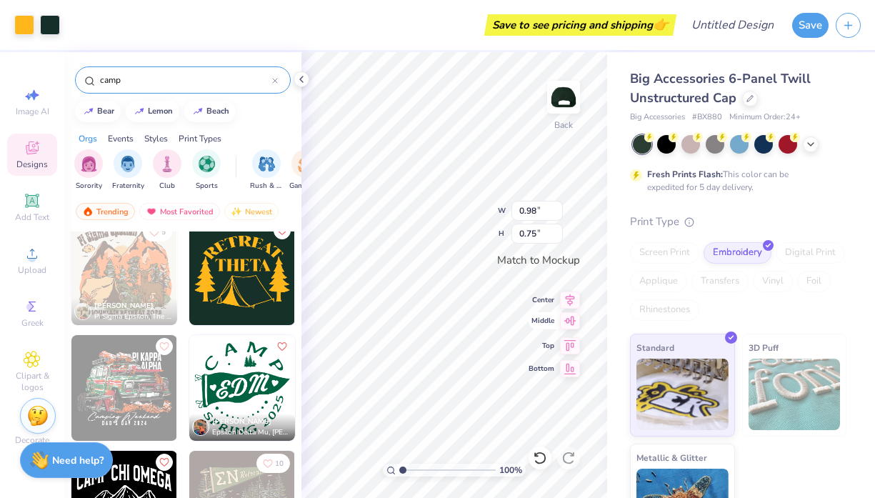
type input "1.85"
type input "1.42"
type input "3.06"
type input "2.35"
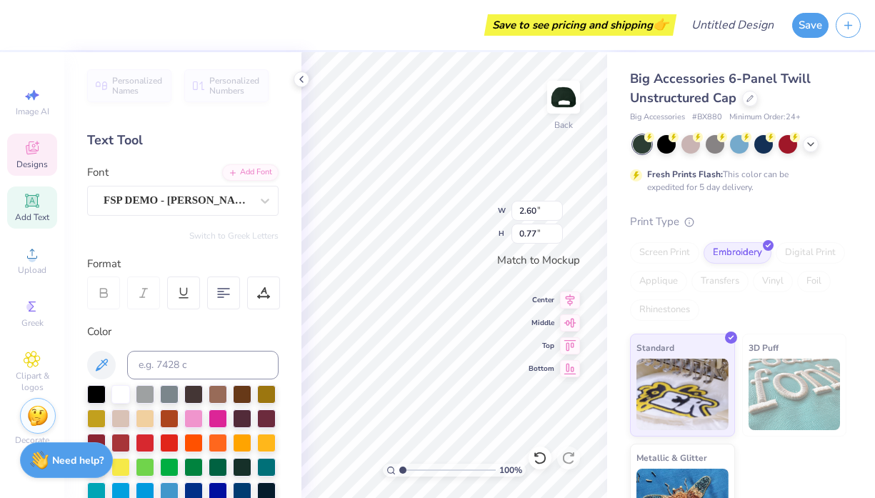
type textarea "CAMP"
type input "1.79"
type input "0.39"
type textarea "LUGNUT"
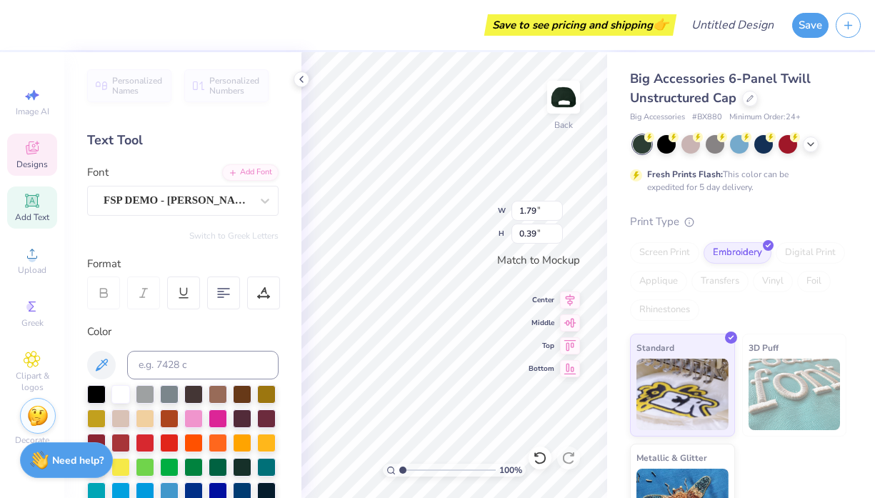
scroll to position [0, 1]
type input "1.99"
type input "0.36"
type input "1.72"
type input "0.55"
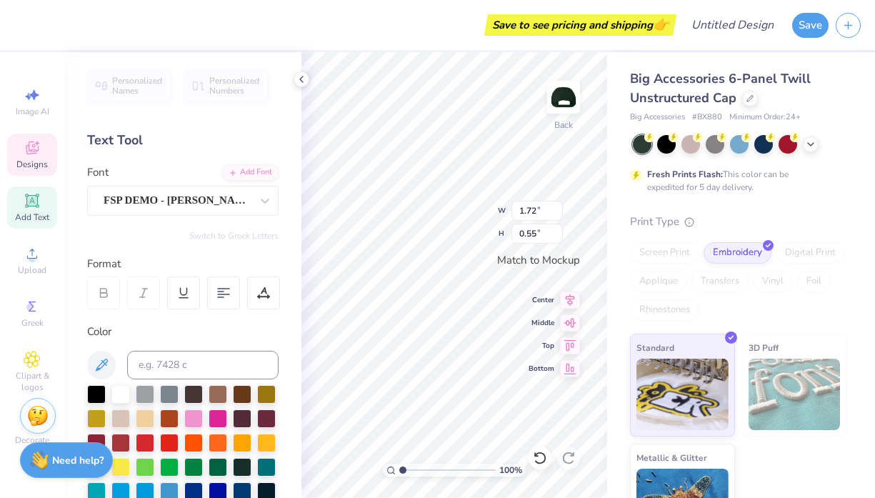
type input "2.07"
type input "0.66"
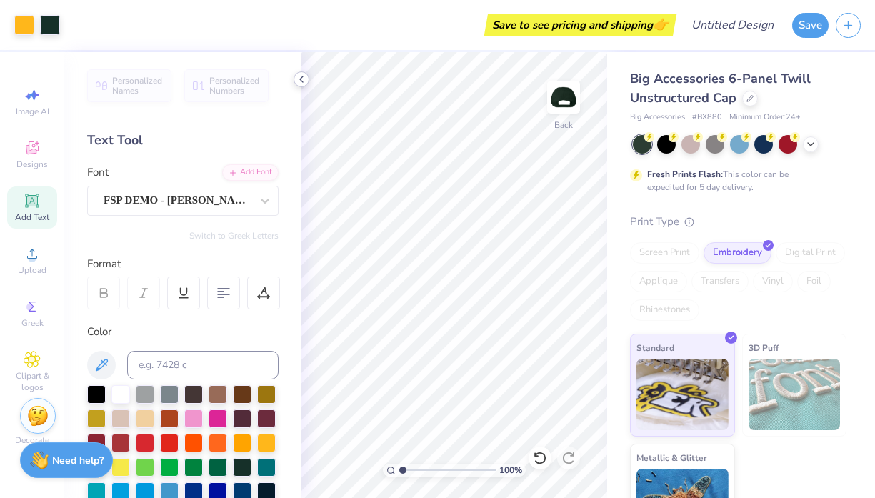
click at [305, 72] on div at bounding box center [301, 79] width 16 height 16
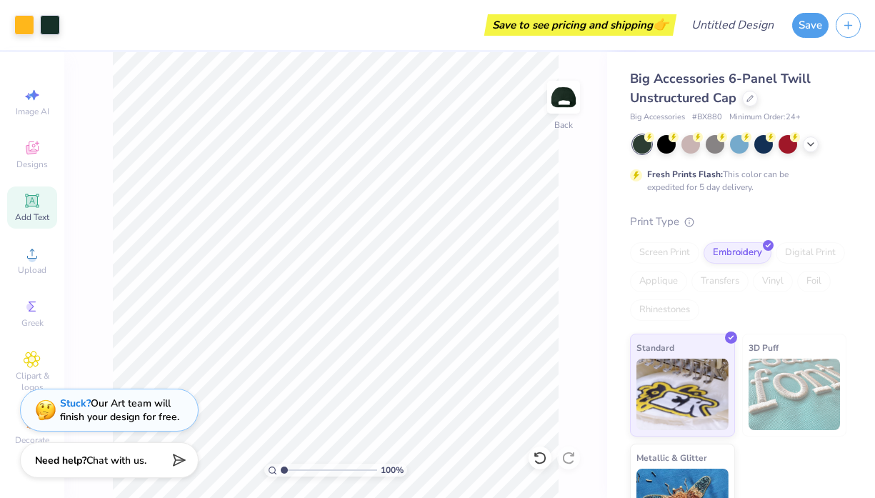
click at [118, 418] on div "Stuck? Our Art team will finish your design for free." at bounding box center [119, 409] width 119 height 27
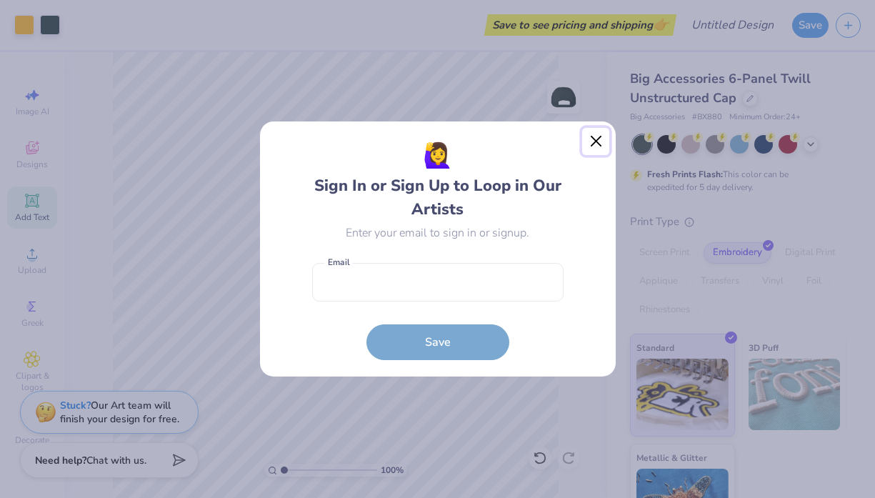
click at [596, 140] on button "Close" at bounding box center [595, 141] width 27 height 27
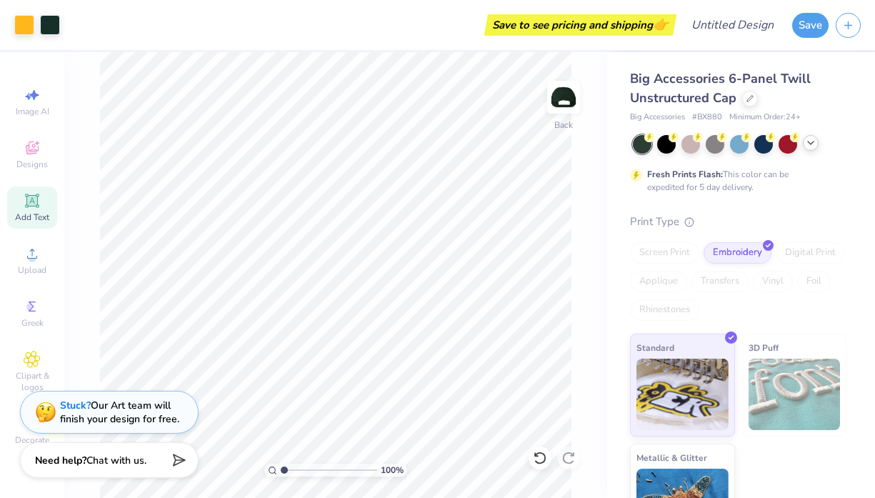
click at [809, 145] on icon at bounding box center [810, 142] width 11 height 11
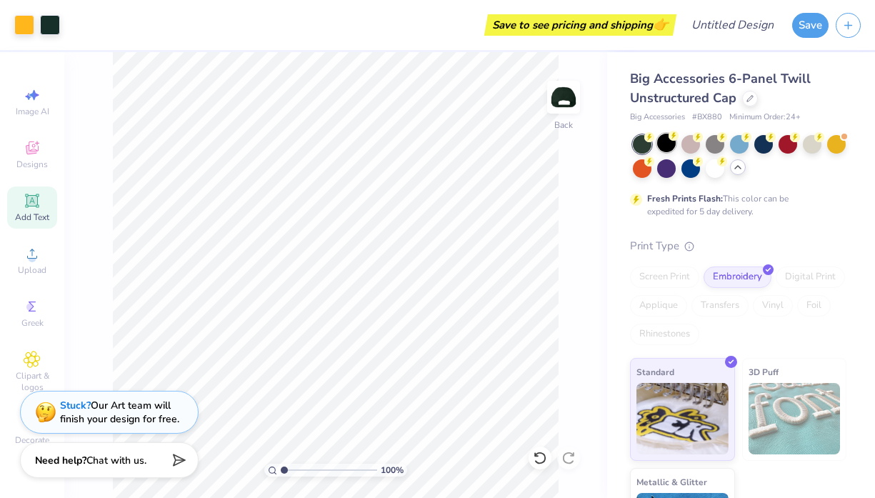
click at [667, 141] on div at bounding box center [666, 143] width 19 height 19
click at [688, 141] on div at bounding box center [690, 143] width 19 height 19
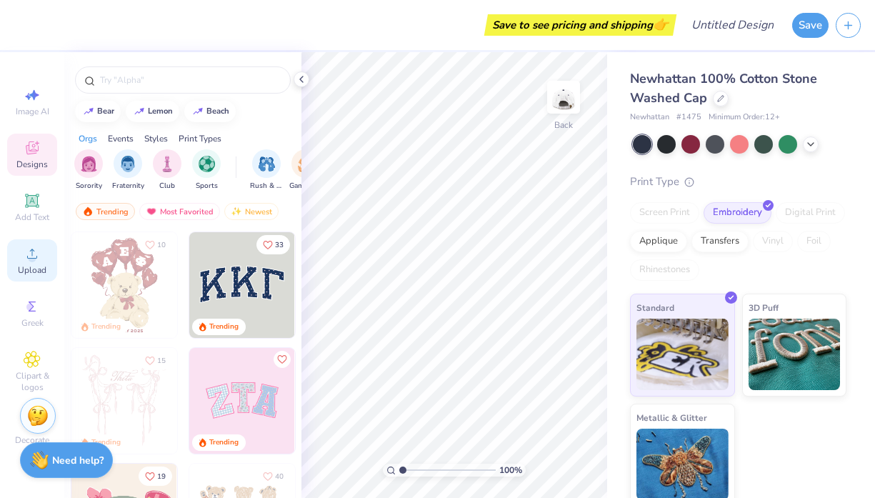
click at [25, 272] on span "Upload" at bounding box center [32, 269] width 29 height 11
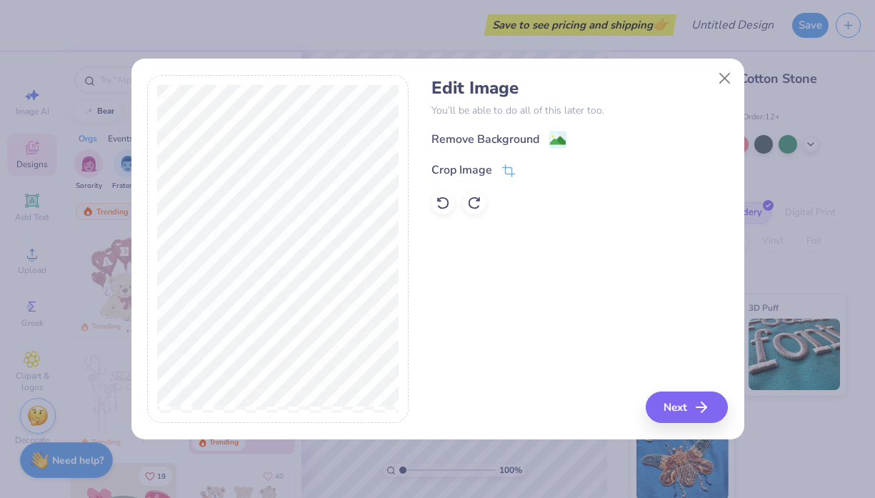
click at [689, 383] on div "Edit Image You’ll be able to do all of this later too. Remove Background Crop I…" at bounding box center [579, 249] width 296 height 348
click at [689, 393] on button "Next" at bounding box center [689, 406] width 82 height 31
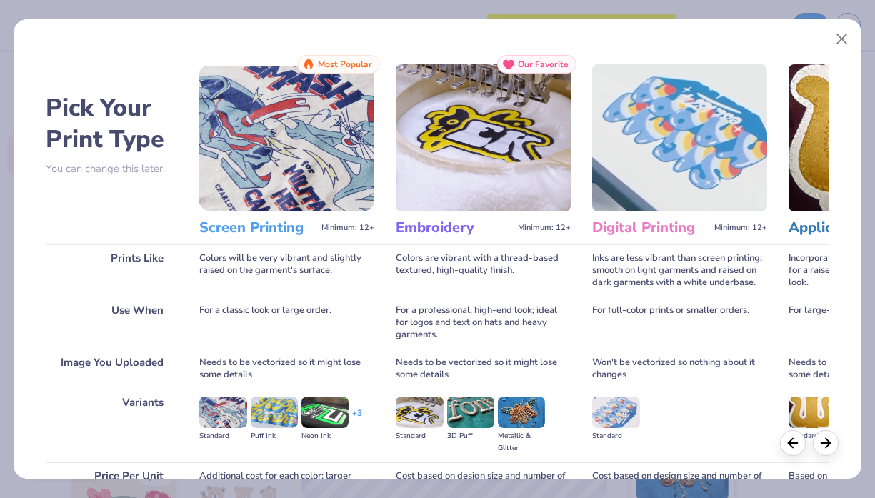
scroll to position [143, 0]
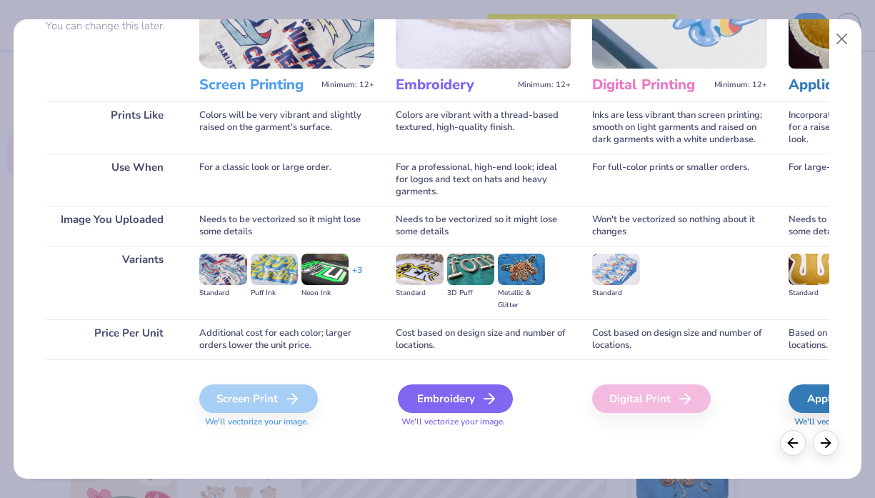
click at [481, 394] on icon at bounding box center [489, 398] width 17 height 17
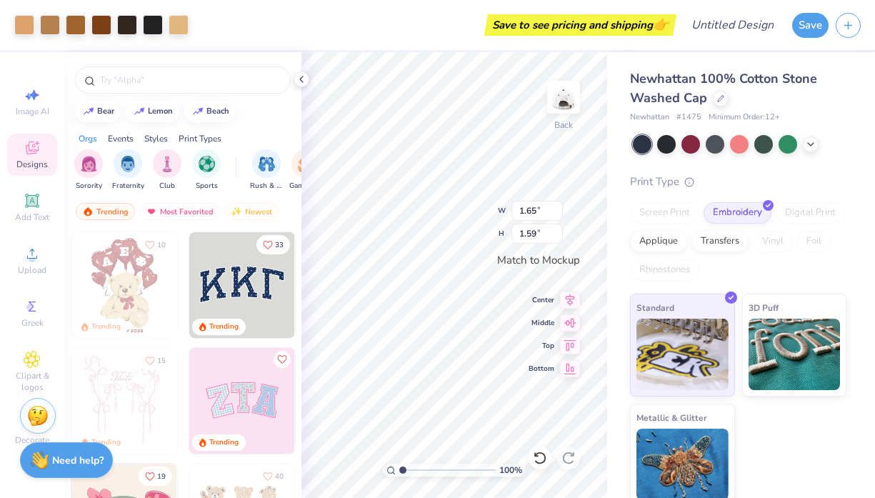
type input "1.65"
type input "1.59"
click at [33, 210] on div "Add Text" at bounding box center [32, 207] width 50 height 42
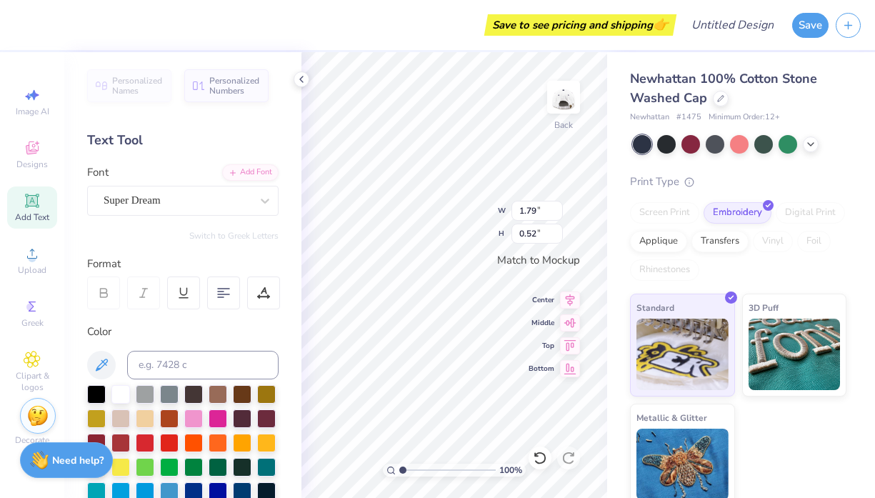
scroll to position [0, 4]
type textarea "CAMP LUGNUT"
click at [188, 210] on div "Super Dream" at bounding box center [177, 200] width 150 height 22
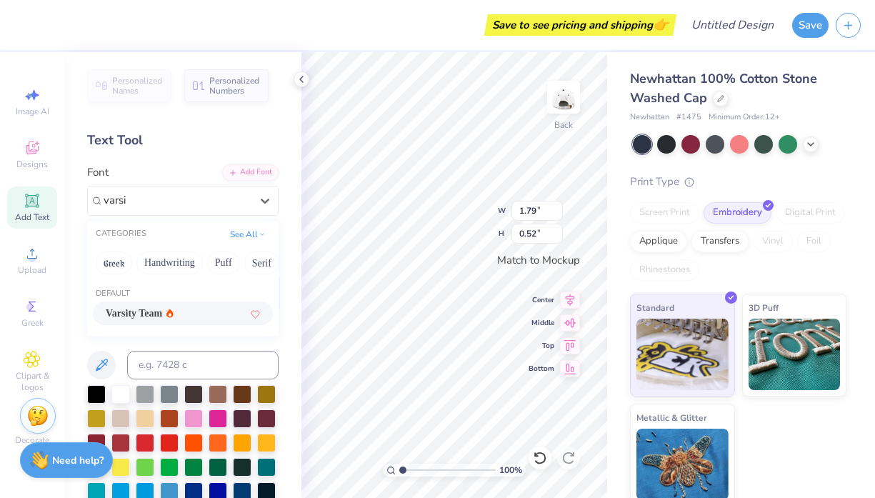
click at [144, 313] on span "Varsity Team" at bounding box center [134, 313] width 56 height 15
type input "varsi"
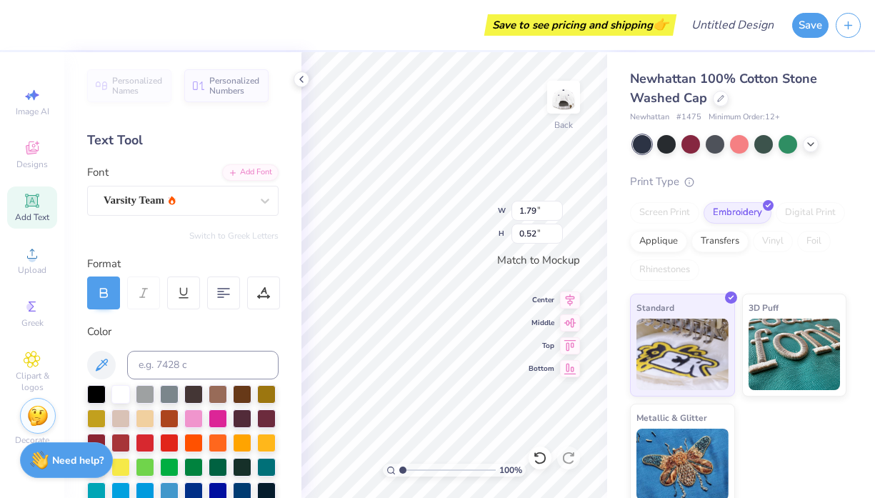
scroll to position [0, 1]
click at [102, 361] on icon at bounding box center [102, 364] width 12 height 12
type input "4.70"
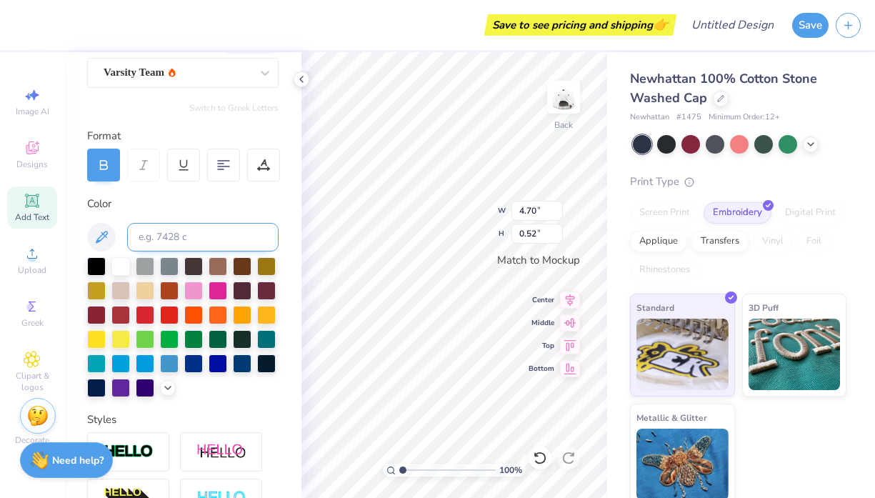
scroll to position [137, 0]
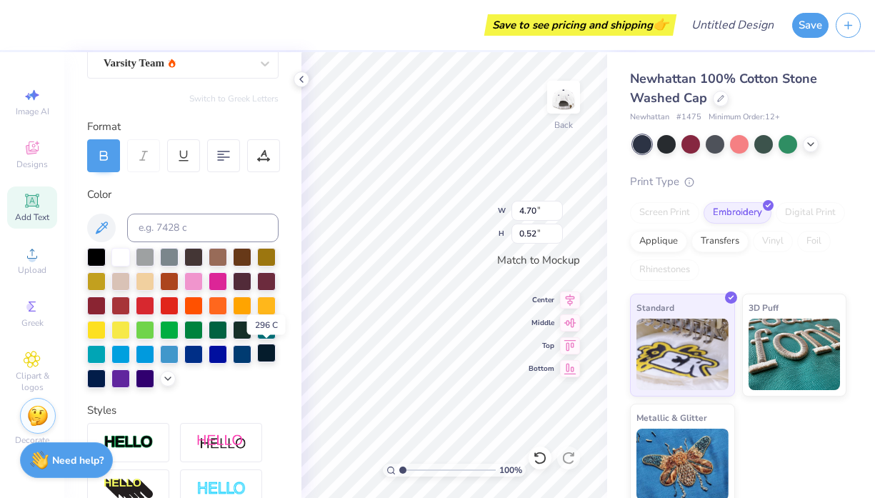
click at [268, 352] on div at bounding box center [266, 352] width 19 height 19
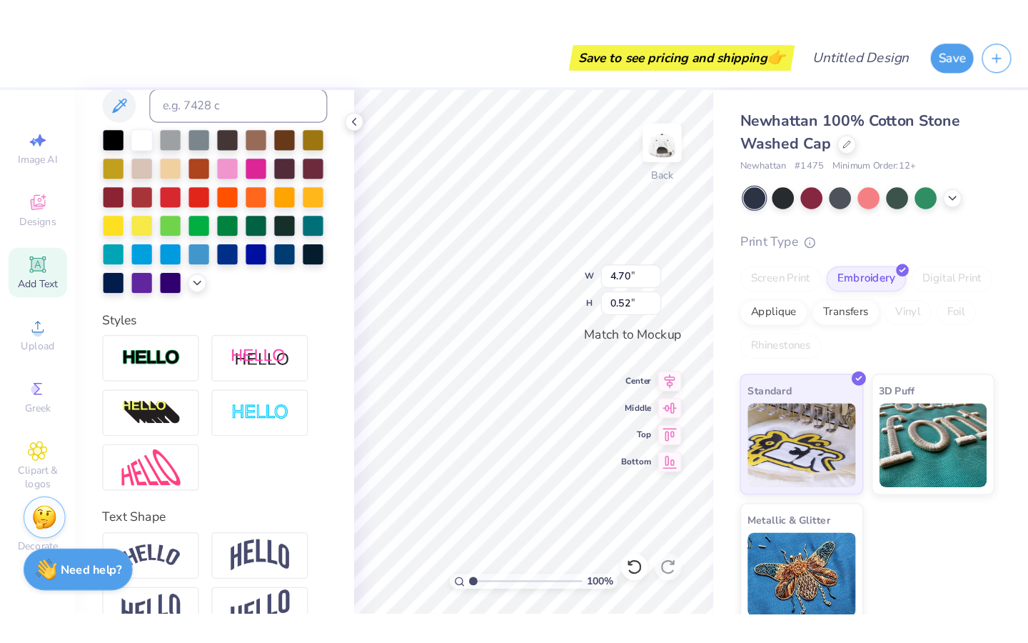
scroll to position [332, 0]
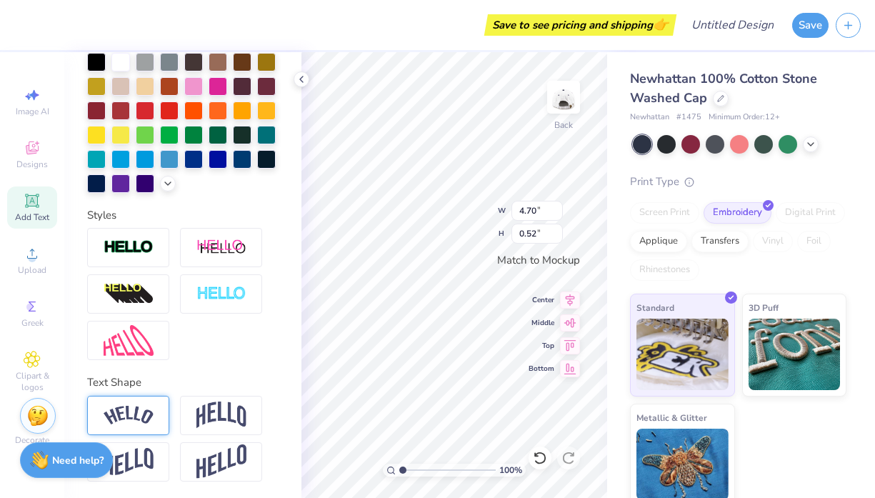
click at [146, 418] on img at bounding box center [129, 415] width 50 height 19
type input "4.98"
type input "1.08"
click at [536, 231] on div "100 % Back W 4.98 4.98 " H 1.08 1.08 " Match to [GEOGRAPHIC_DATA] Middle Top Bo…" at bounding box center [454, 275] width 306 height 446
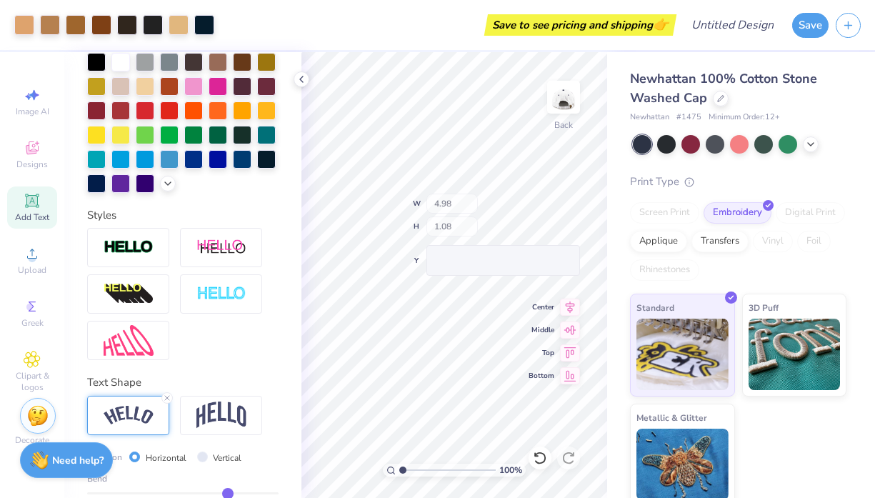
type input "4.15"
type input "0.90"
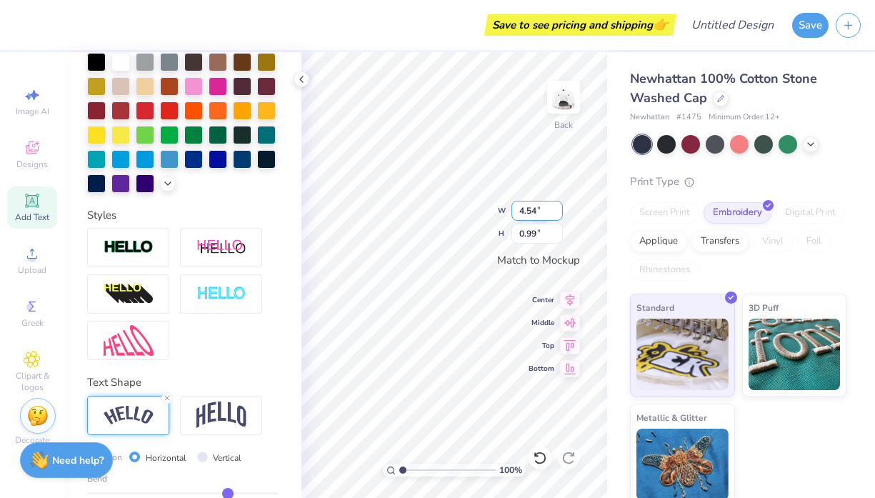
type input "4.54"
type input "0.99"
type input "1.65"
type input "1.59"
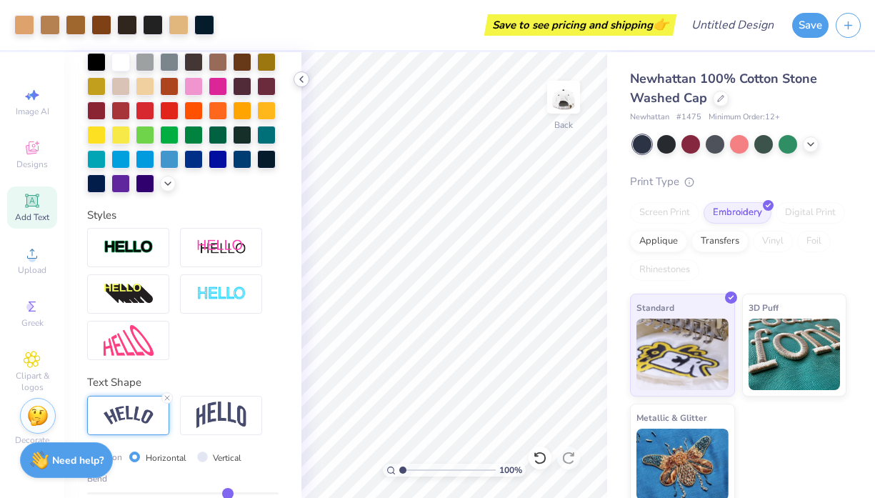
click at [301, 75] on icon at bounding box center [301, 79] width 11 height 11
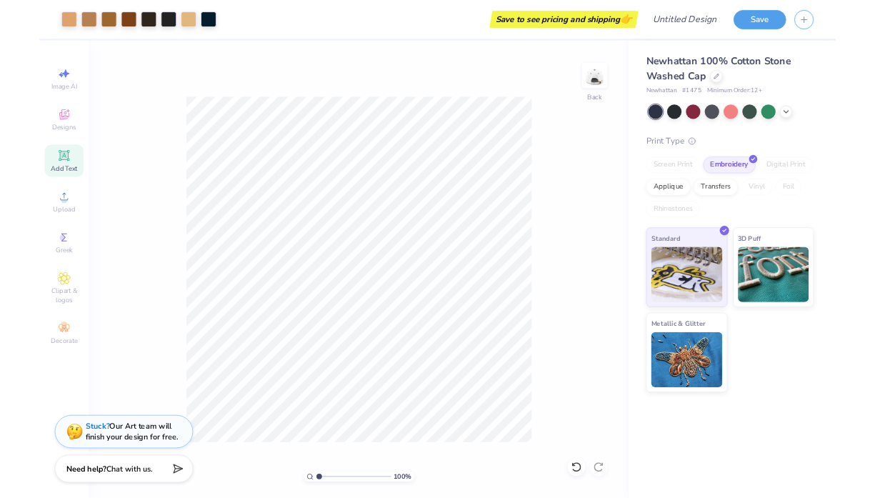
scroll to position [329, 0]
